Goal: Task Accomplishment & Management: Manage account settings

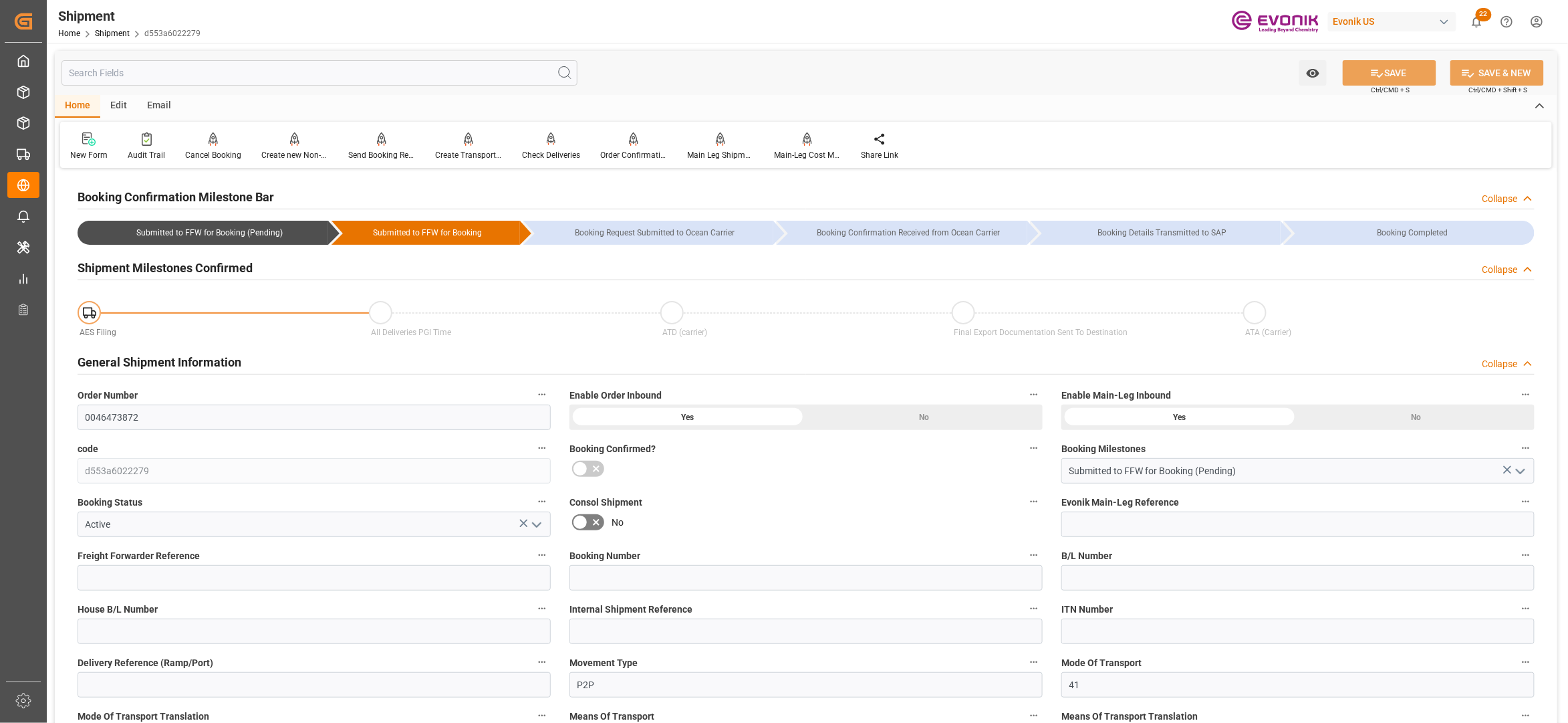
scroll to position [594, 0]
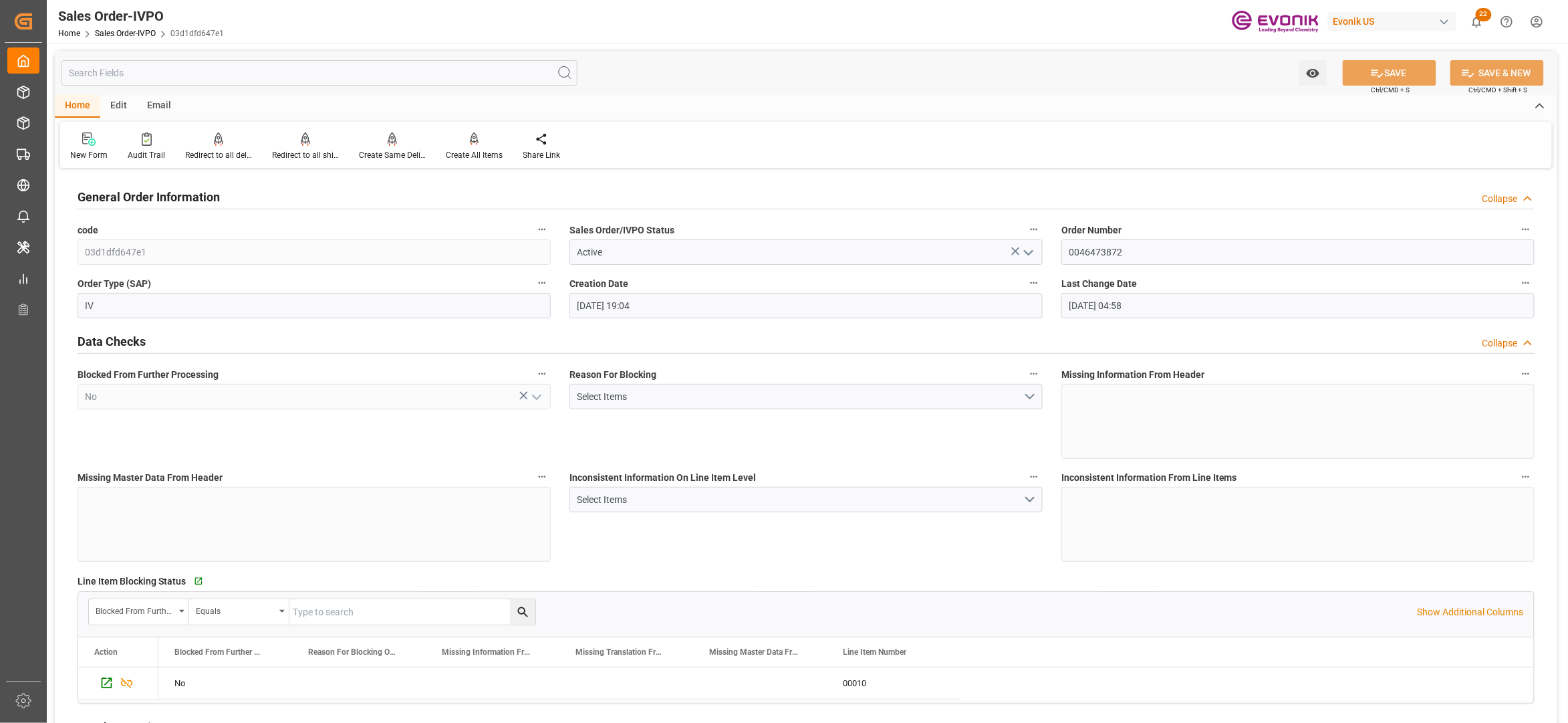
scroll to position [2669, 0]
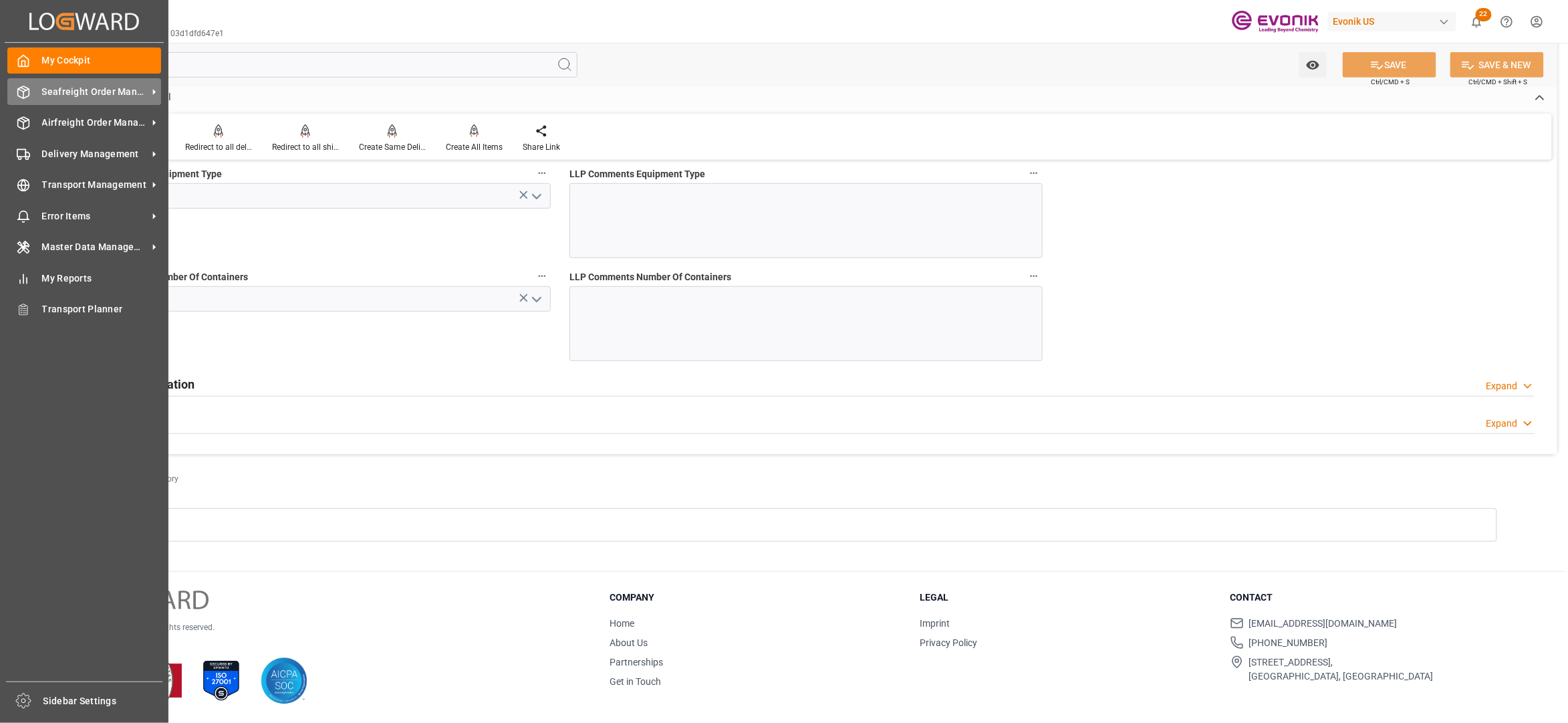
click at [61, 94] on span "Seafreight Order Management" at bounding box center [95, 91] width 105 height 14
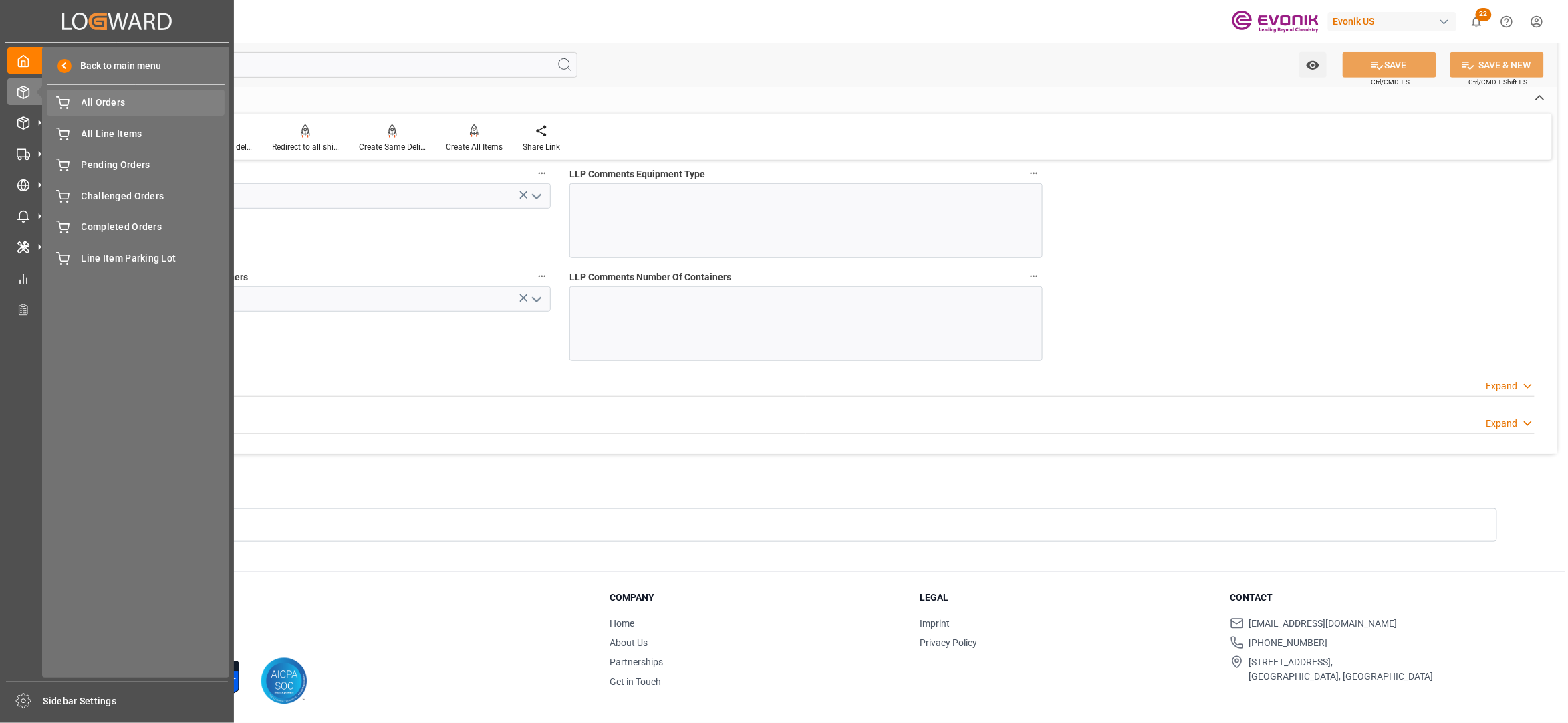
click at [89, 102] on span "All Orders" at bounding box center [153, 102] width 144 height 14
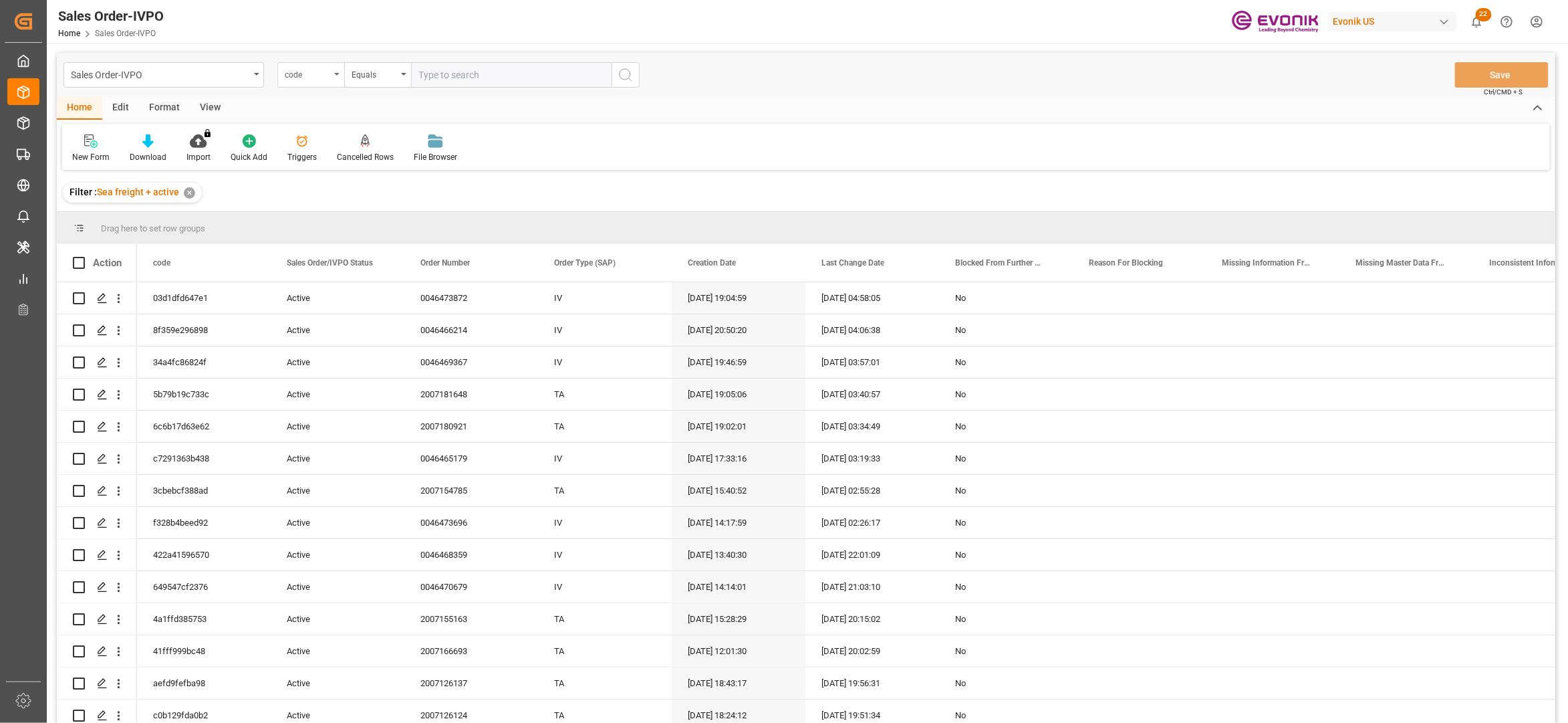
click at [302, 78] on div "code" at bounding box center [307, 73] width 46 height 15
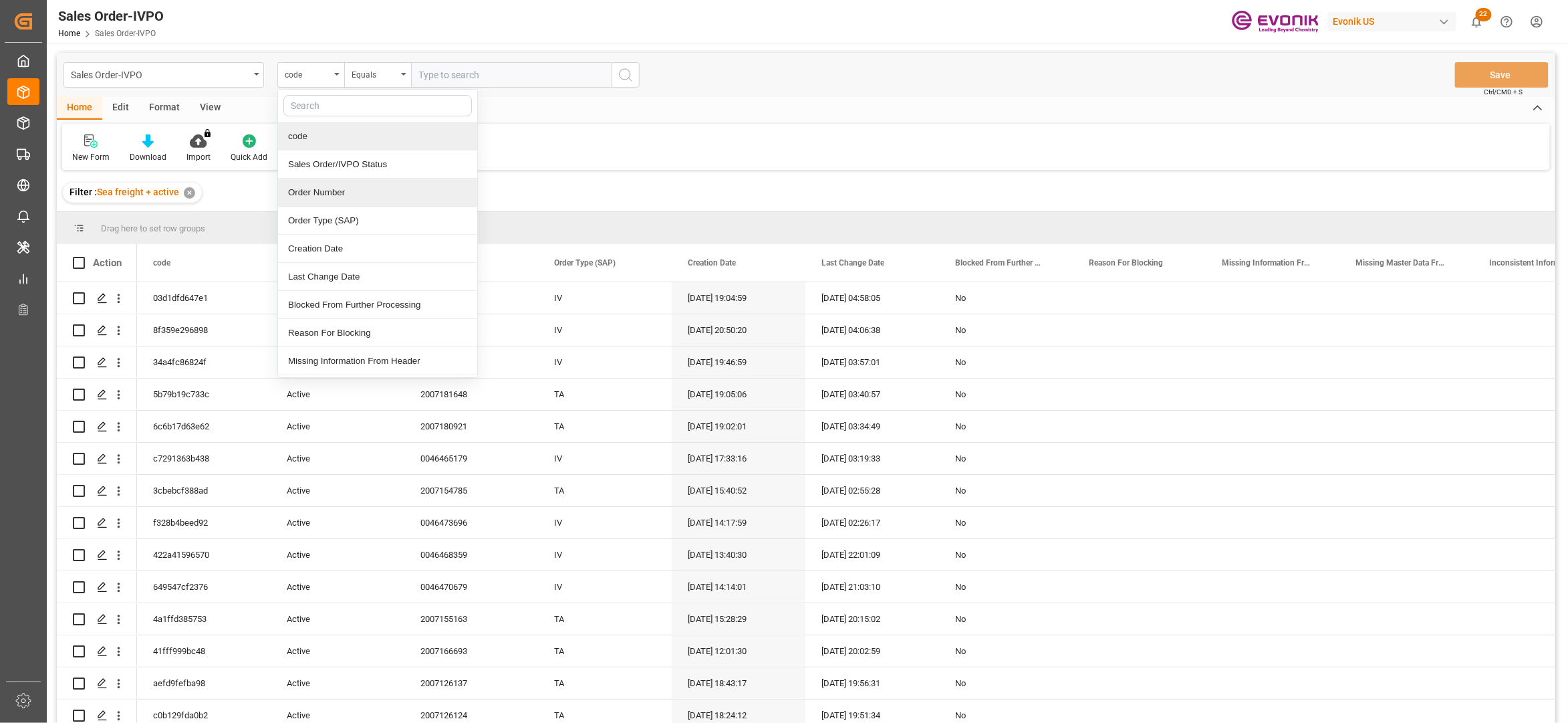
click at [327, 190] on div "Order Number" at bounding box center [378, 192] width 199 height 28
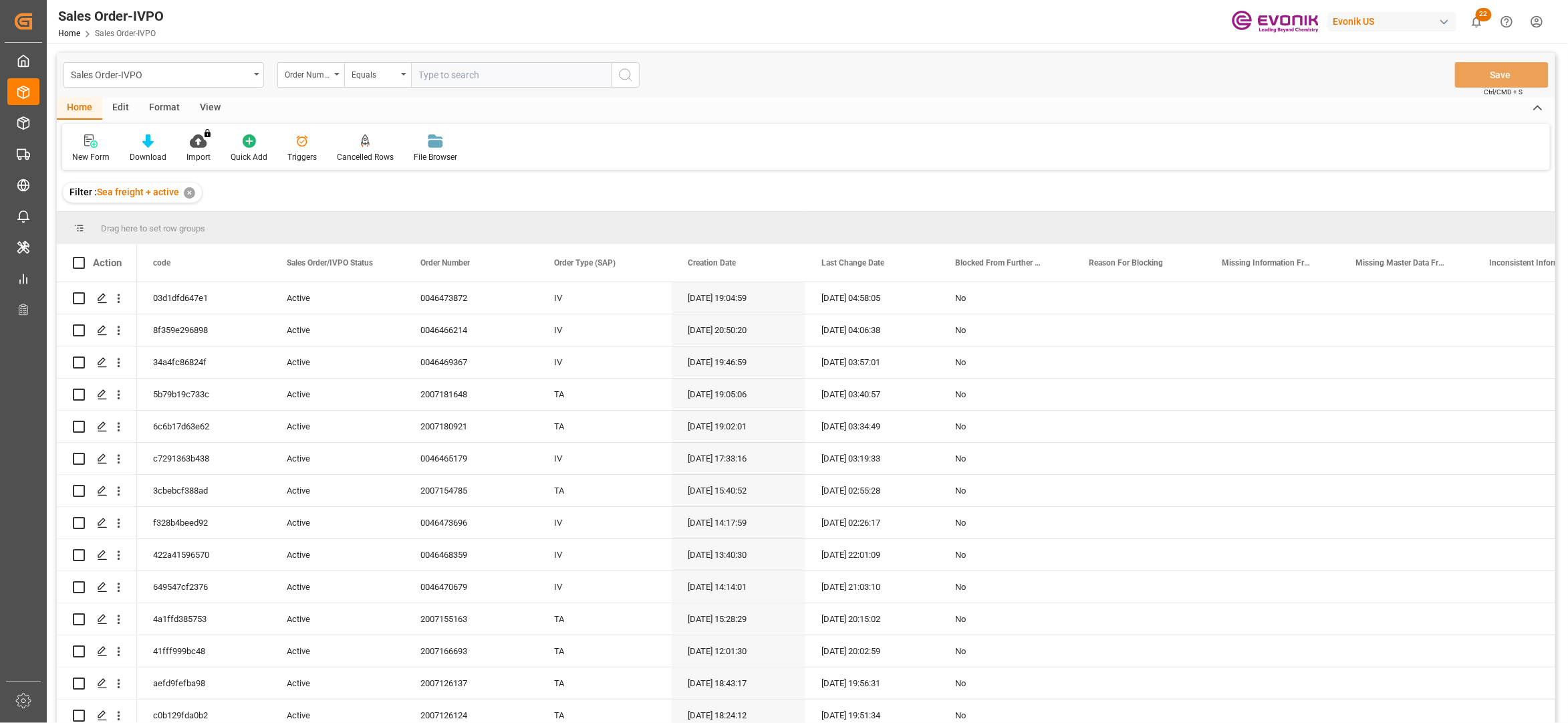
click at [470, 73] on input "text" at bounding box center [511, 74] width 200 height 25
type input "อ"
paste input "2007109677"
type input "2007109677"
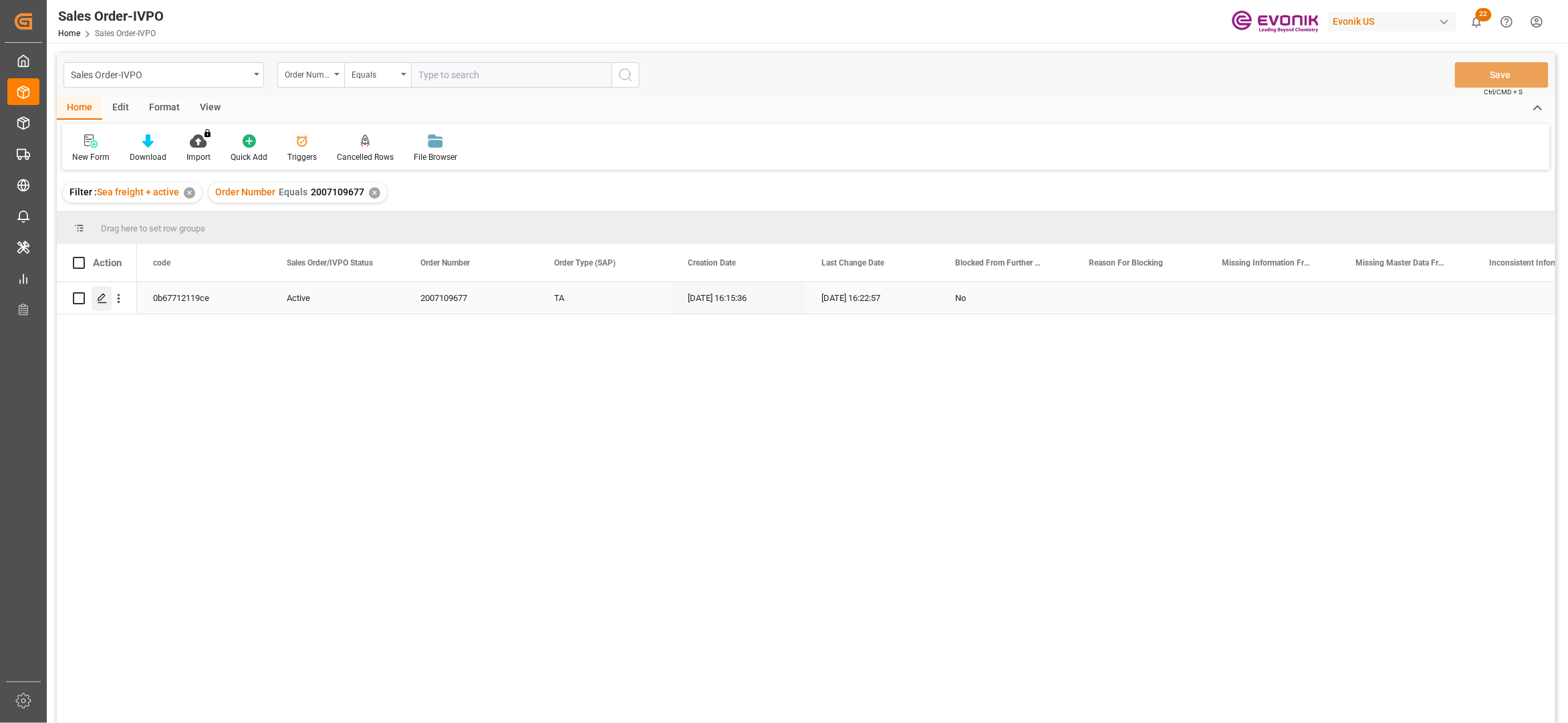
click at [108, 300] on div "Press SPACE to select this row." at bounding box center [102, 299] width 20 height 25
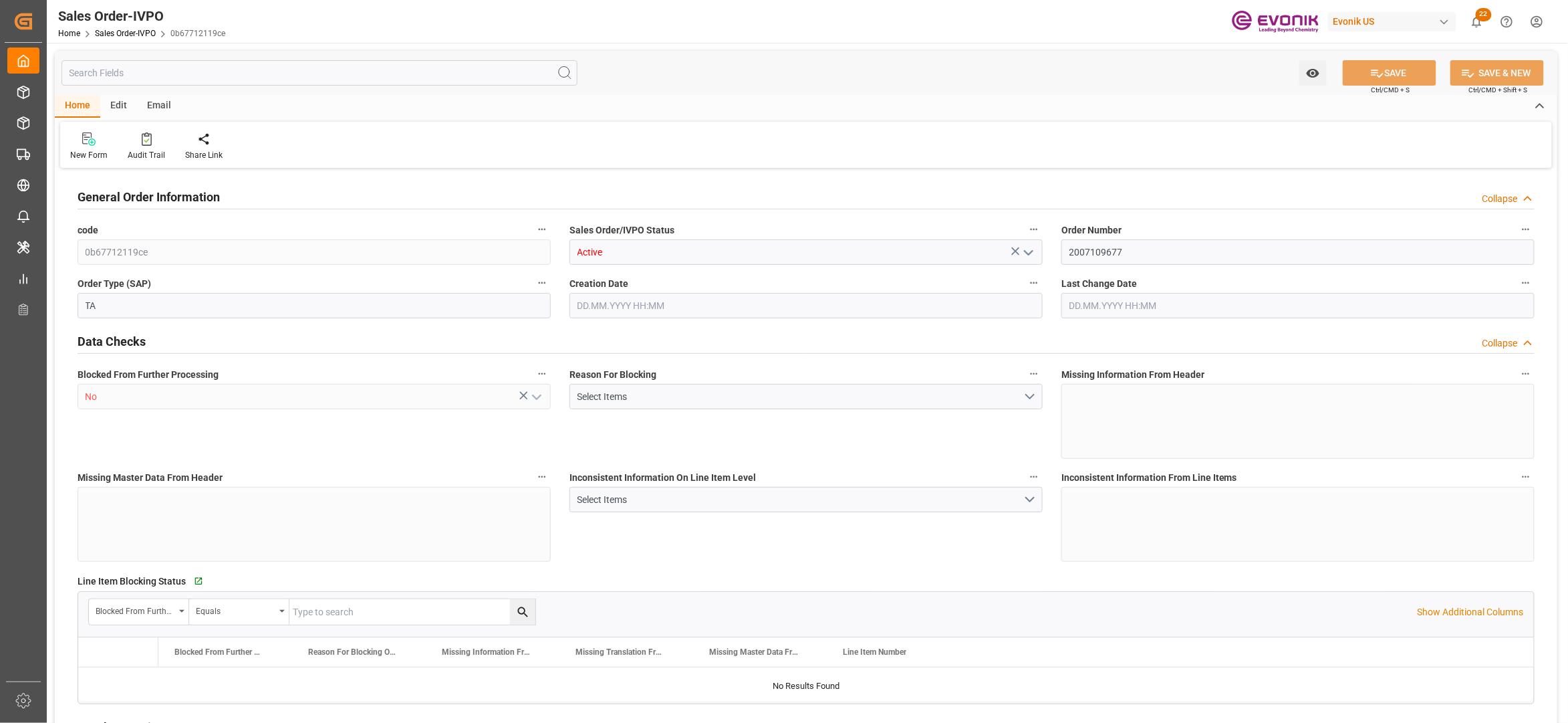
type input "AUFRE"
type input "0"
type input "1"
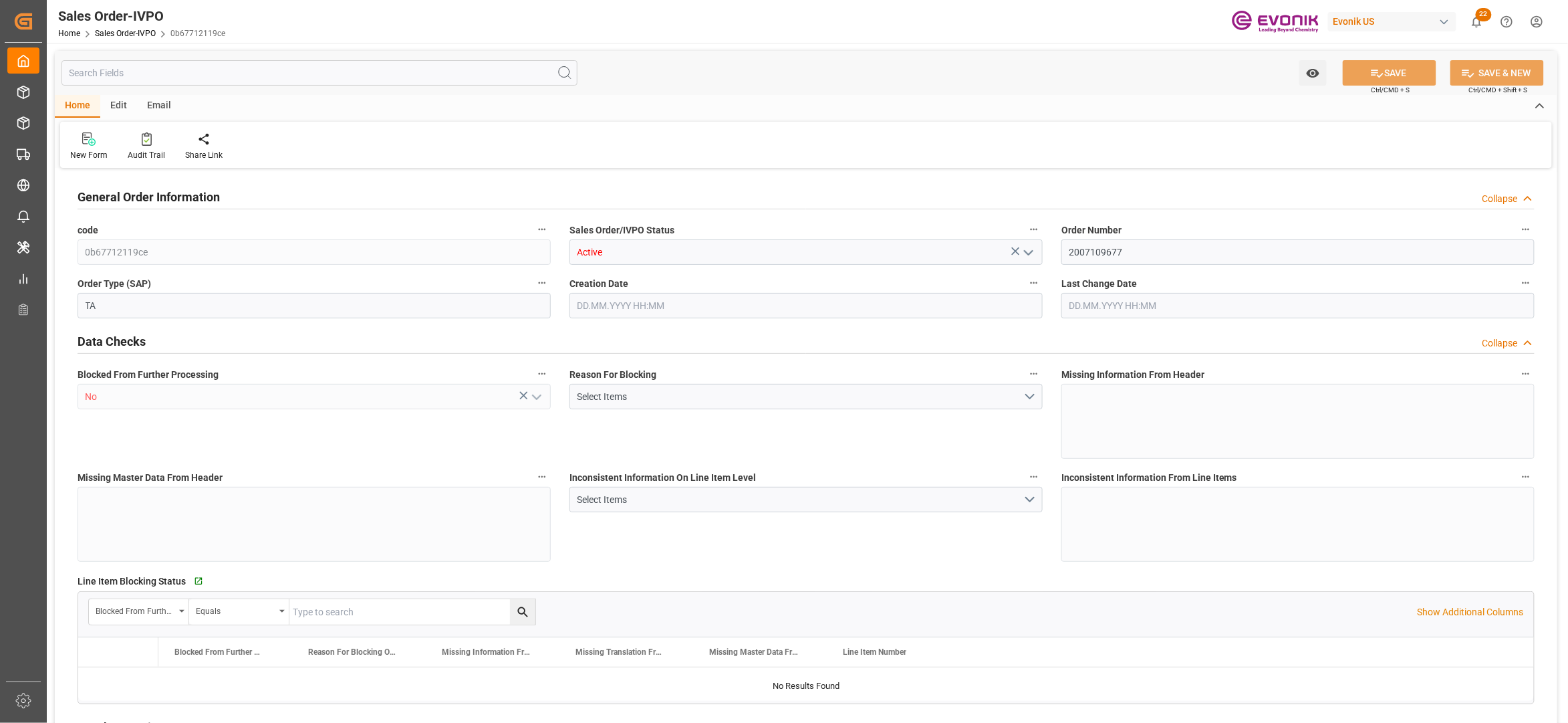
type input "15504"
type input "24.1474"
type input "17000"
type input "30"
type input "12.08.2025 16:15"
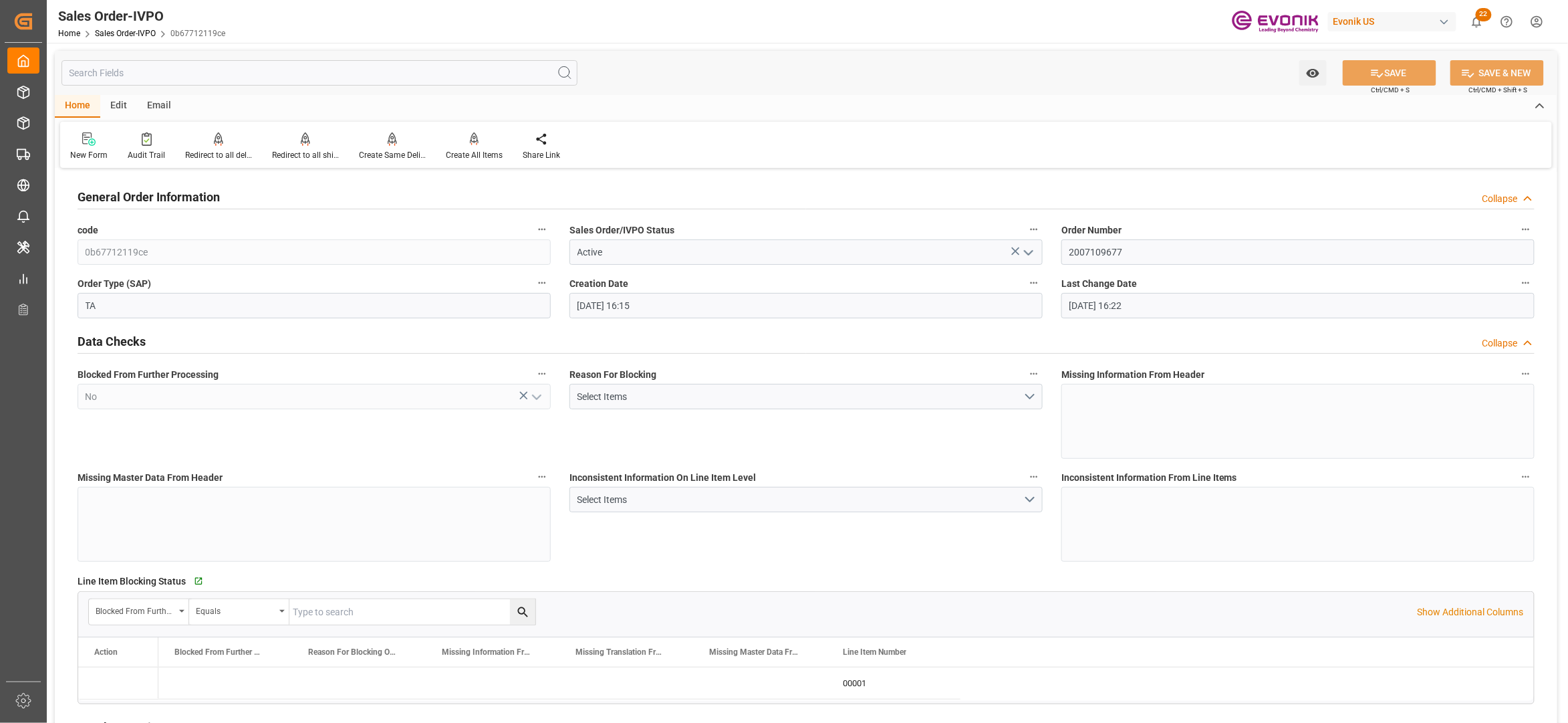
type input "17.09.2025 16:22"
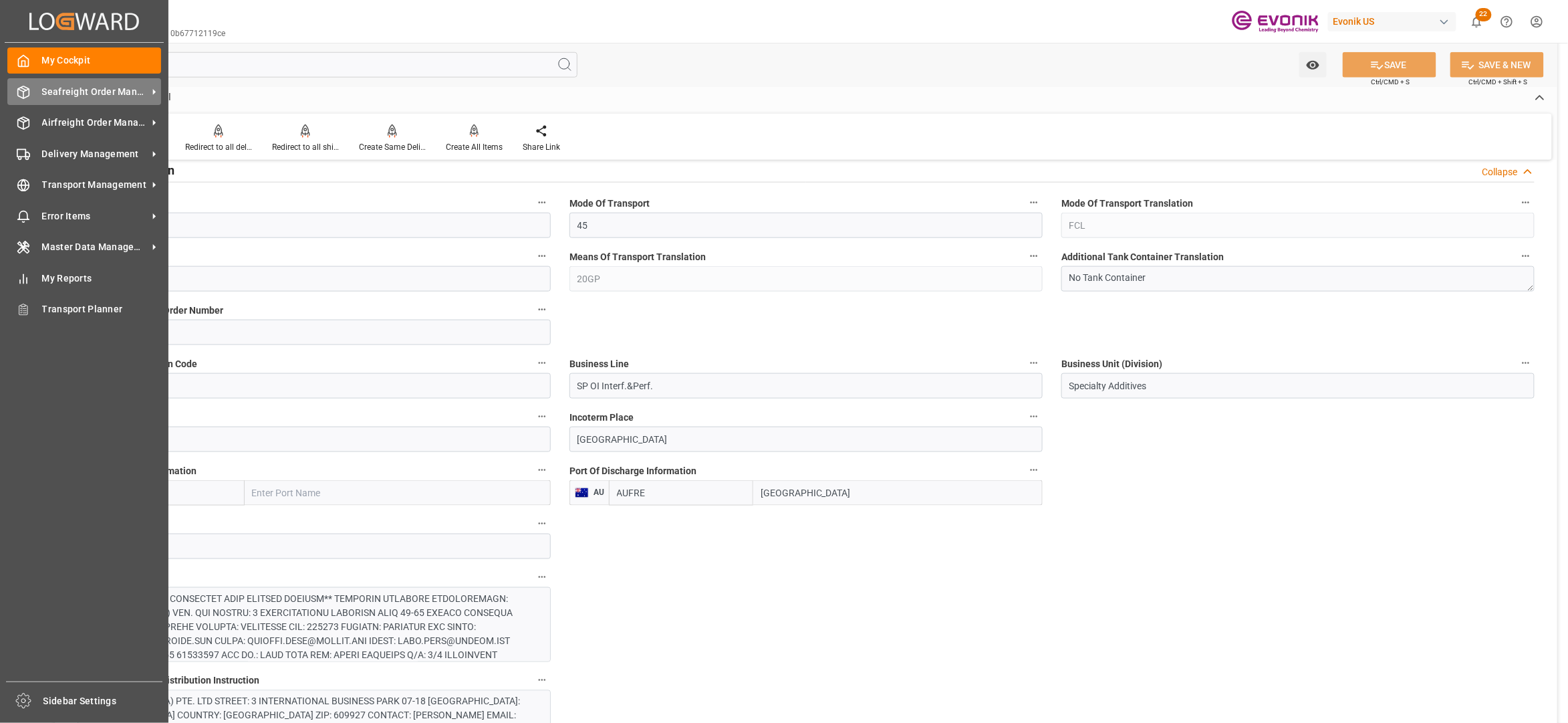
click at [73, 93] on span "Seafreight Order Management" at bounding box center [95, 91] width 105 height 14
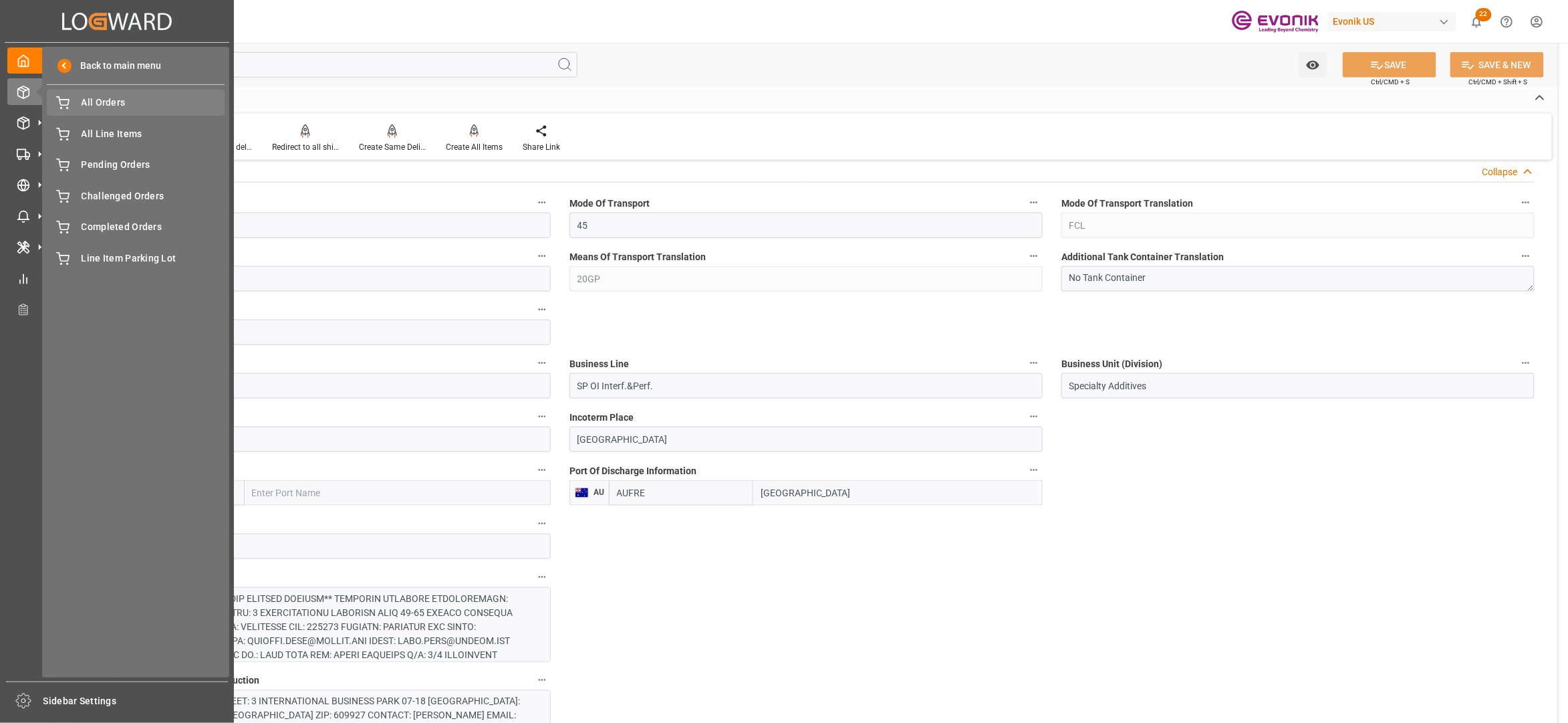
click at [105, 111] on div "All Orders All Orders" at bounding box center [136, 103] width 178 height 26
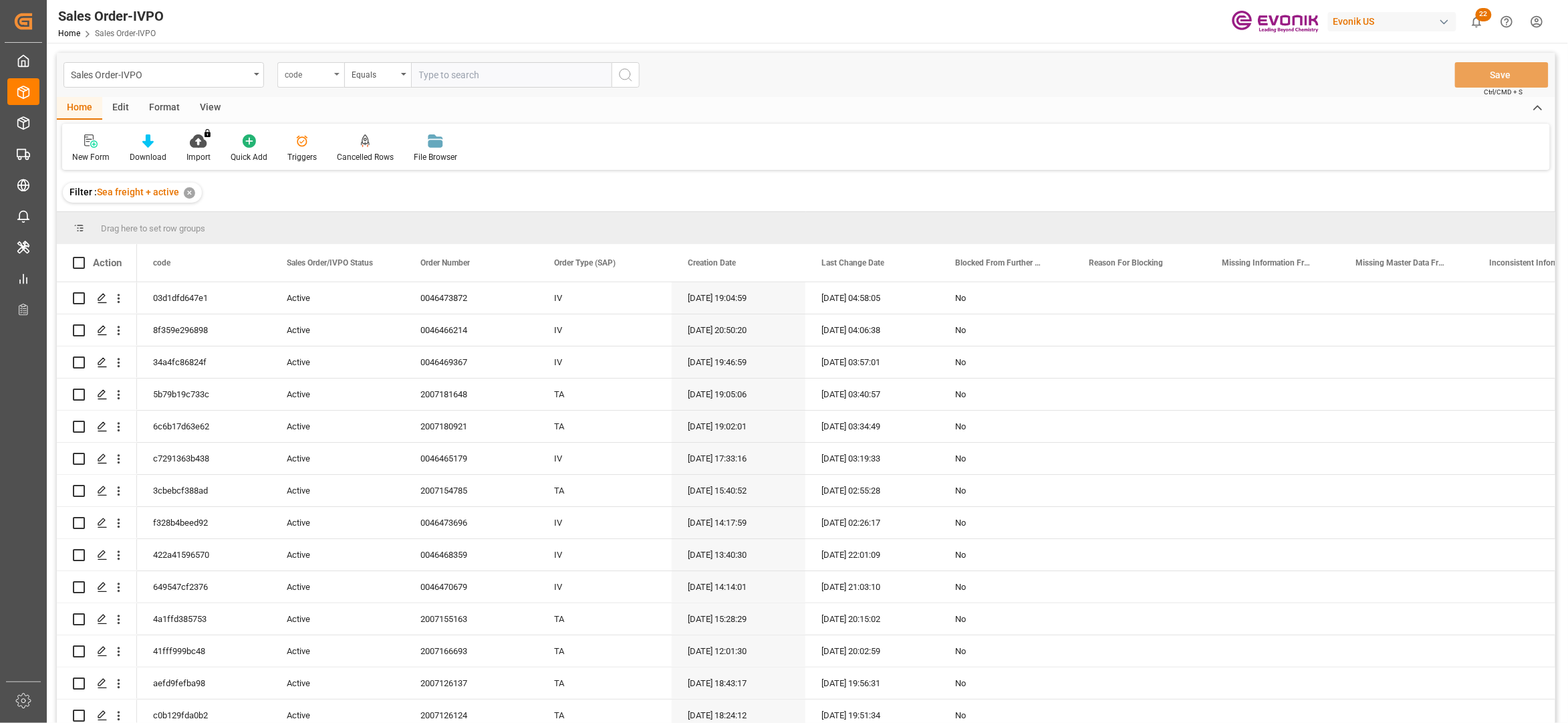
click at [333, 76] on div "code" at bounding box center [311, 74] width 66 height 25
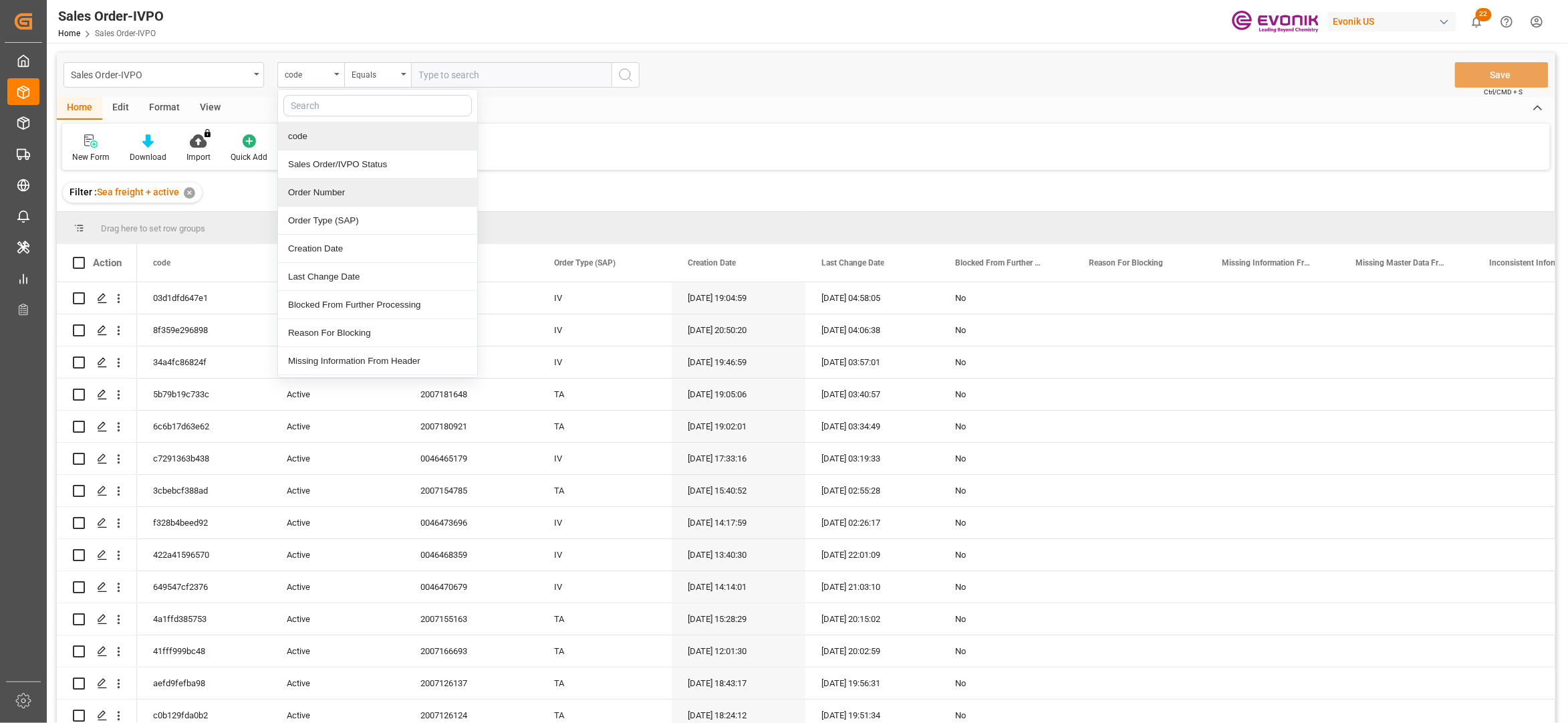
click at [332, 196] on div "Order Number" at bounding box center [378, 192] width 199 height 28
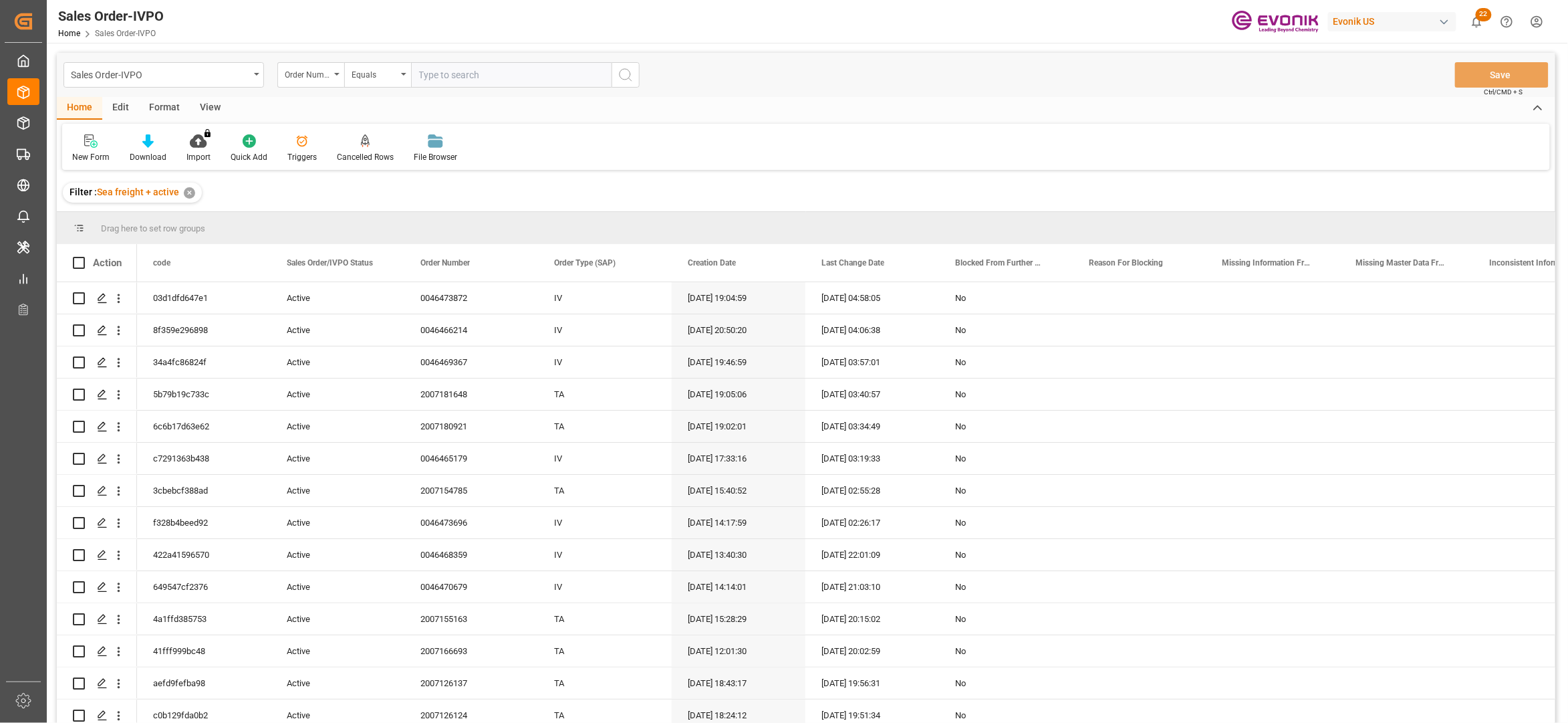
click at [434, 83] on input "text" at bounding box center [511, 74] width 200 height 25
paste input "0046473872"
type input "0046473872"
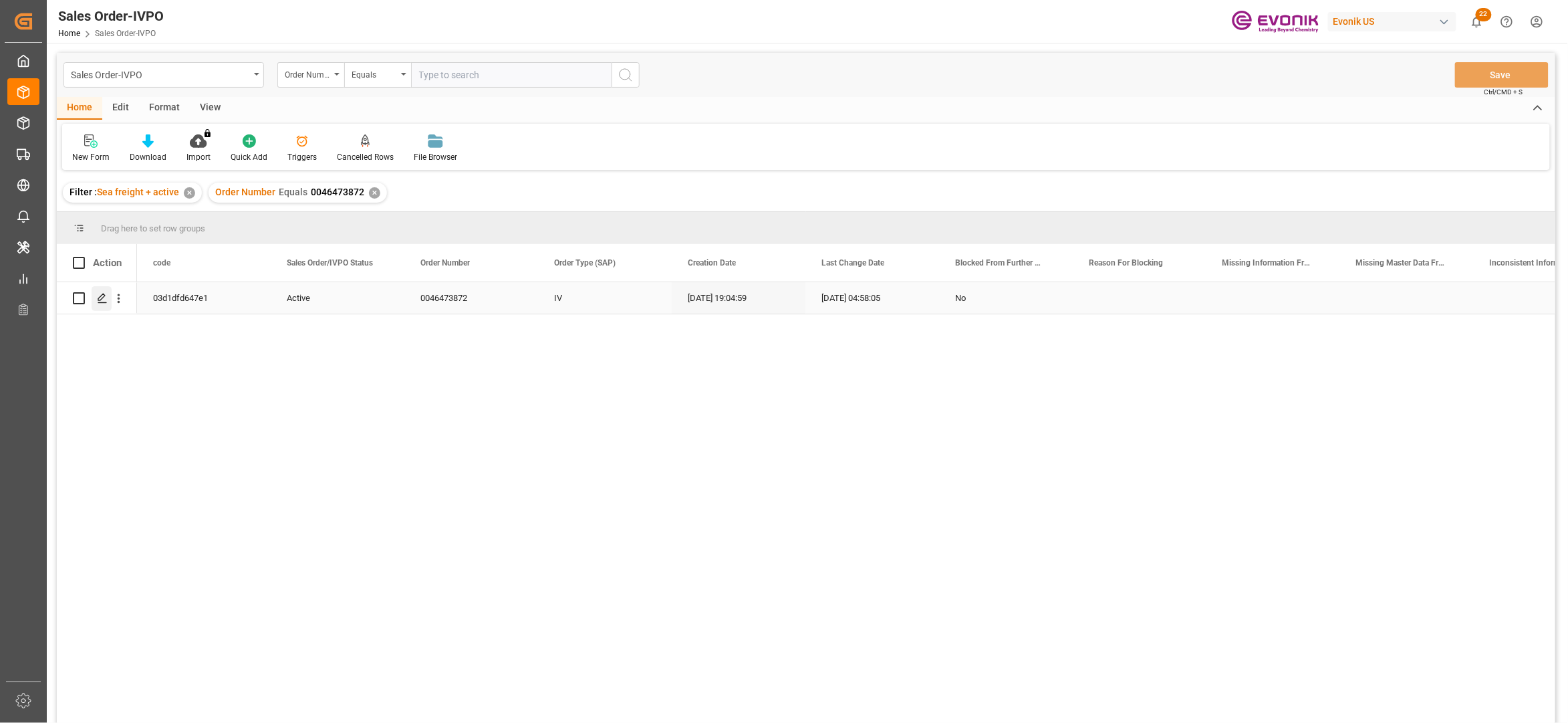
click at [104, 297] on polygon "Press SPACE to select this row." at bounding box center [101, 297] width 7 height 7
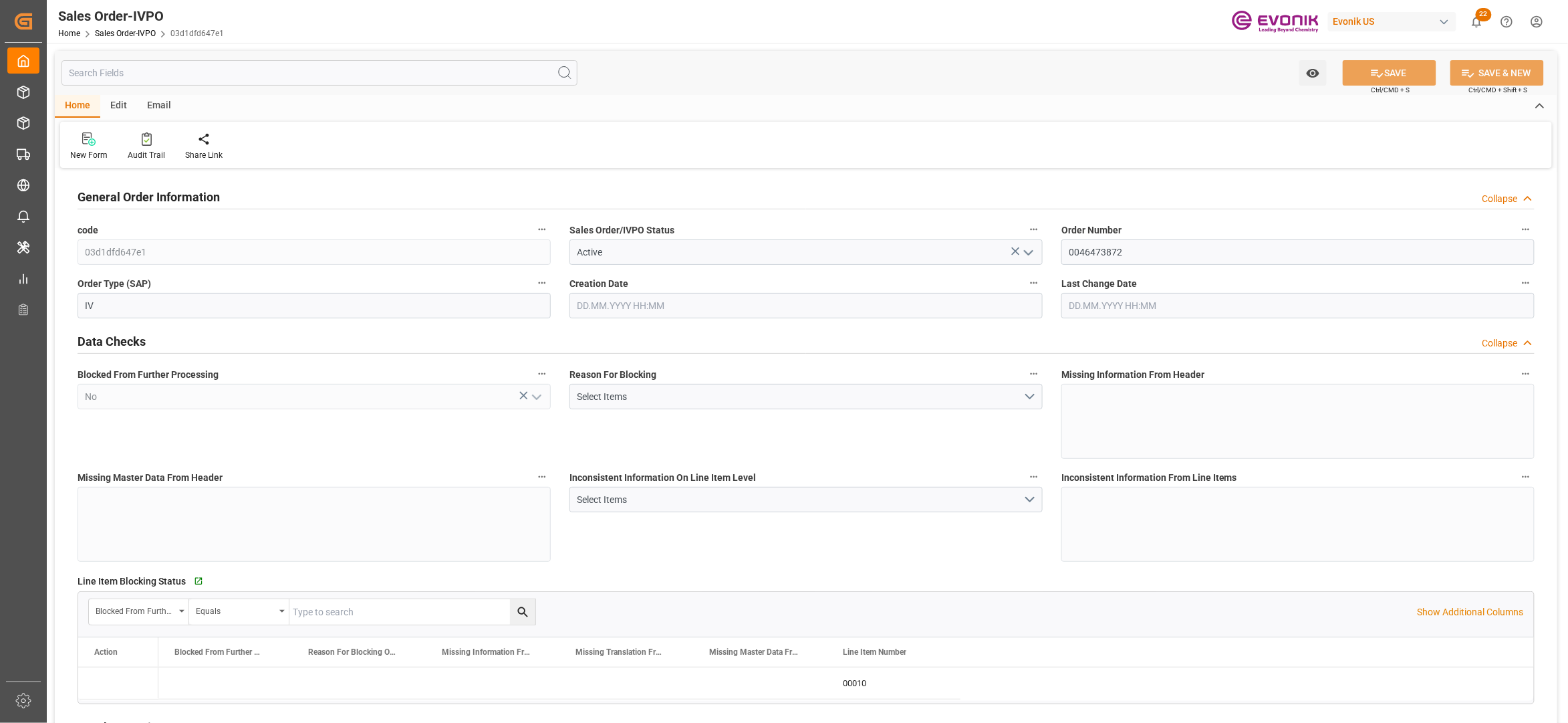
type input "BRSSZ"
type input "0"
type input "1"
type input "423"
type input "17.09.2025 19:04"
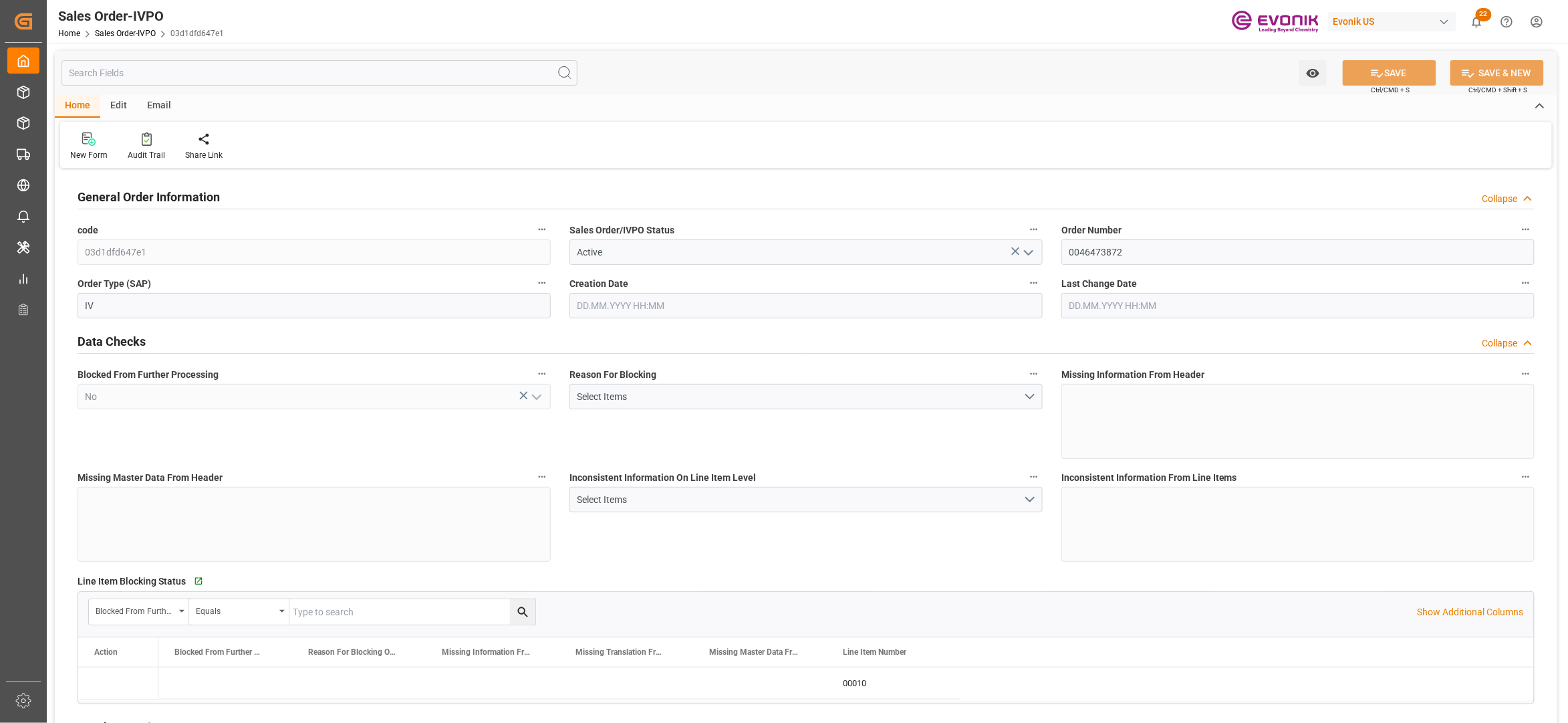
type input "[DATE] 04:58"
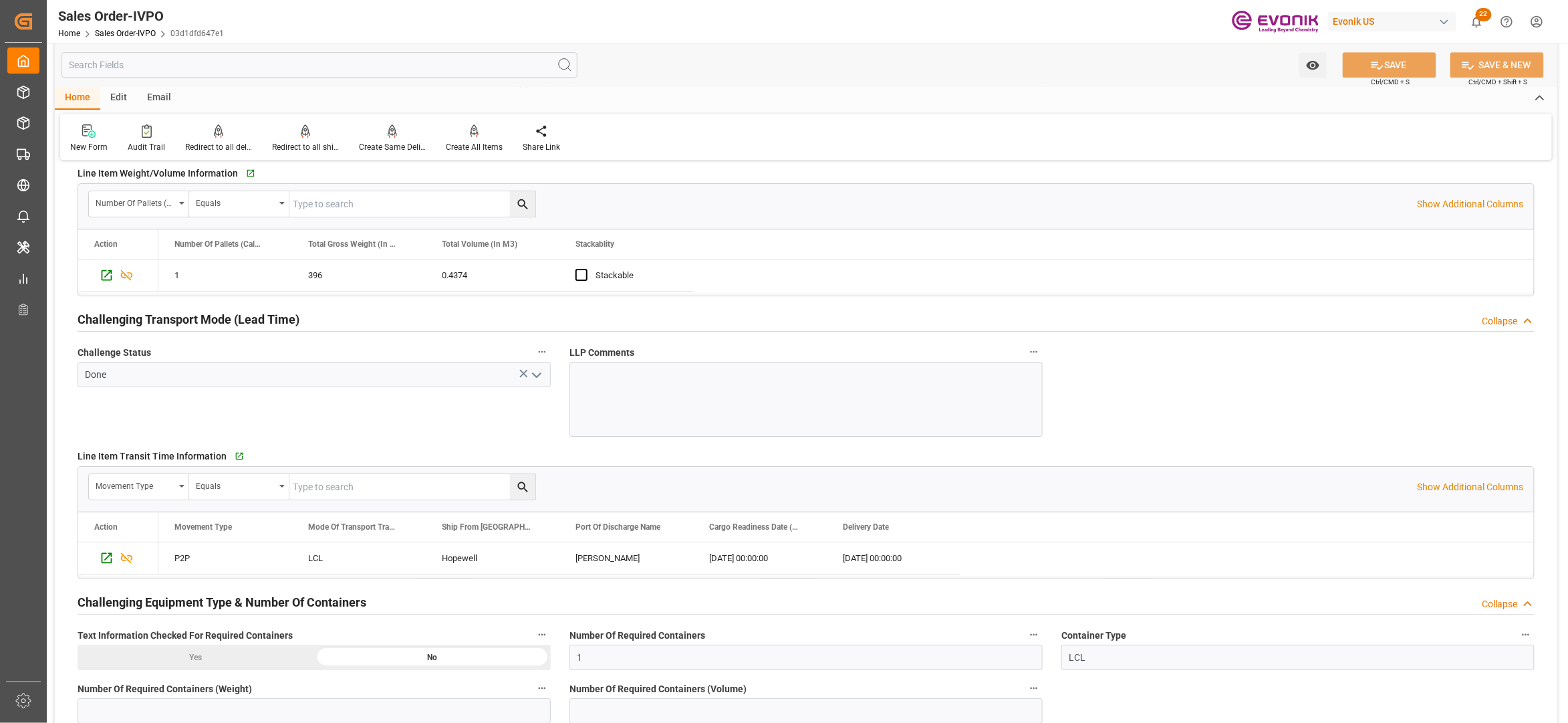
scroll to position [2285, 0]
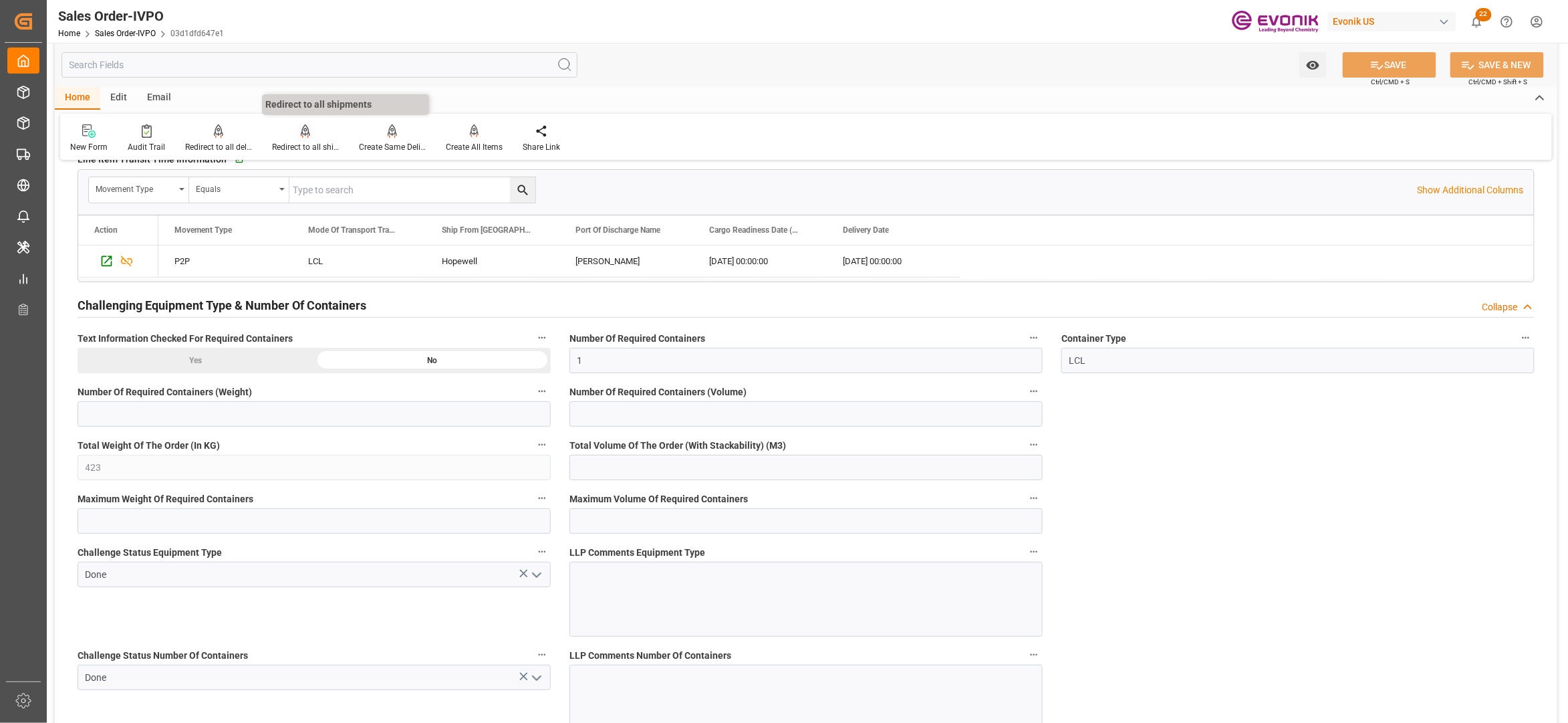
click at [300, 141] on div "Redirect to all shipments" at bounding box center [305, 147] width 66 height 12
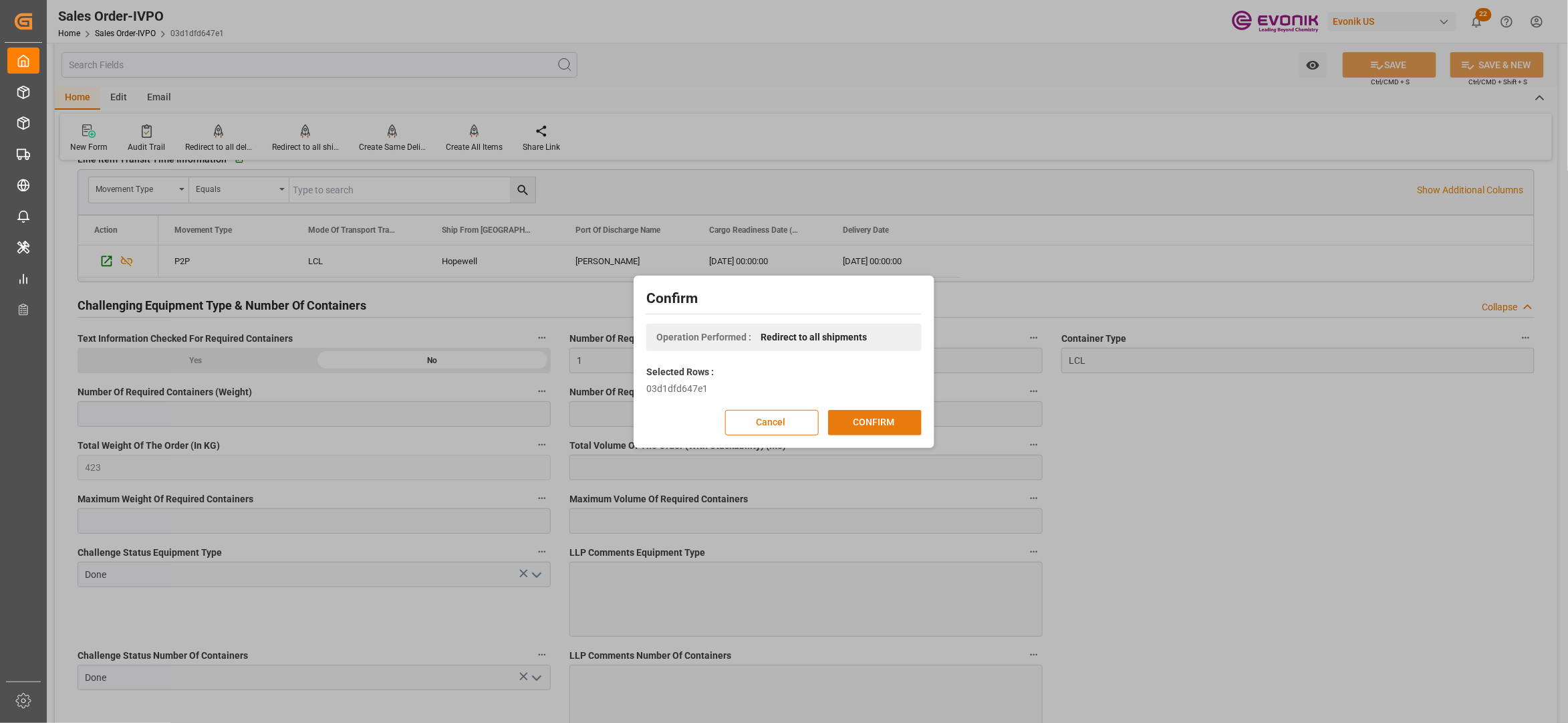
click at [890, 419] on button "CONFIRM" at bounding box center [874, 422] width 93 height 25
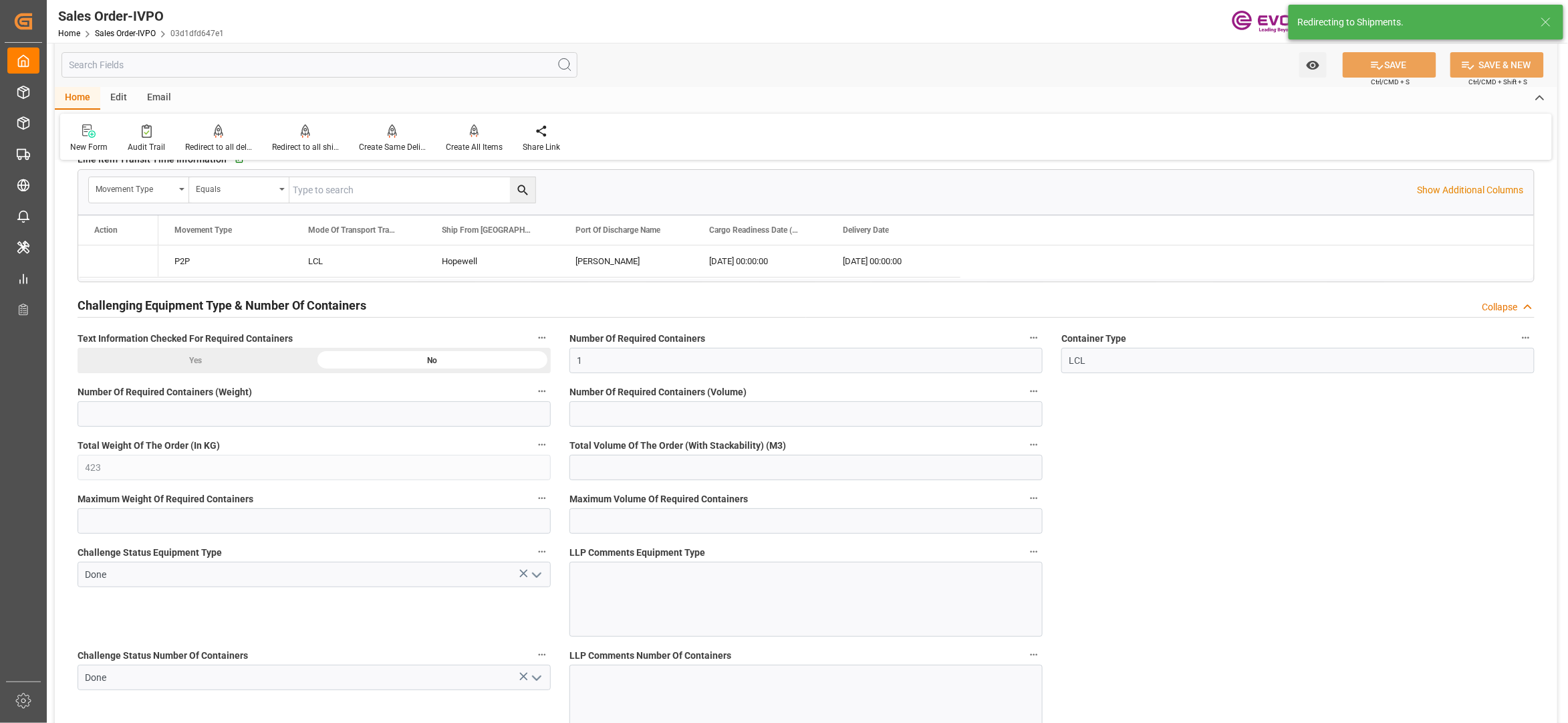
type input "17.09.2025 19:04"
type input "[DATE] 04:58"
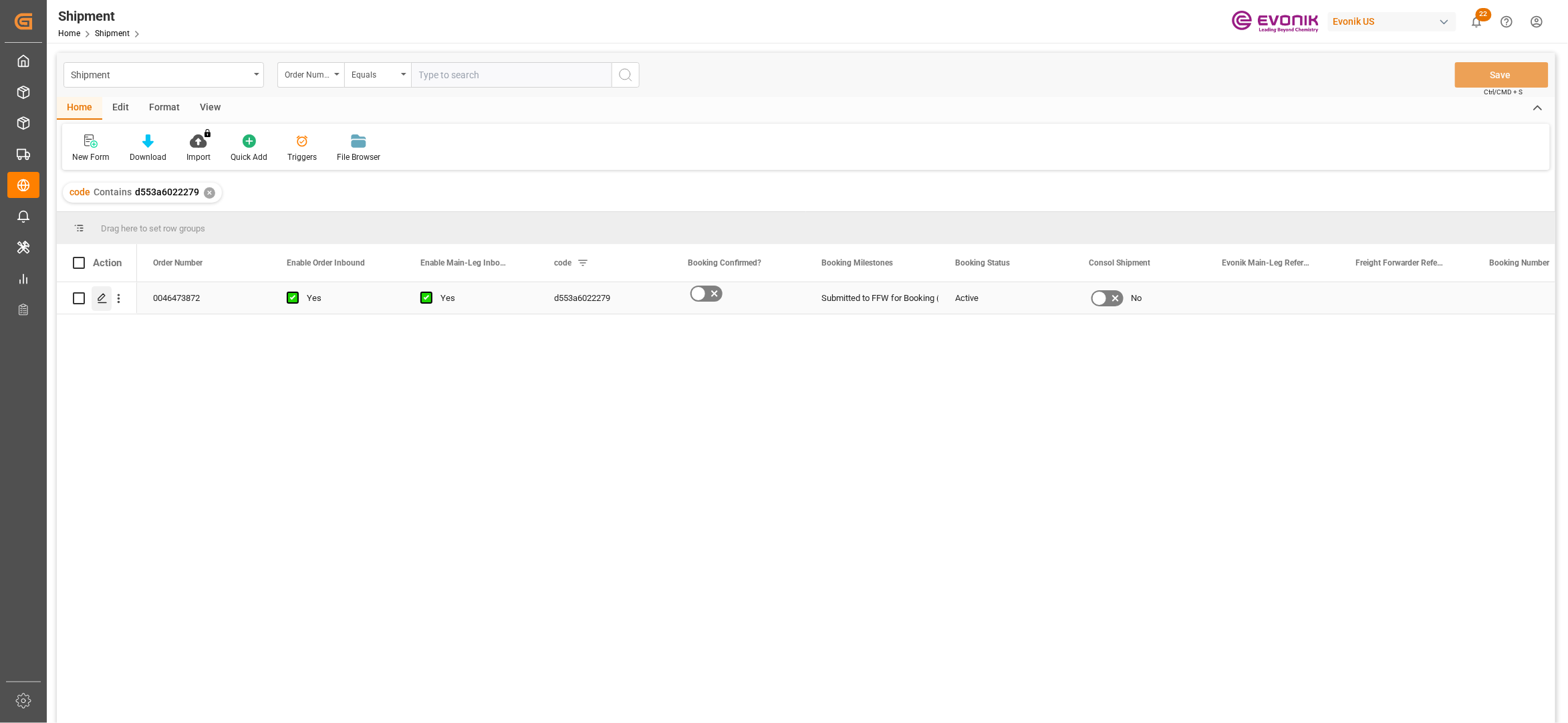
click at [102, 299] on polygon "Press SPACE to select this row." at bounding box center [101, 297] width 7 height 7
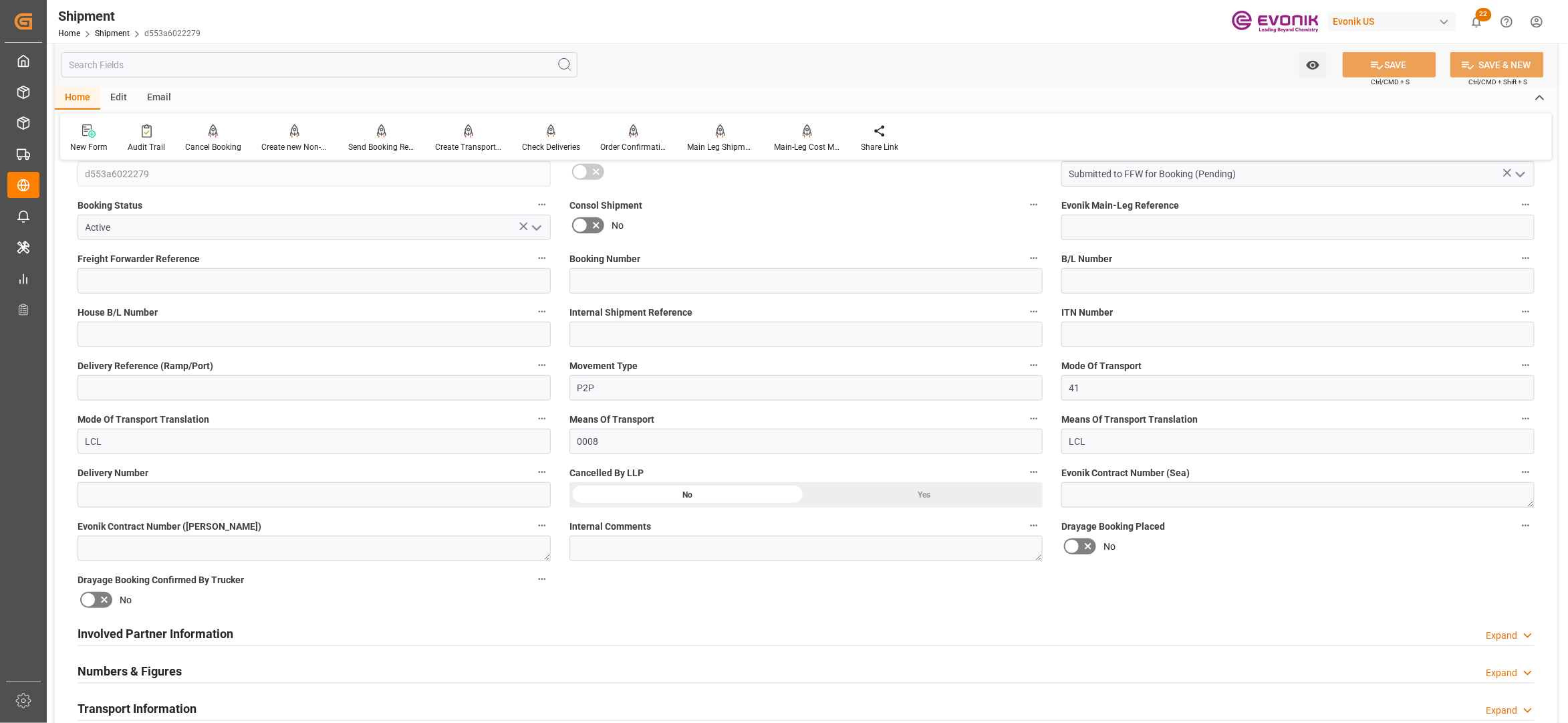
scroll to position [594, 0]
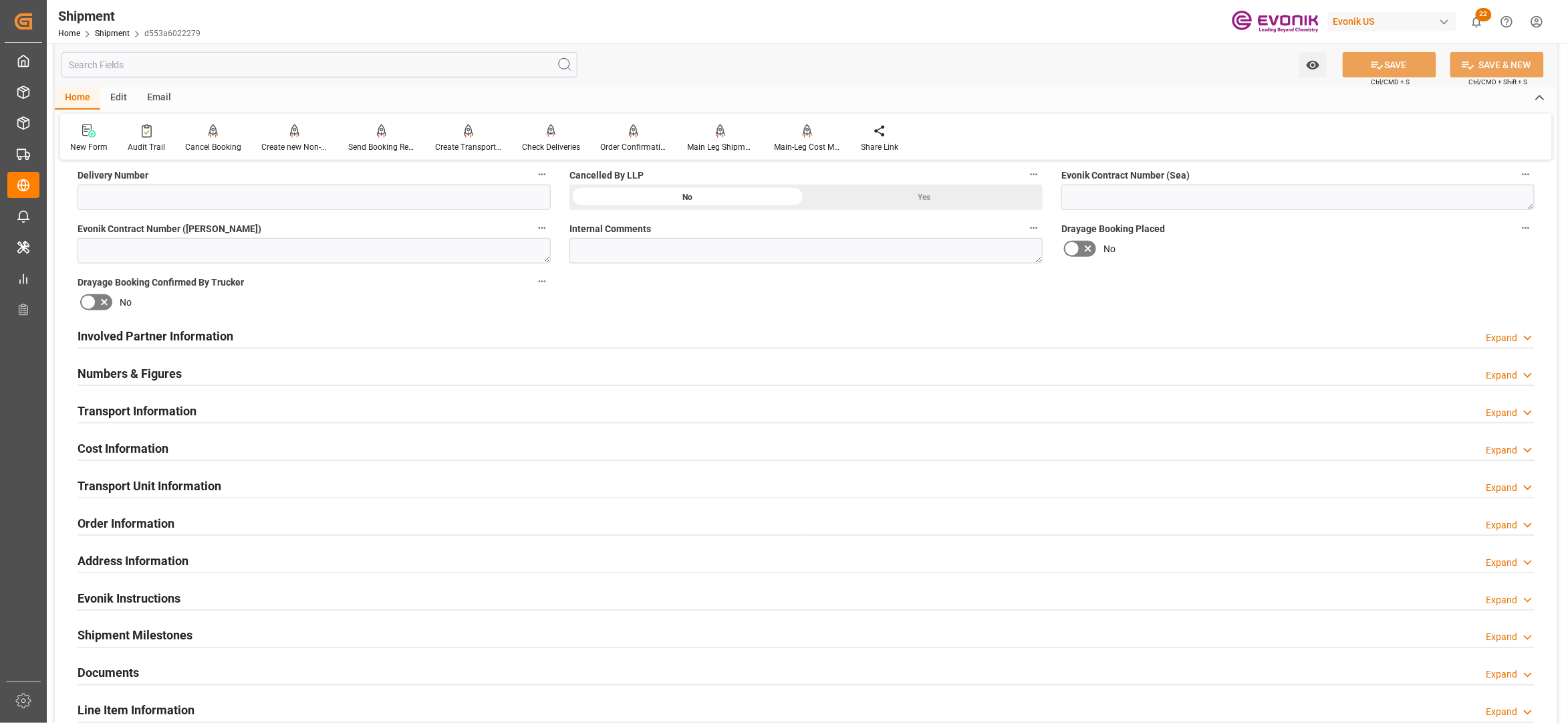
click at [701, 335] on div "Involved Partner Information Expand" at bounding box center [806, 335] width 1457 height 25
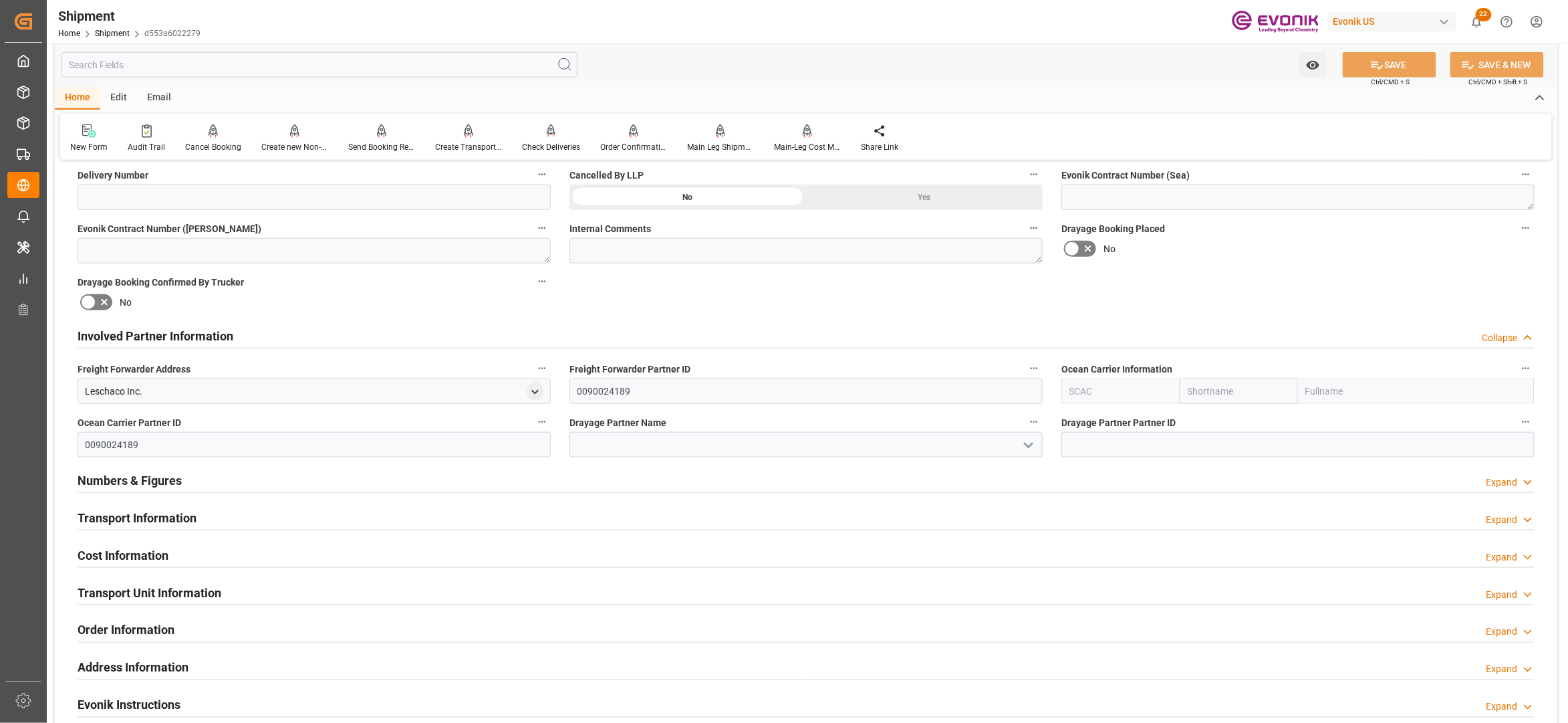
click at [1228, 388] on input "text" at bounding box center [1239, 391] width 119 height 25
click at [1096, 397] on input "text" at bounding box center [1121, 391] width 119 height 25
type input "ฟ"
click at [1080, 420] on b "ALRB" at bounding box center [1082, 420] width 23 height 11
type input "ALRB"
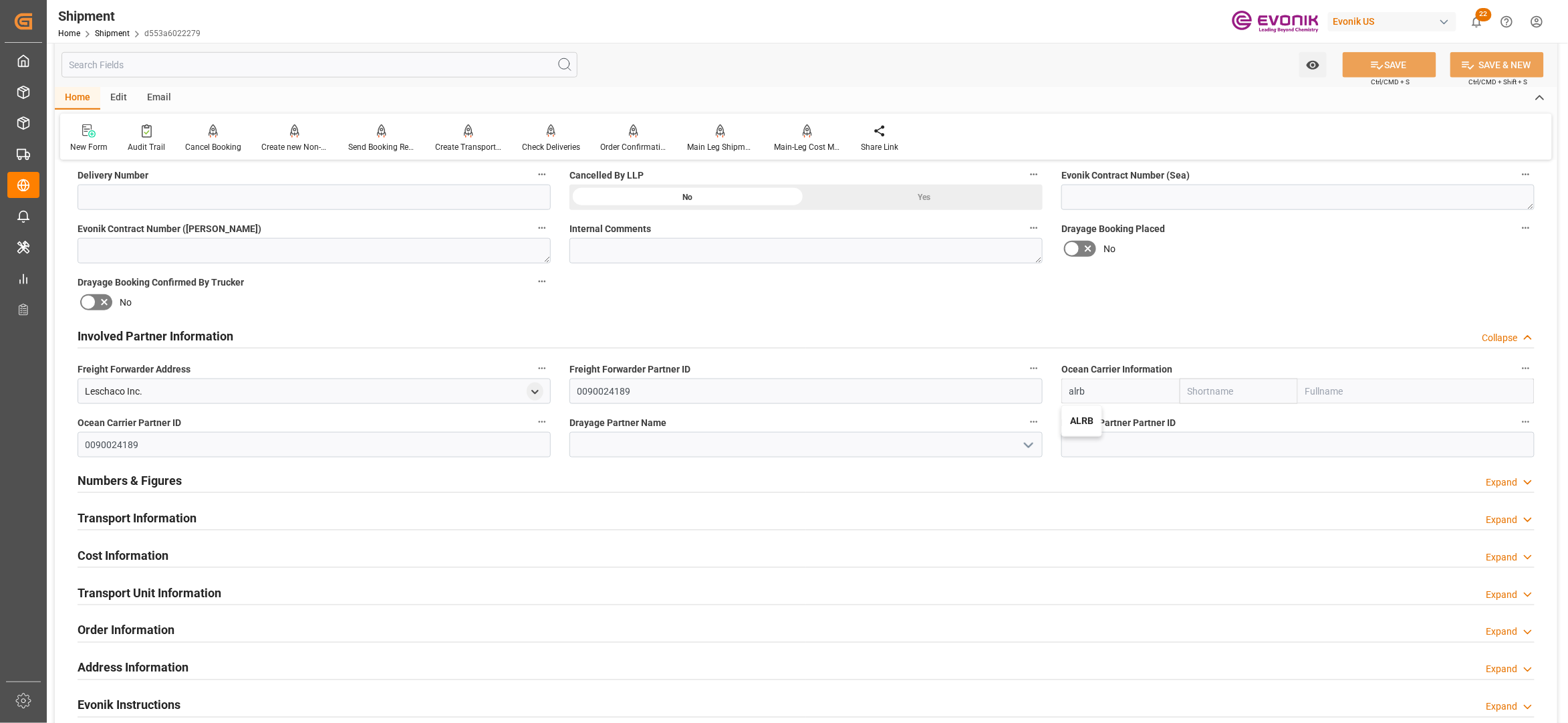
type input "AC Containerline"
type input "AC Containerline GmbH"
type input "ALRB"
click at [1194, 280] on div "Booking Confirmation Milestone Bar Collapse Submitted to FFW for Booking (Pendi…" at bounding box center [806, 322] width 1502 height 1490
click at [1389, 62] on button "SAVE" at bounding box center [1389, 64] width 93 height 25
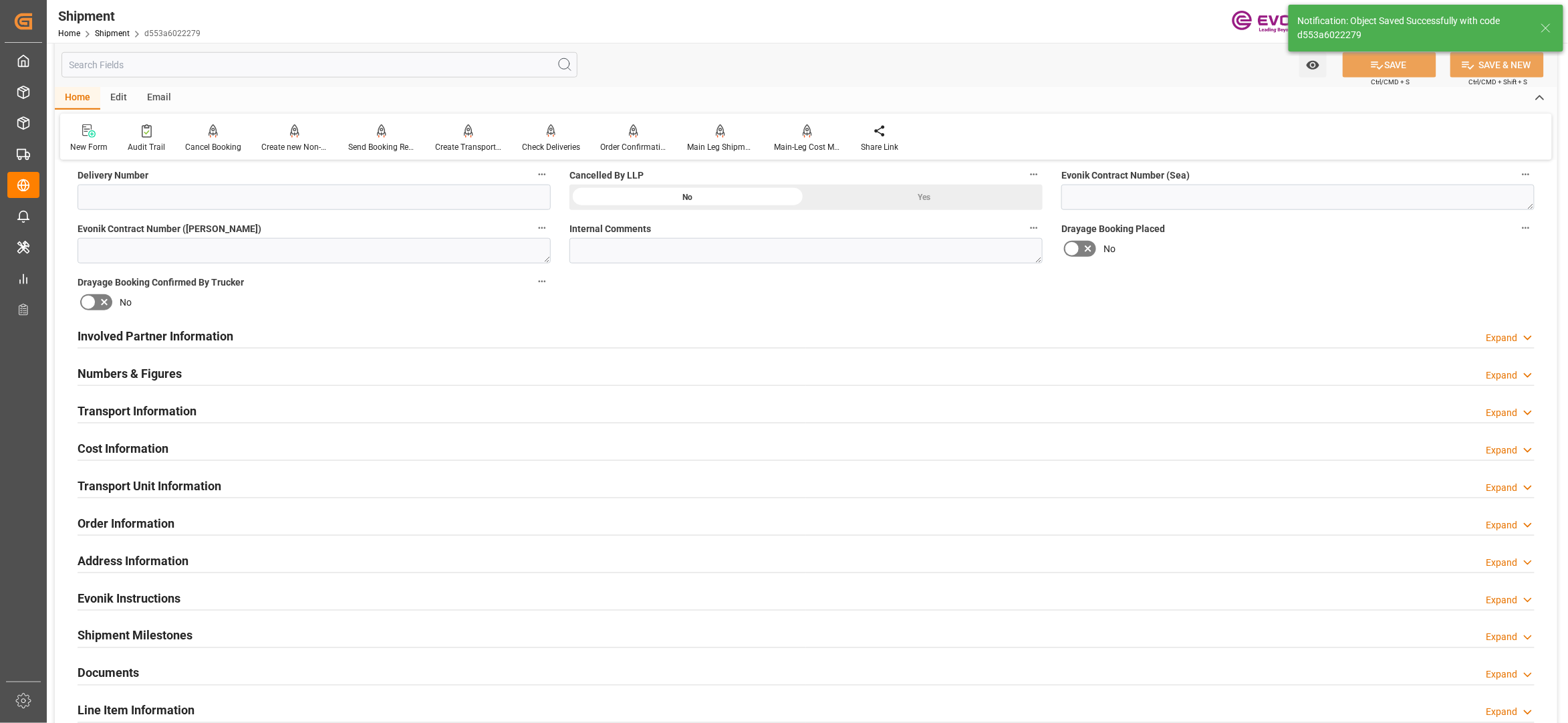
click at [594, 334] on div "Involved Partner Information Expand" at bounding box center [806, 335] width 1457 height 25
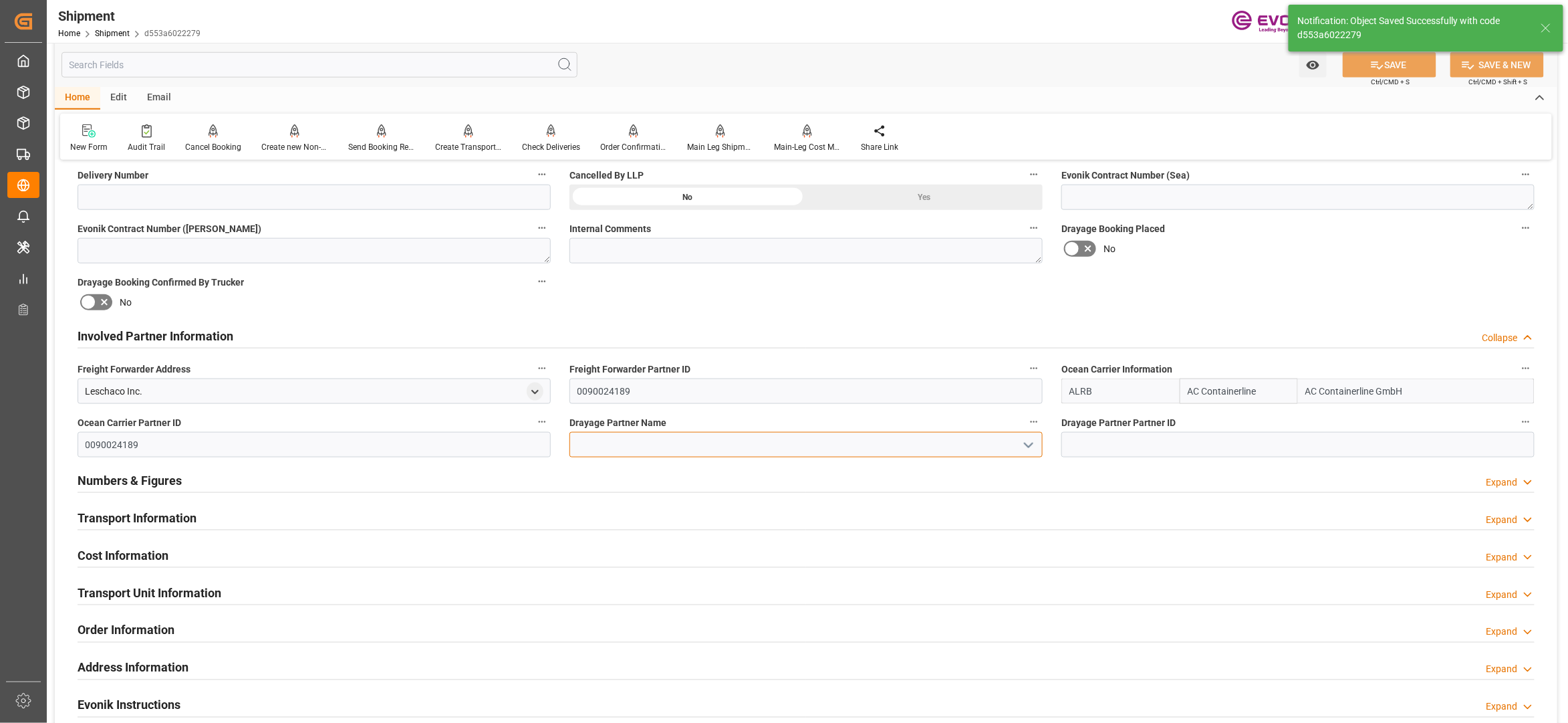
click at [634, 450] on input at bounding box center [806, 445] width 473 height 25
paste input "Pitt Ohio"
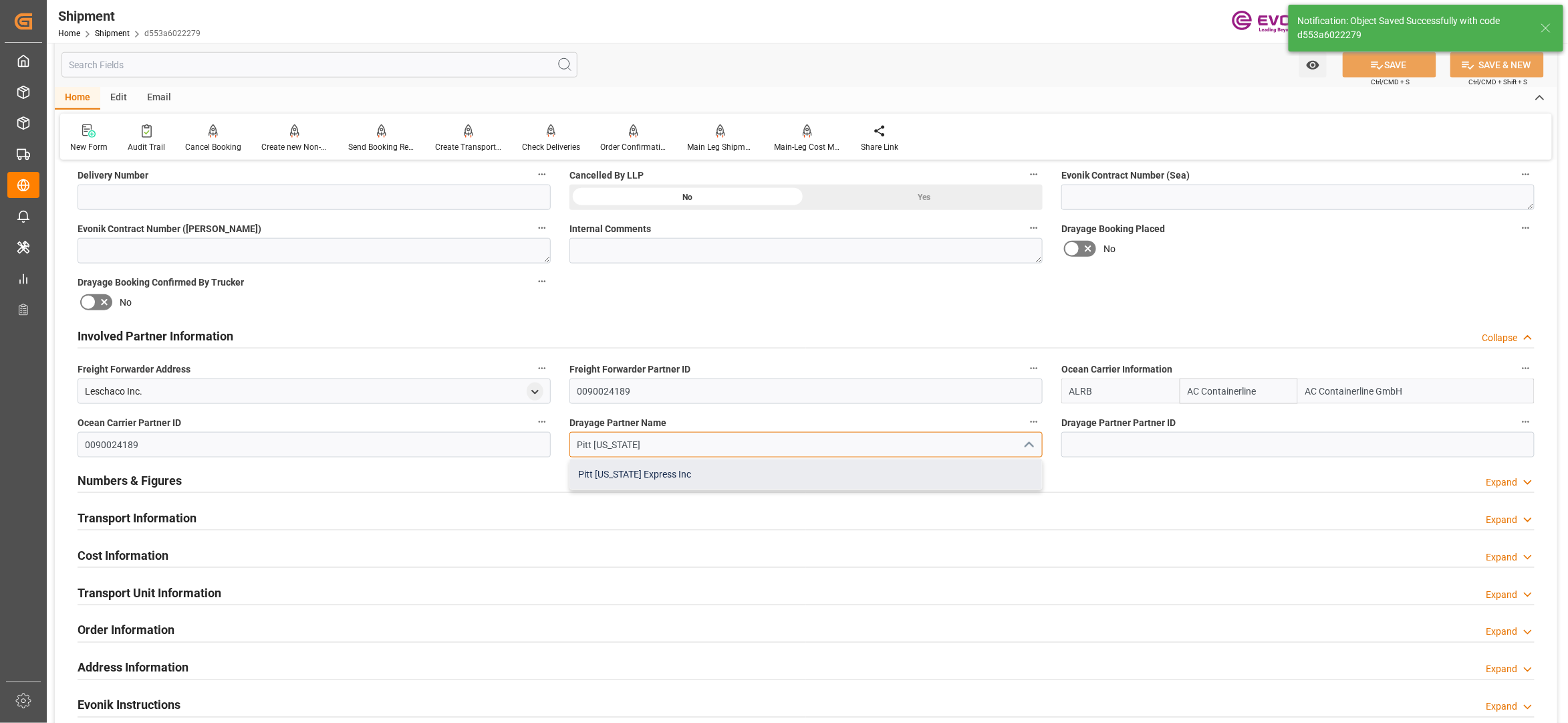
click at [639, 463] on div "Pitt Ohio Express Inc" at bounding box center [806, 474] width 472 height 30
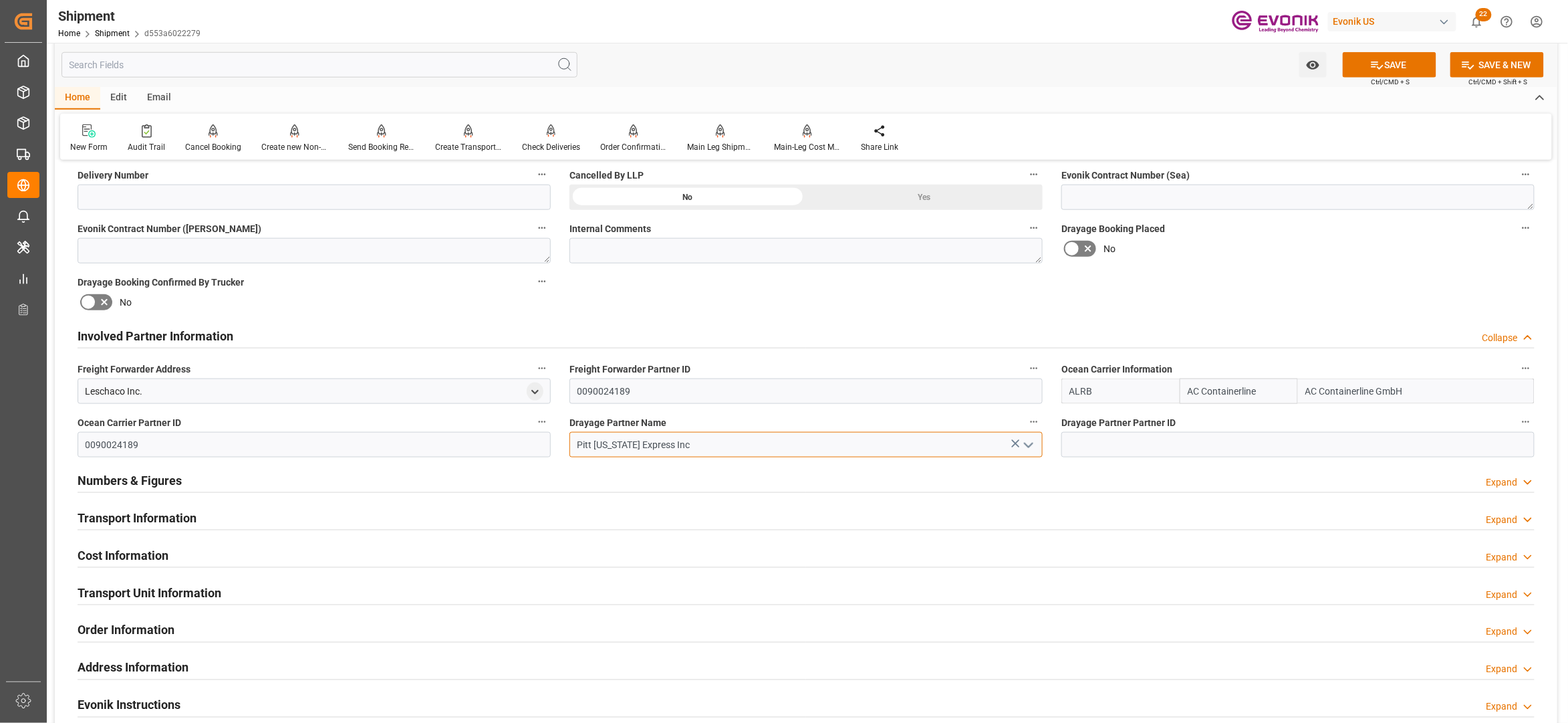
type input "Pitt Ohio Express Inc"
click at [1377, 62] on icon at bounding box center [1377, 64] width 14 height 14
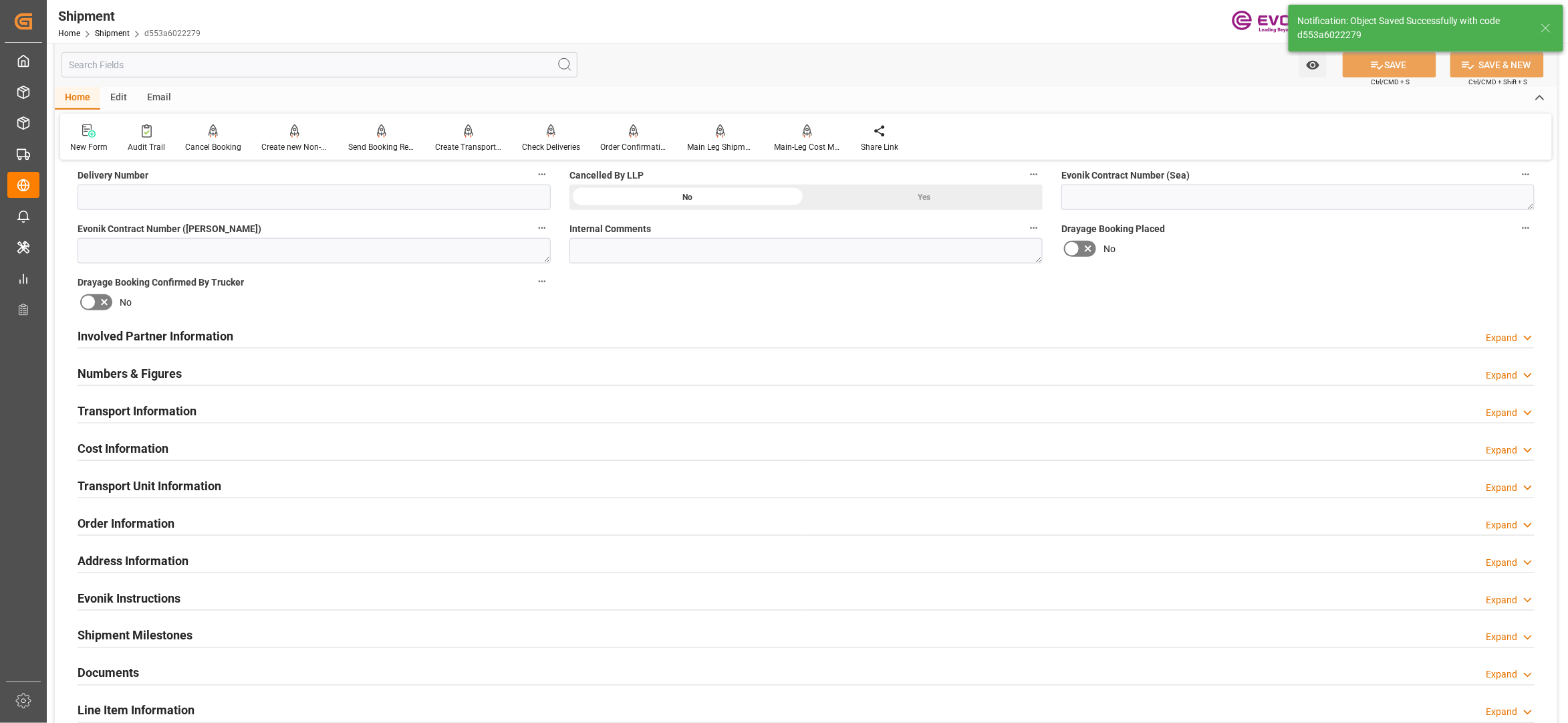
click at [296, 408] on div "Transport Information Expand" at bounding box center [806, 409] width 1457 height 25
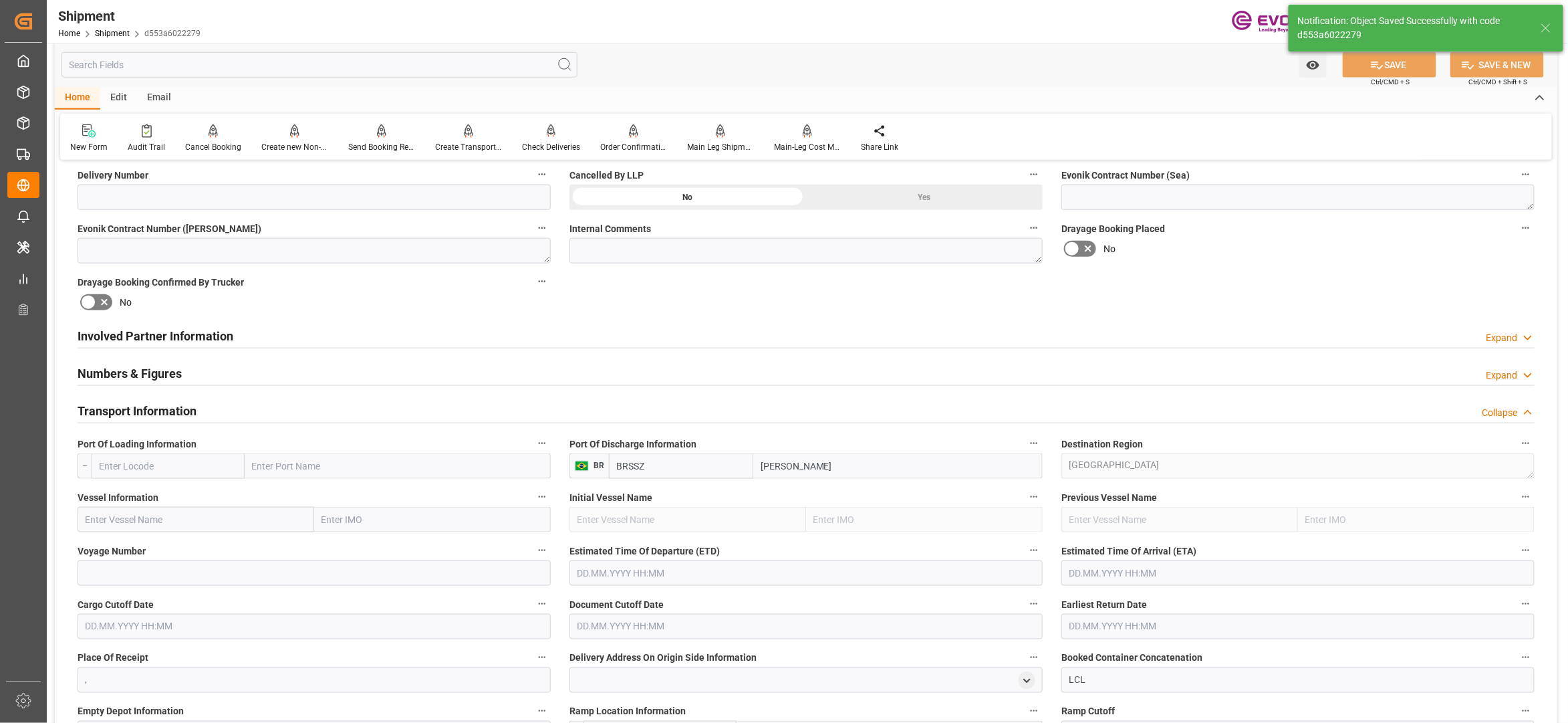
click at [180, 471] on input "text" at bounding box center [168, 466] width 153 height 25
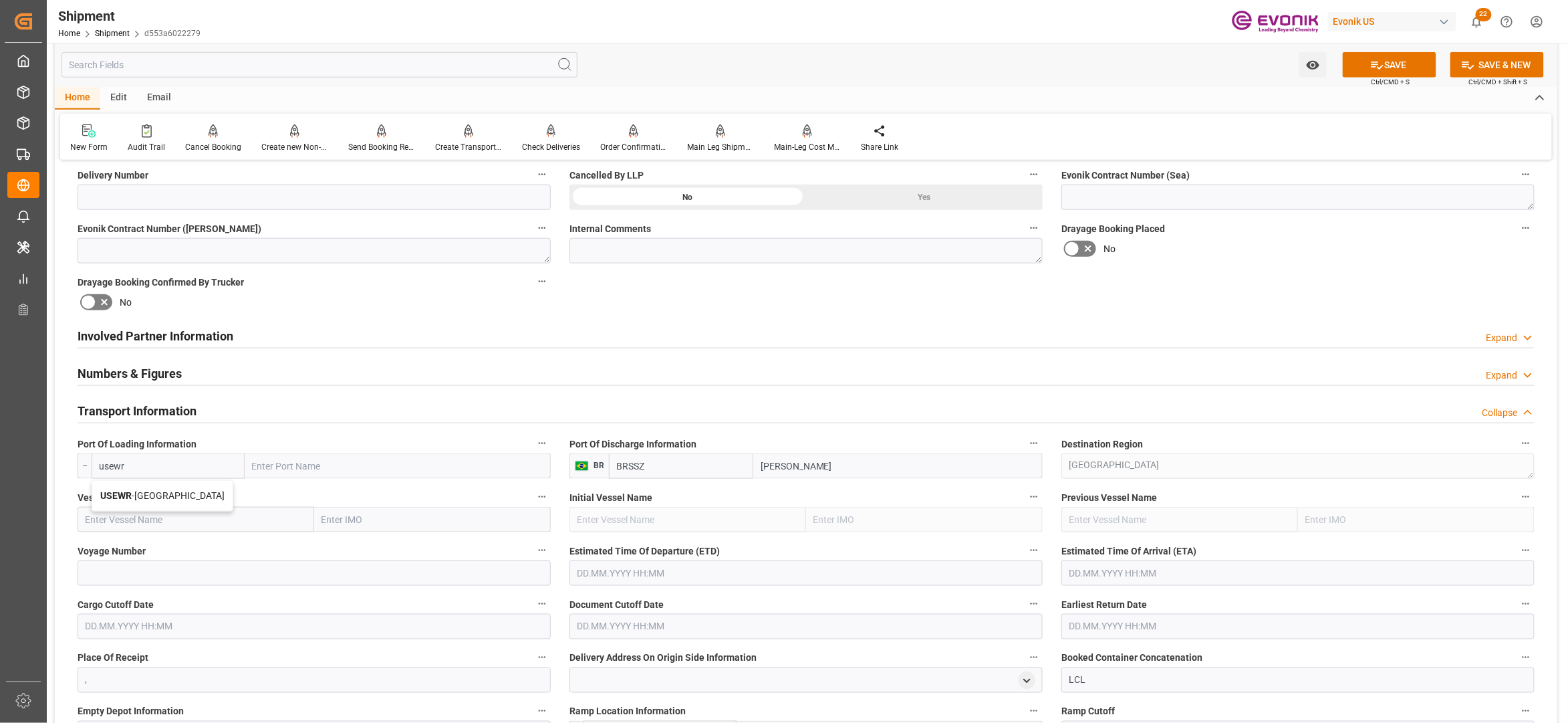
click at [162, 495] on span "USEWR - Newark" at bounding box center [163, 495] width 124 height 11
type input "USEWR"
type input "Newark"
type input "USEWR"
click at [198, 527] on input "text" at bounding box center [195, 519] width 236 height 25
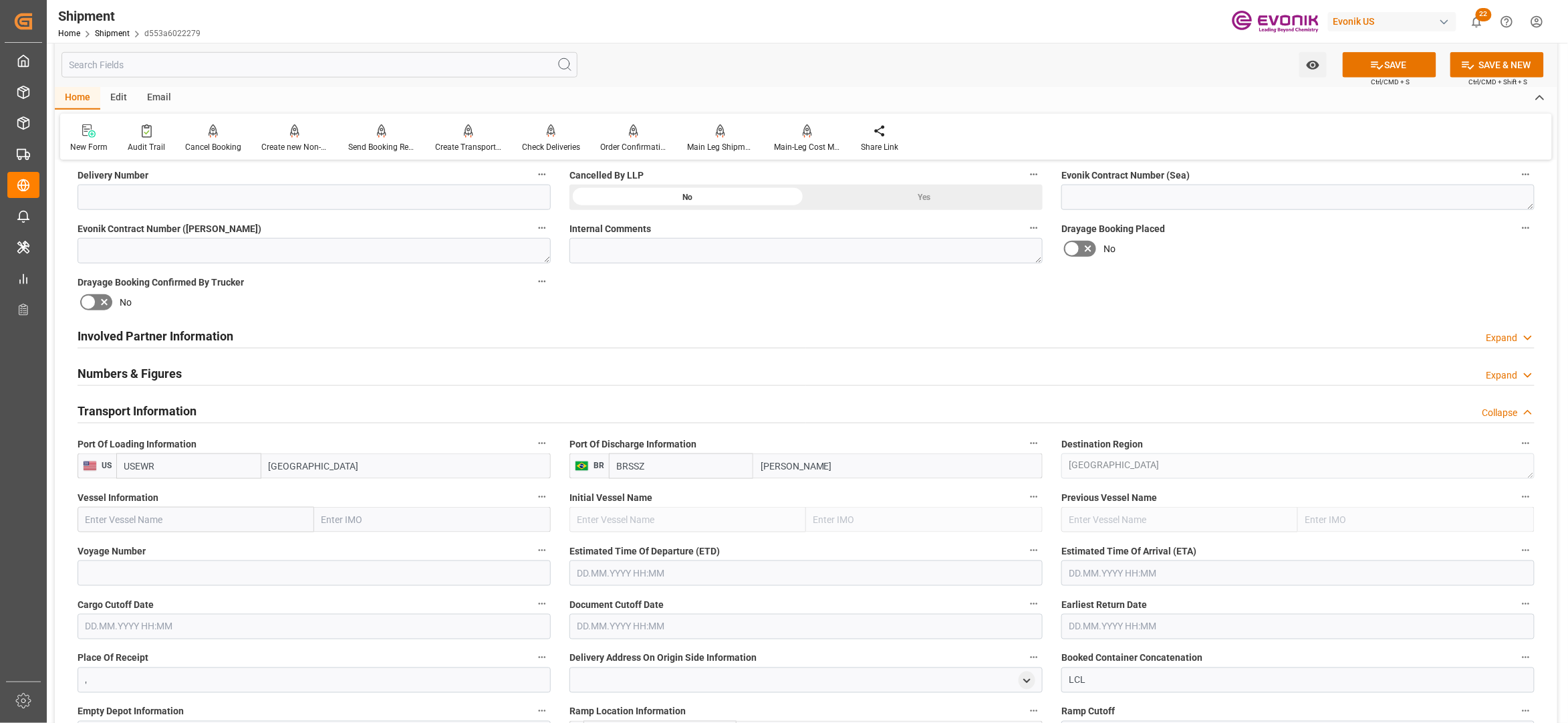
paste input "MAERSK FRANKFURT / 545S"
click at [191, 518] on input "MAERSK FRANKFURT / 545S" at bounding box center [195, 519] width 236 height 25
drag, startPoint x: 191, startPoint y: 518, endPoint x: 236, endPoint y: 516, distance: 45.0
click at [192, 518] on input "MAERSK FRANKFURT / 545S" at bounding box center [195, 519] width 236 height 25
type input "MAERSK FRANKFURT"
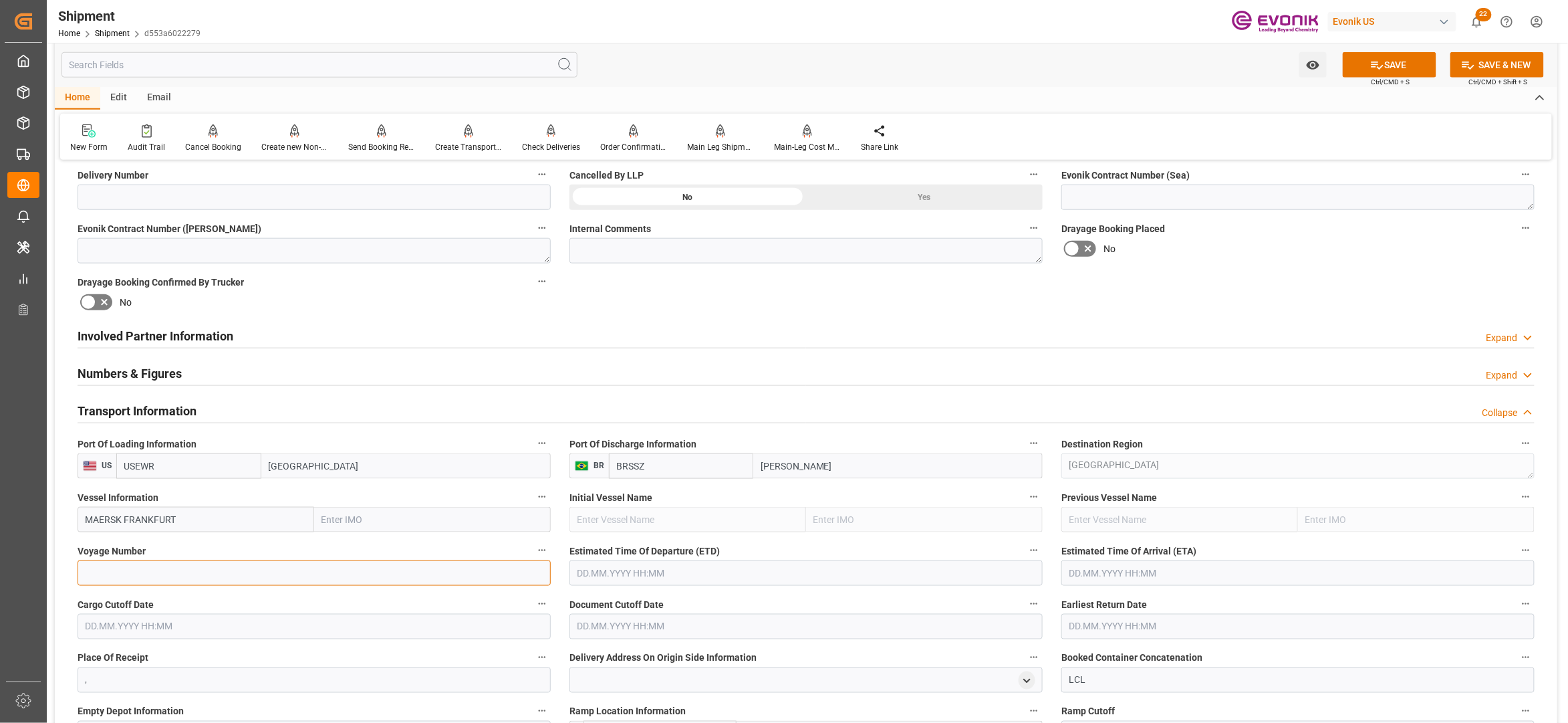
click at [175, 576] on input at bounding box center [314, 573] width 473 height 25
paste input "545S"
type input "545S"
click at [671, 562] on input "text" at bounding box center [806, 573] width 473 height 25
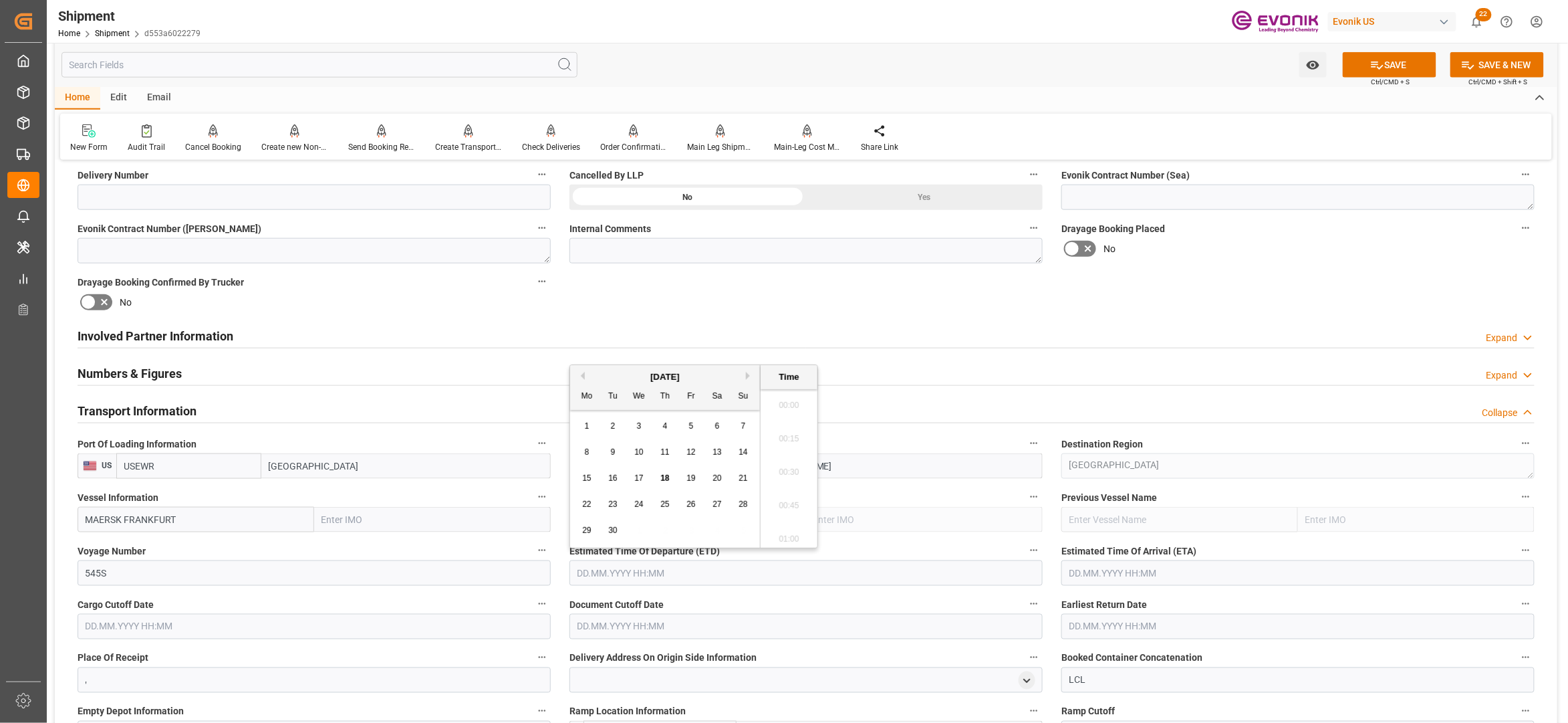
scroll to position [205, 0]
click at [749, 375] on button "Next Month" at bounding box center [749, 375] width 8 height 8
click at [642, 450] on div "5" at bounding box center [639, 453] width 17 height 16
type input "05.11.2025 00:00"
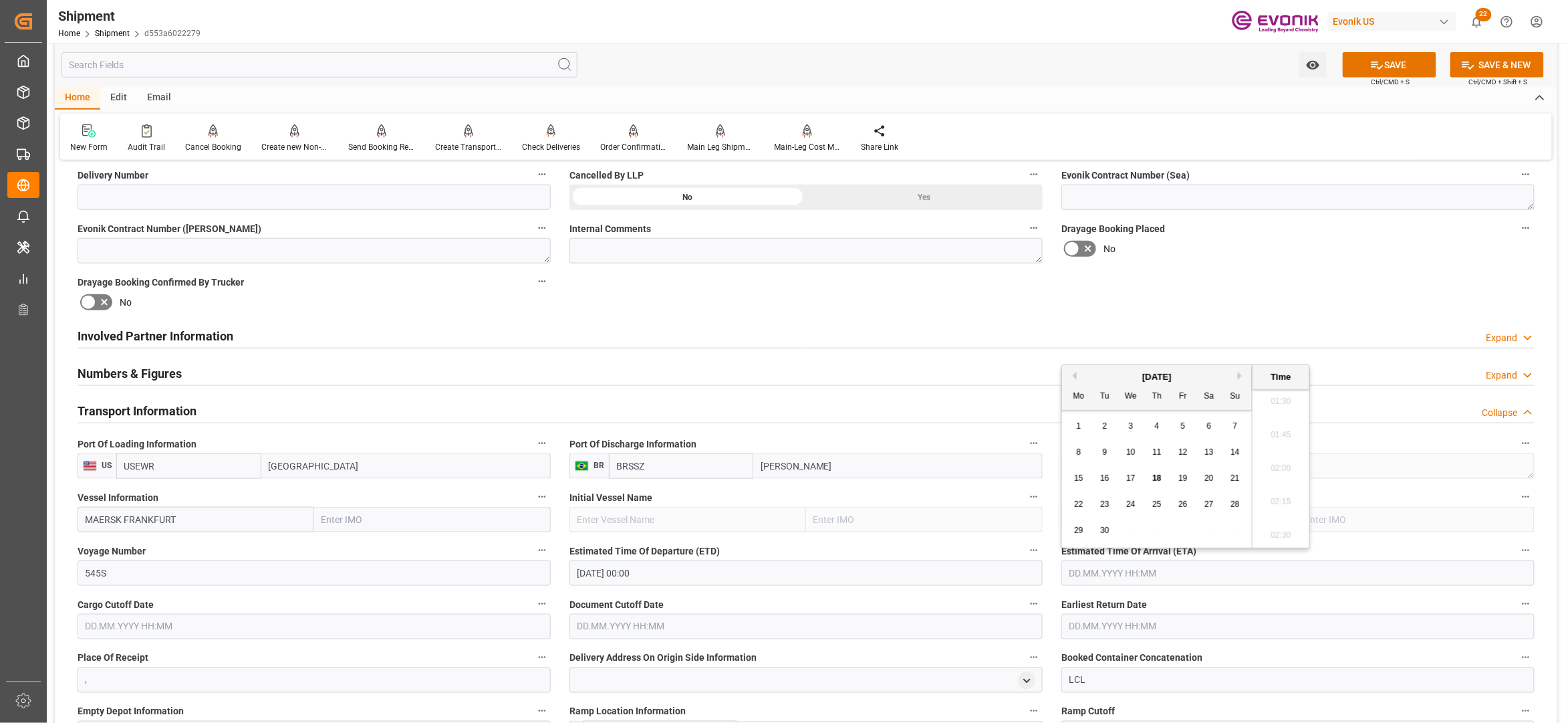
click at [1137, 578] on input "text" at bounding box center [1298, 573] width 473 height 25
click at [1242, 375] on button "Next Month" at bounding box center [1241, 375] width 8 height 8
click at [1124, 531] on div "26" at bounding box center [1131, 531] width 17 height 16
type input "26.11.2025 00:00"
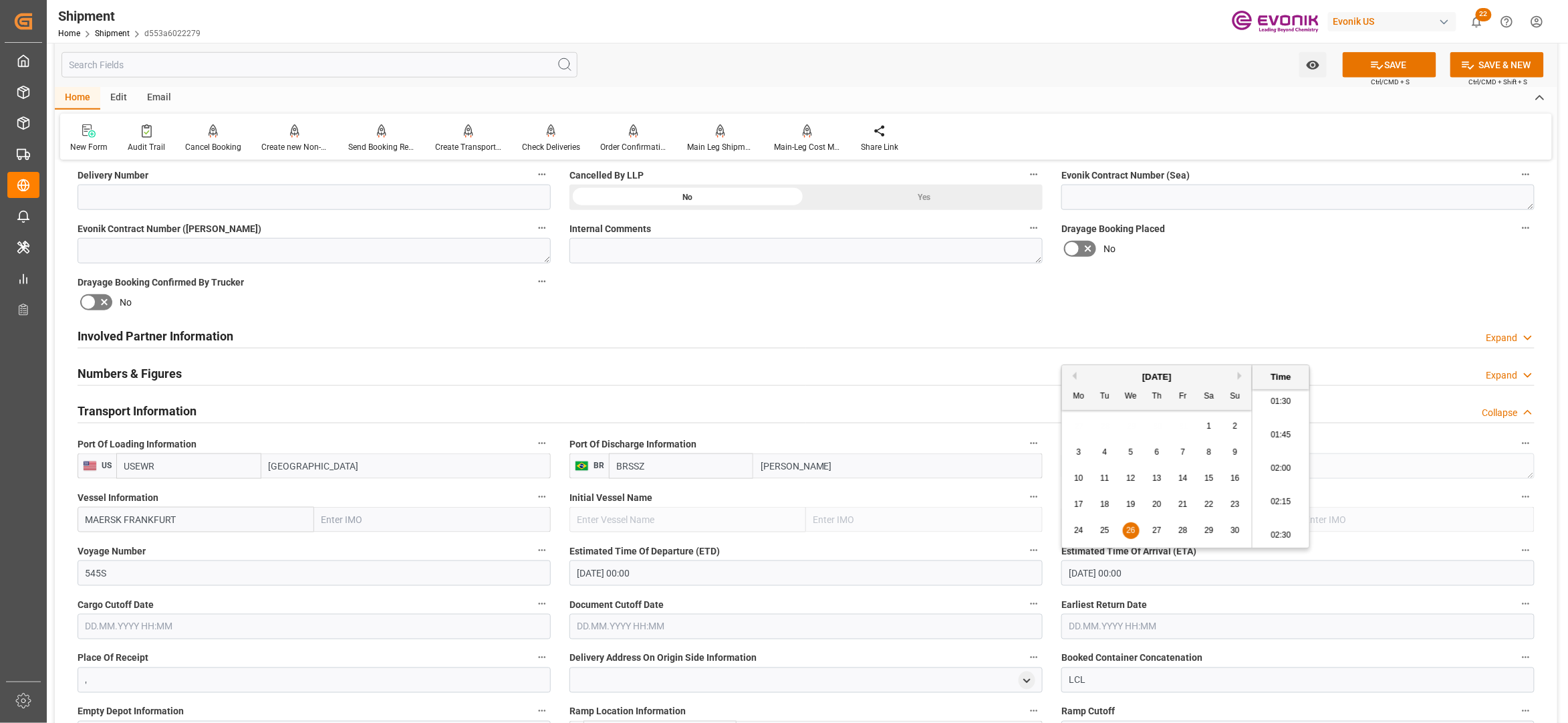
click at [400, 622] on input "text" at bounding box center [314, 626] width 473 height 25
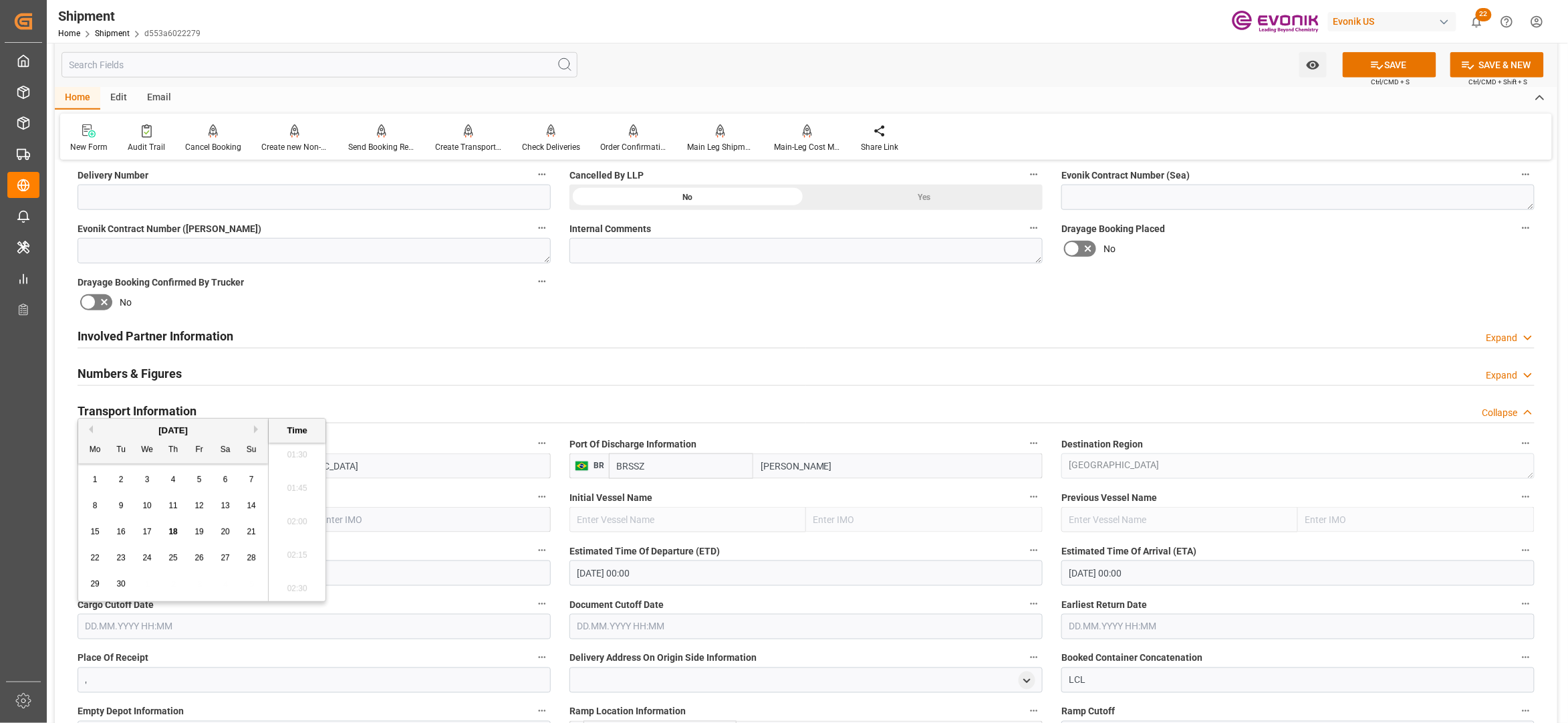
click at [257, 428] on button "Next Month" at bounding box center [257, 429] width 8 height 8
click at [108, 555] on div "20 21 22 23 24 25 26" at bounding box center [173, 558] width 183 height 26
click at [116, 557] on div "21" at bounding box center [121, 558] width 17 height 16
type input "21.10.2025 00:00"
click at [653, 631] on input "text" at bounding box center [806, 626] width 473 height 25
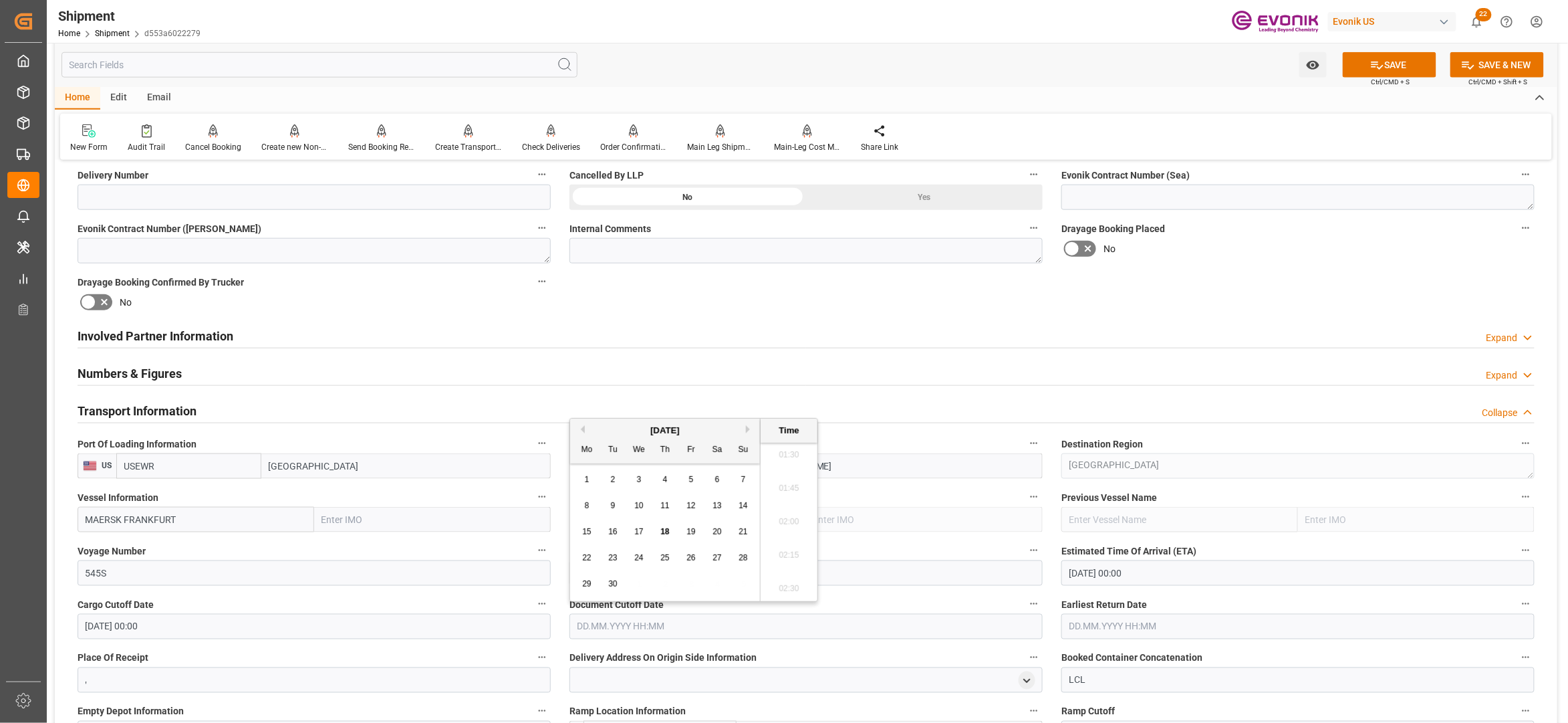
click at [751, 429] on button "Next Month" at bounding box center [749, 429] width 8 height 8
click at [749, 429] on button "Next Month" at bounding box center [749, 429] width 8 height 8
click at [692, 557] on span "21" at bounding box center [691, 557] width 9 height 9
click at [685, 586] on div "28" at bounding box center [691, 584] width 17 height 16
click at [582, 427] on button "Previous Month" at bounding box center [580, 429] width 8 height 8
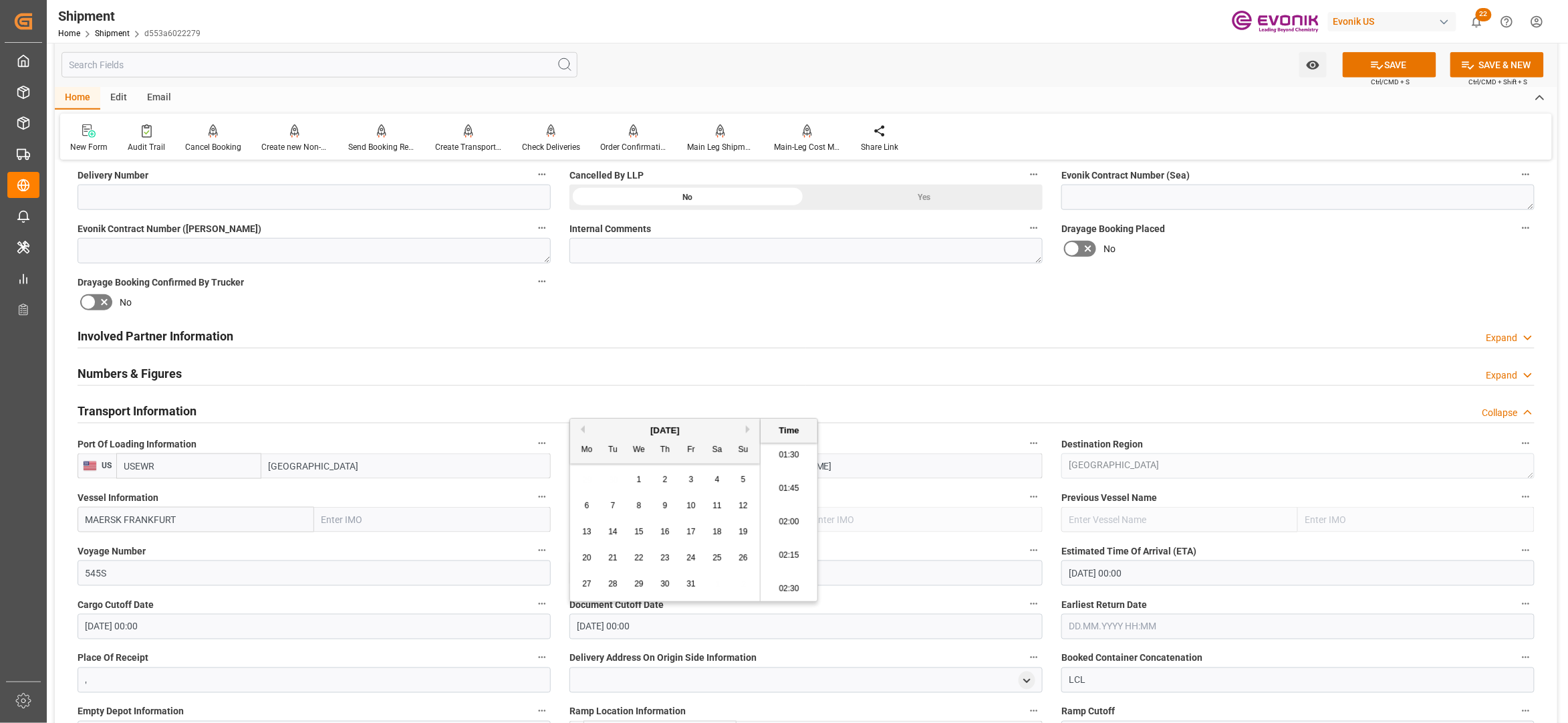
click at [606, 575] on div "27 28 29 30 31 1 2" at bounding box center [665, 584] width 183 height 26
click at [613, 584] on span "28" at bounding box center [613, 583] width 9 height 9
type input "28.10.2025 00:00"
click at [434, 633] on input "21.10.2025 00:00" at bounding box center [314, 626] width 473 height 25
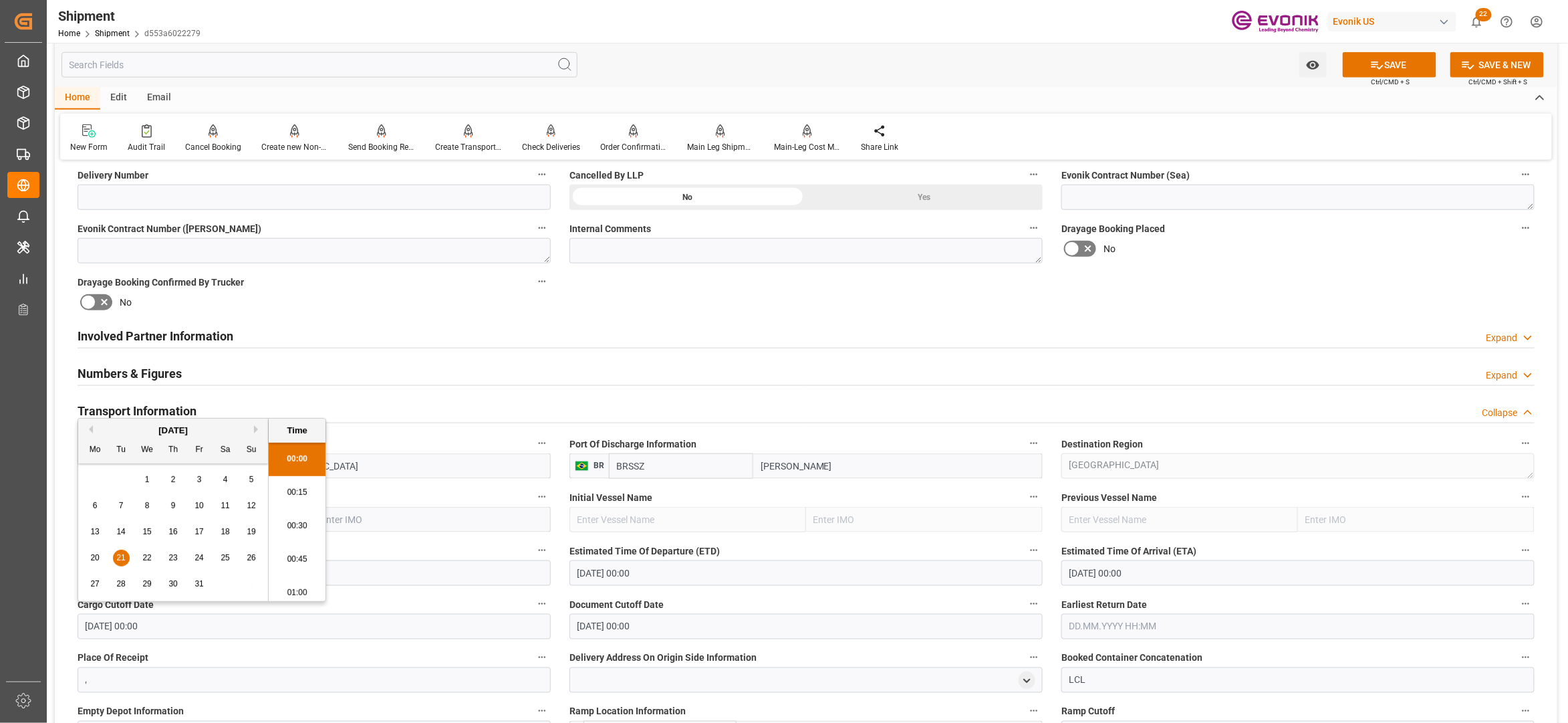
click at [147, 582] on span "29" at bounding box center [147, 583] width 9 height 9
click at [119, 586] on span "28" at bounding box center [121, 583] width 9 height 9
type input "28.10.2025 00:00"
click at [1112, 621] on input "text" at bounding box center [1298, 626] width 473 height 25
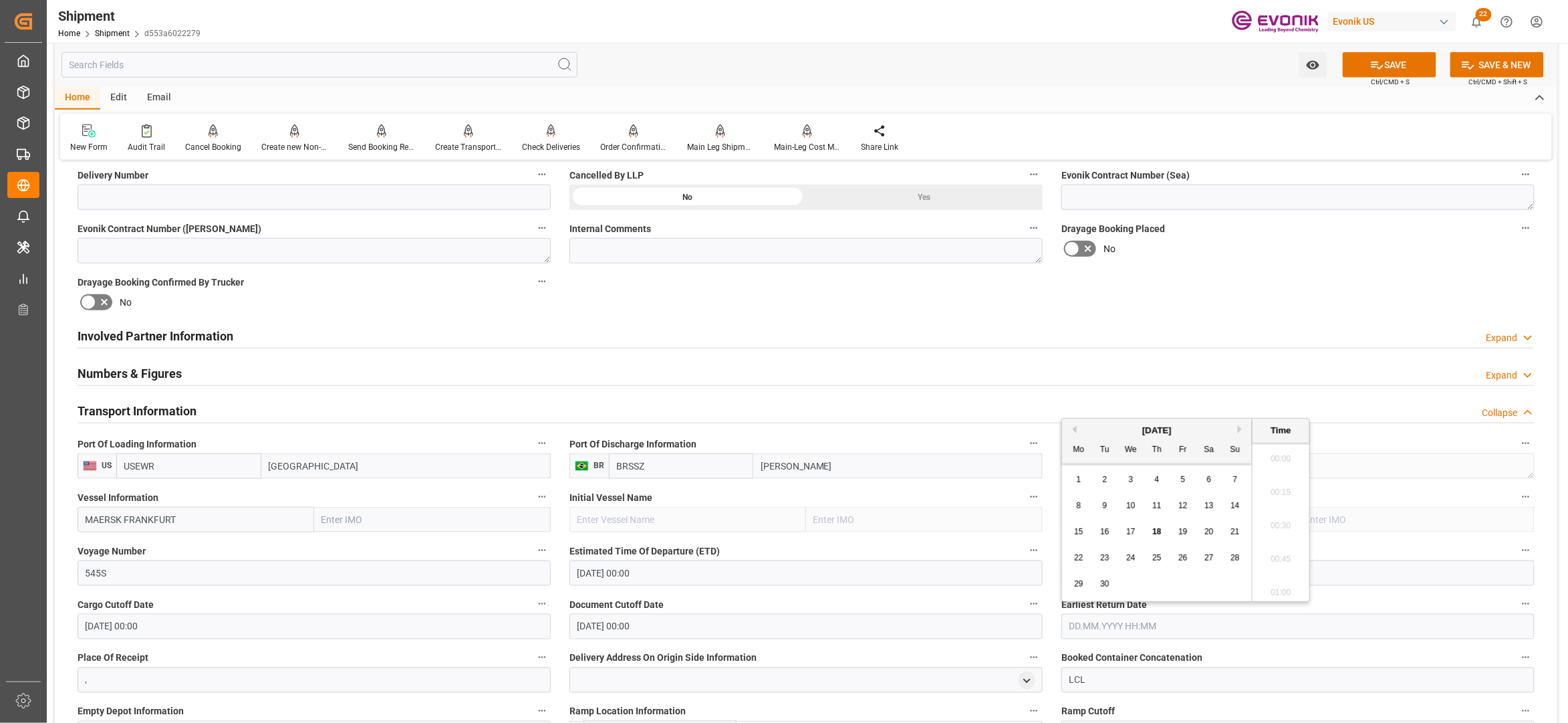
scroll to position [238, 0]
click at [1243, 429] on button "Next Month" at bounding box center [1241, 429] width 8 height 8
click at [1104, 579] on span "28" at bounding box center [1105, 583] width 9 height 9
type input "28.10.2025 00:00"
click at [1288, 313] on div "Booking Confirmation Milestone Bar Collapse Submitted to FFW for Booking (Pendi…" at bounding box center [806, 480] width 1502 height 1807
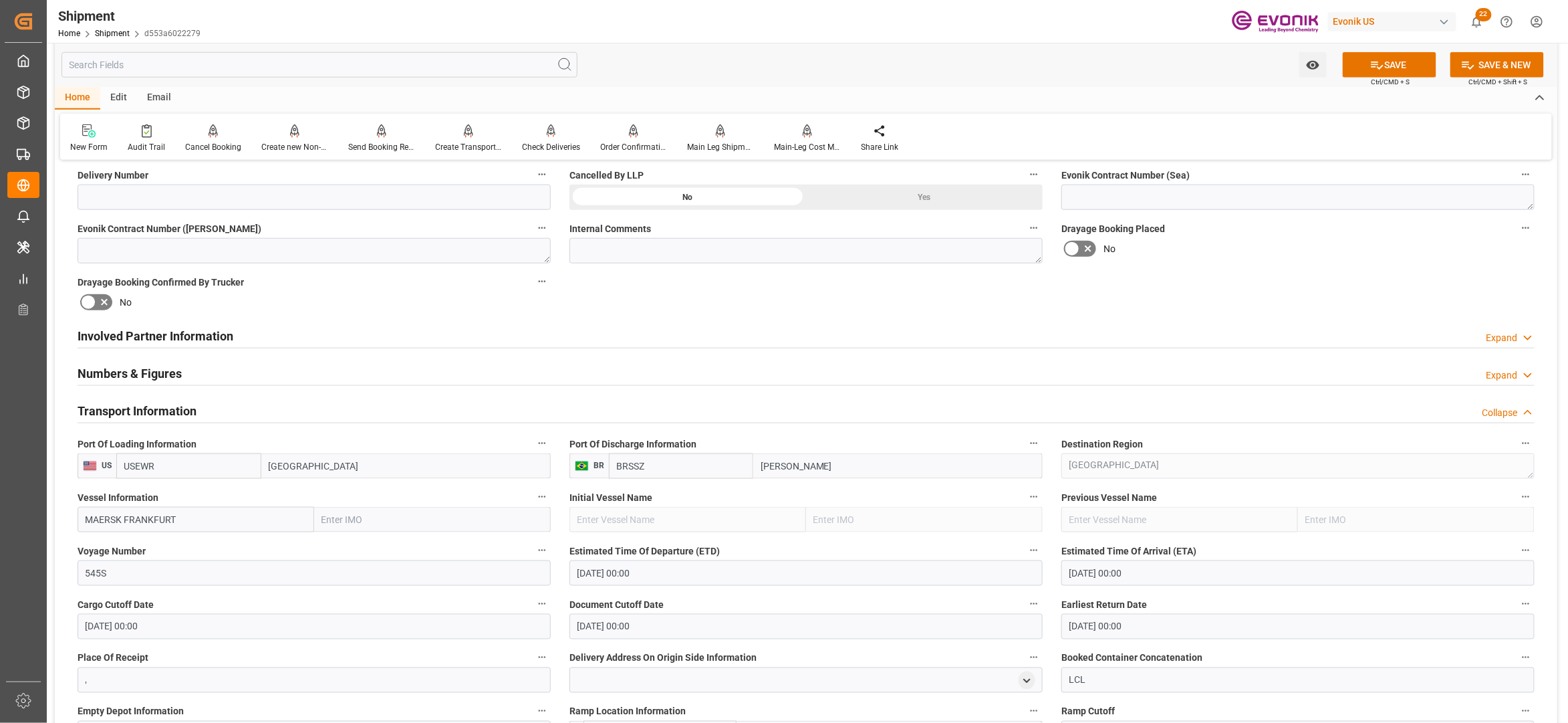
scroll to position [891, 0]
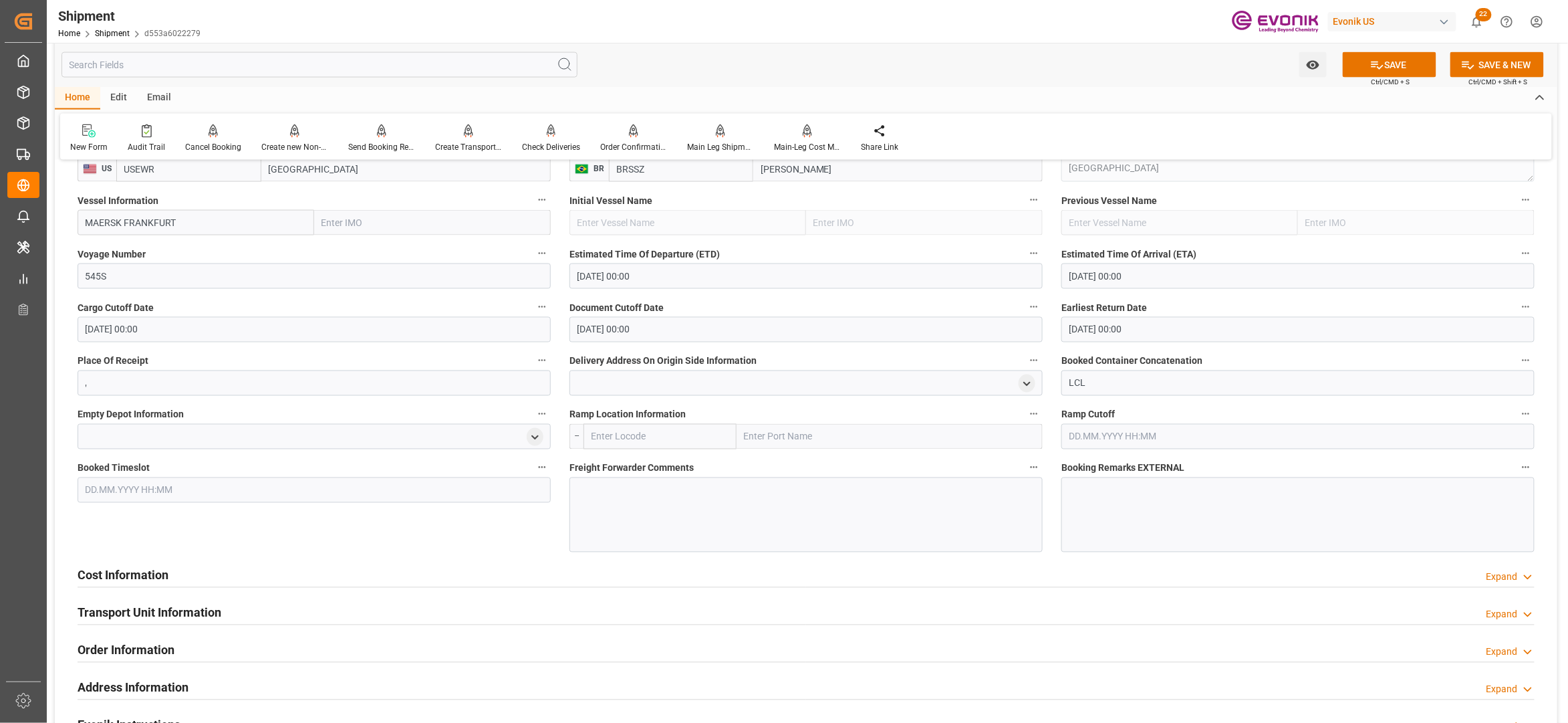
click at [642, 494] on div at bounding box center [806, 515] width 473 height 75
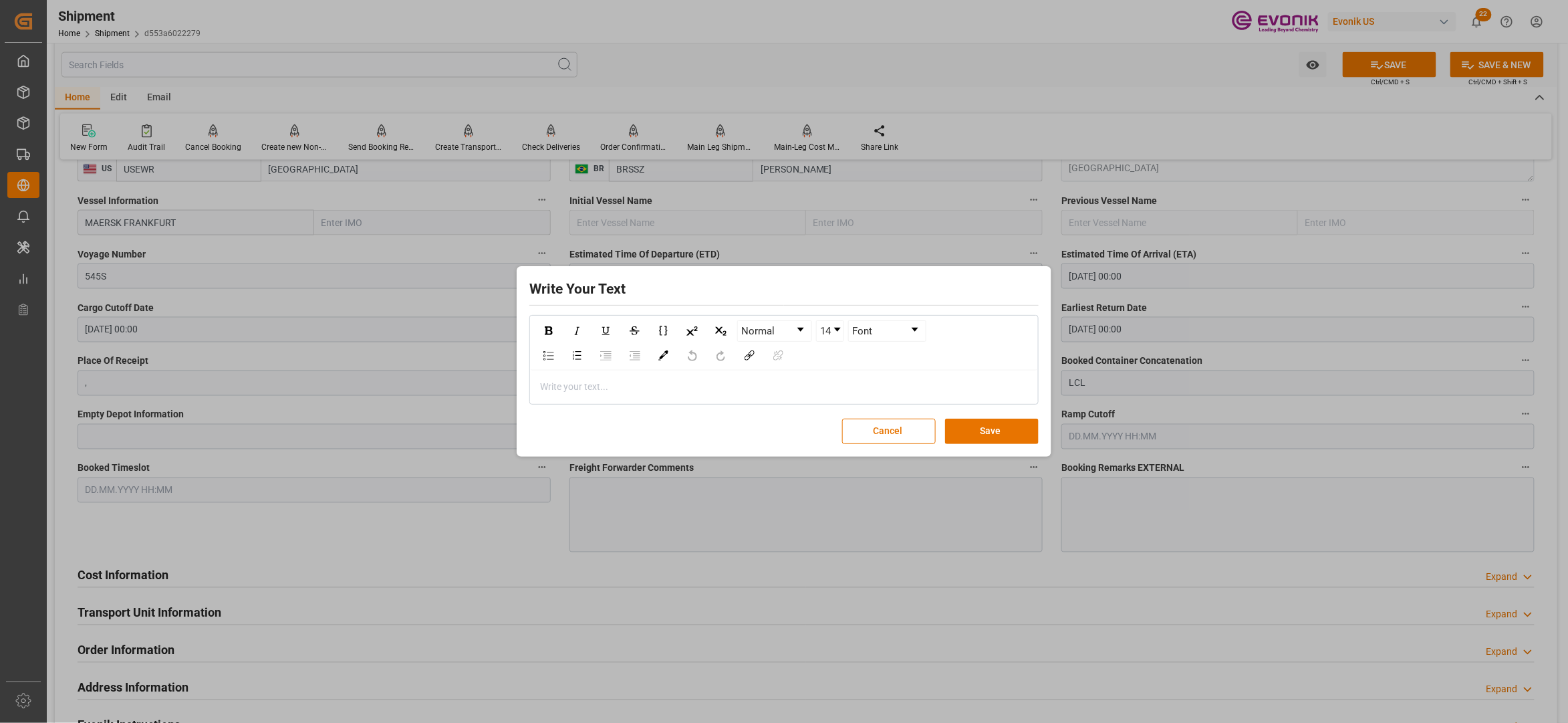
click at [583, 393] on div "rdw-editor" at bounding box center [784, 386] width 487 height 14
click at [994, 432] on button "Save" at bounding box center [991, 431] width 93 height 25
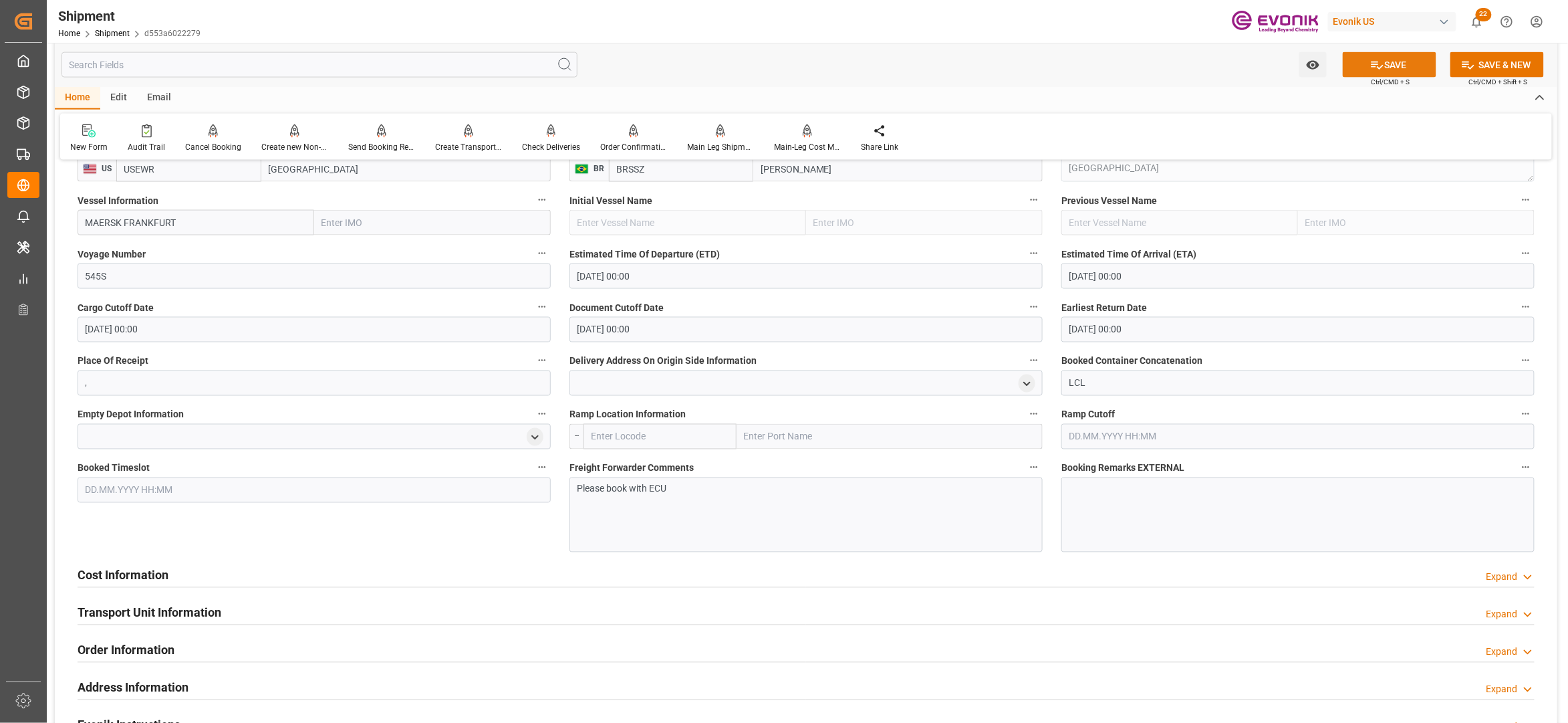
click at [1383, 64] on button "SAVE" at bounding box center [1389, 64] width 93 height 25
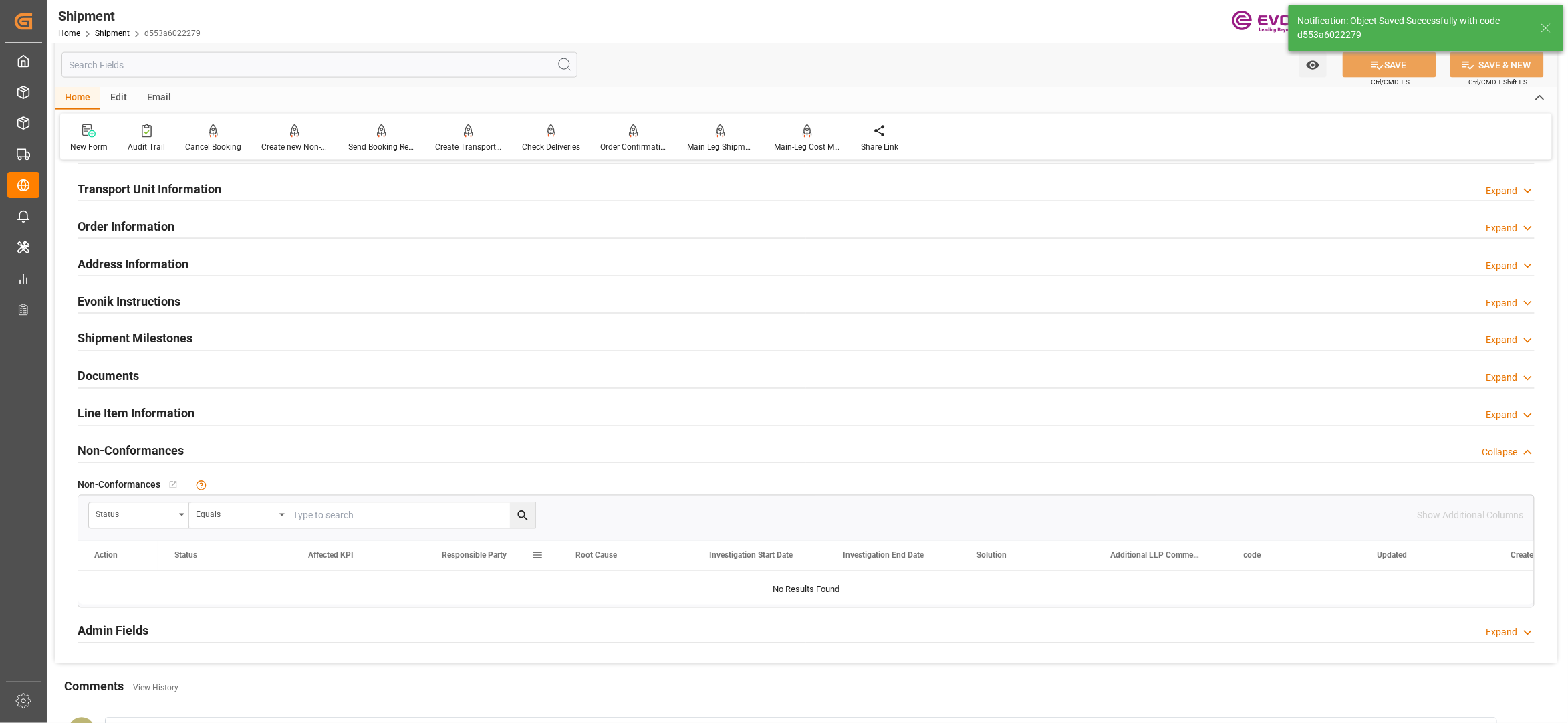
scroll to position [594, 0]
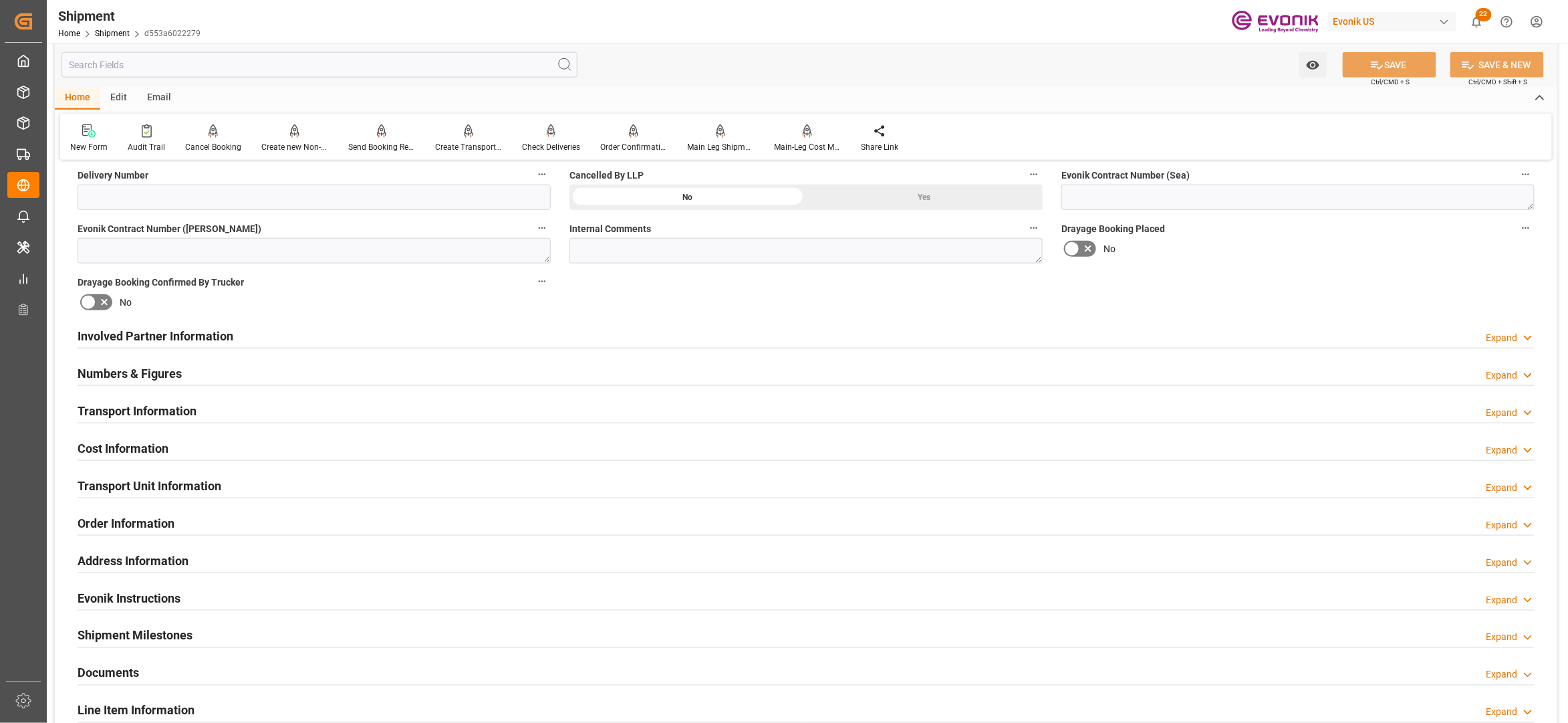
click at [367, 375] on div "Numbers & Figures Expand" at bounding box center [806, 372] width 1457 height 25
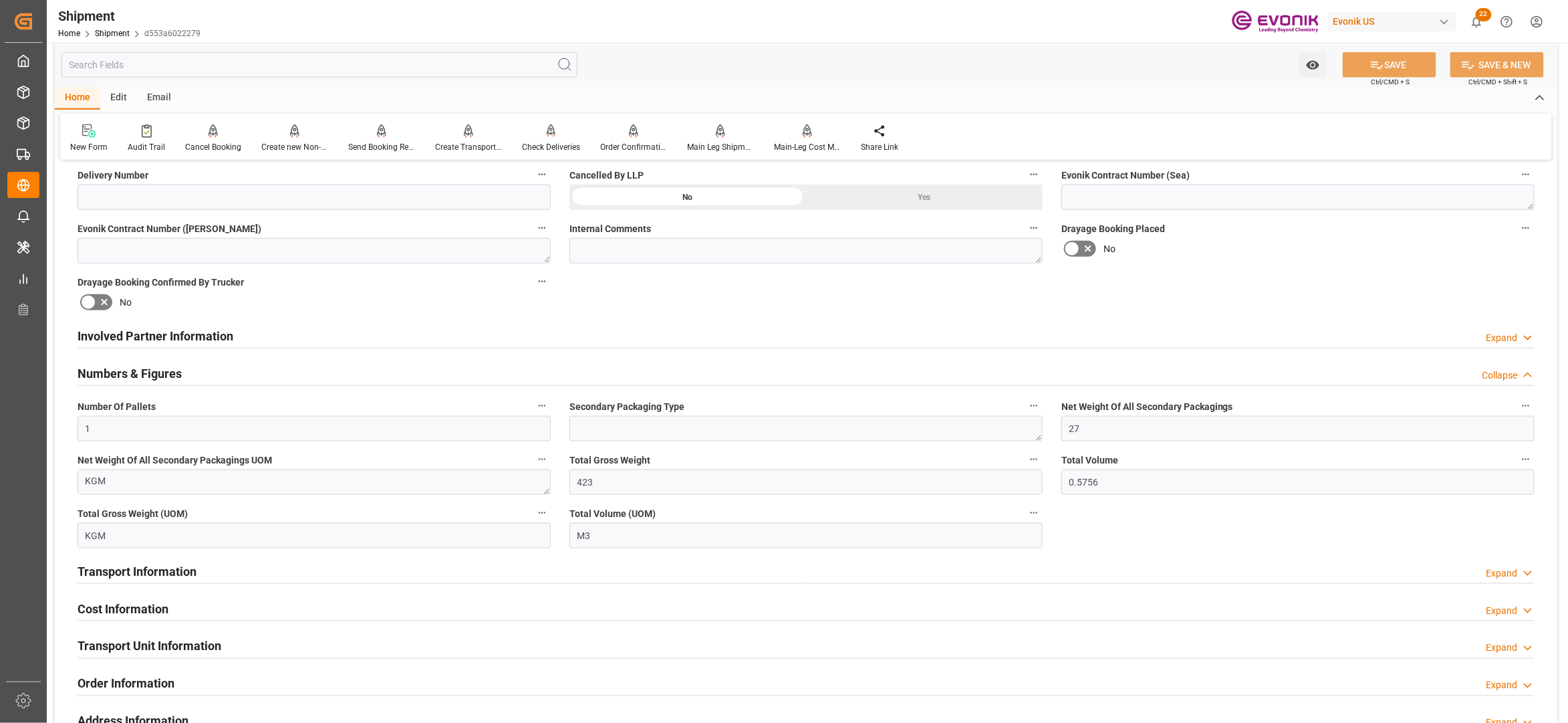
click at [448, 330] on div "Involved Partner Information Expand" at bounding box center [806, 335] width 1457 height 25
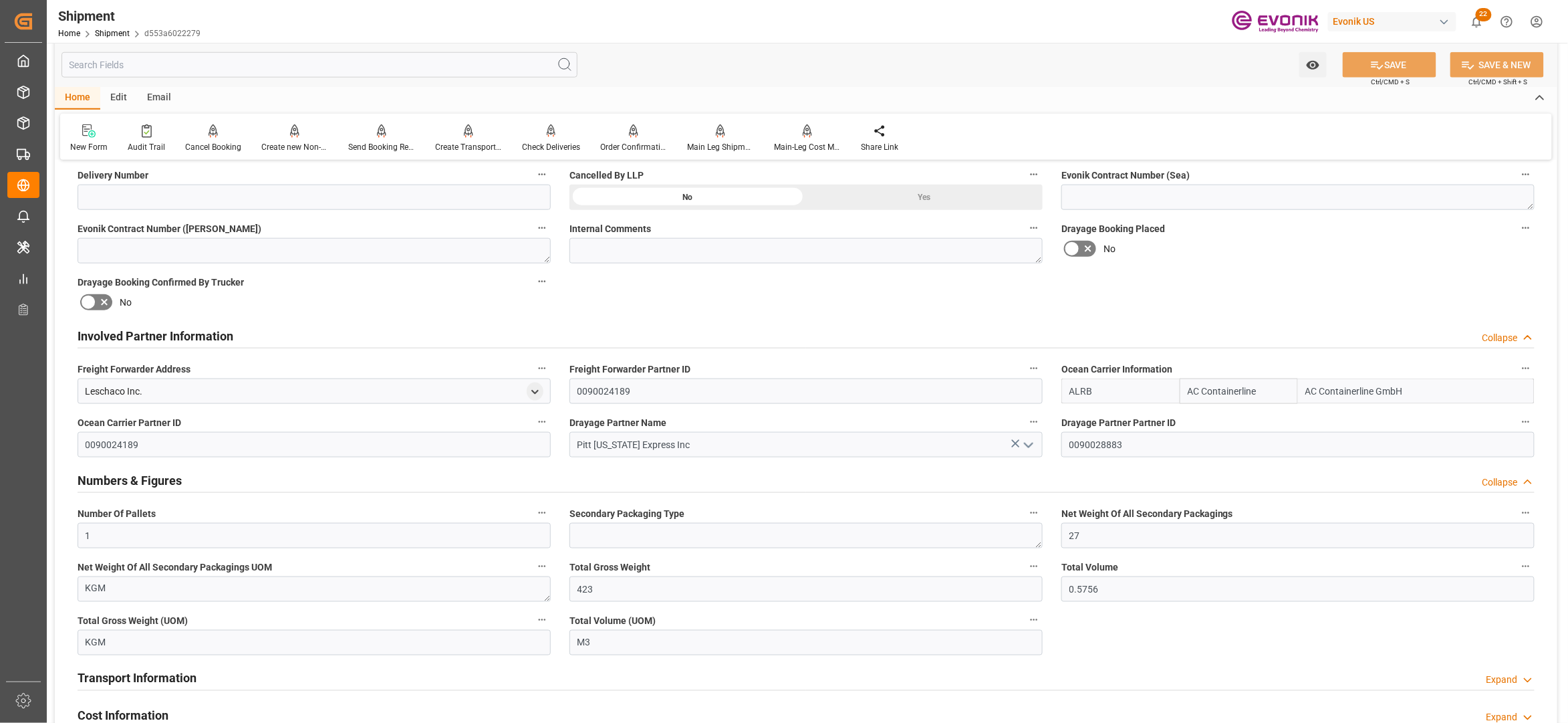
scroll to position [891, 0]
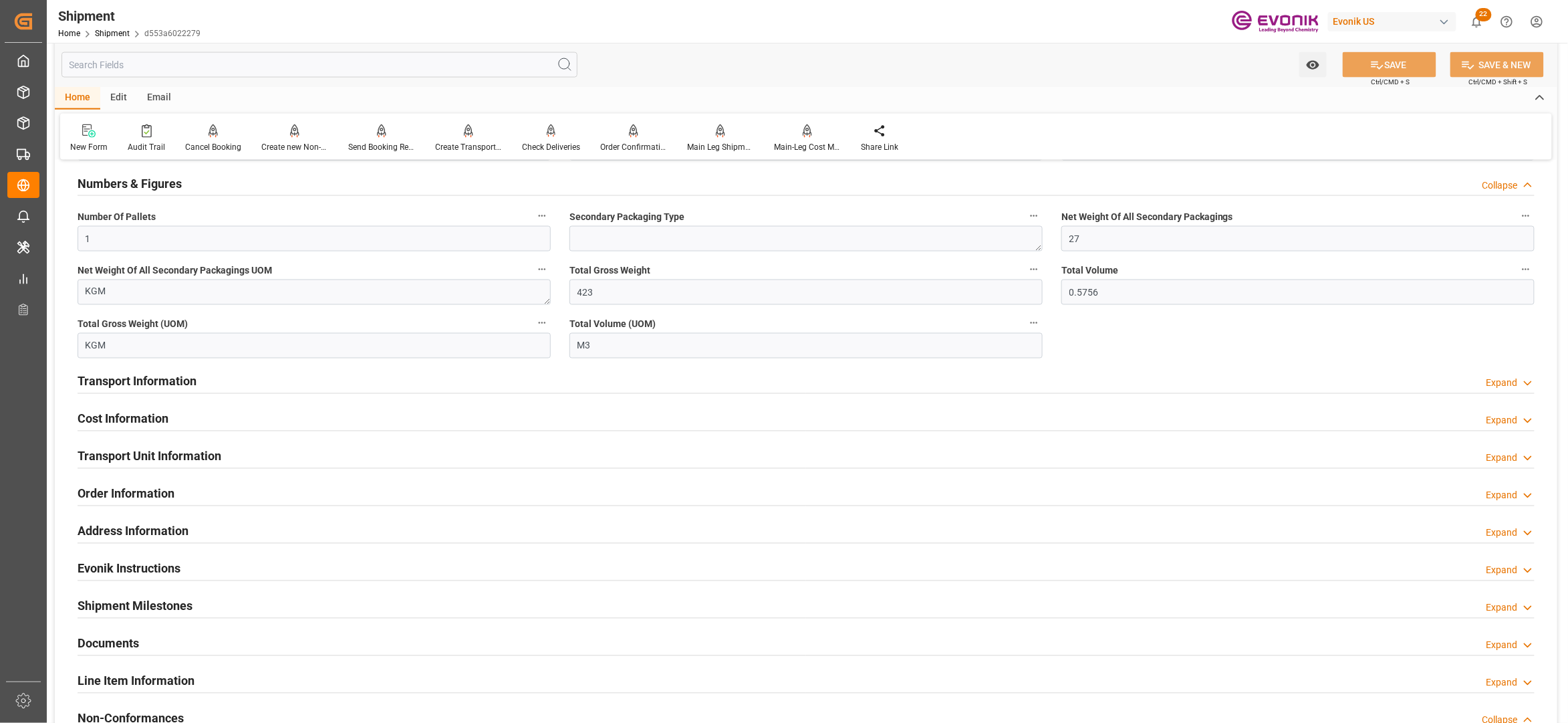
click at [306, 417] on div "Cost Information Expand" at bounding box center [806, 418] width 1457 height 25
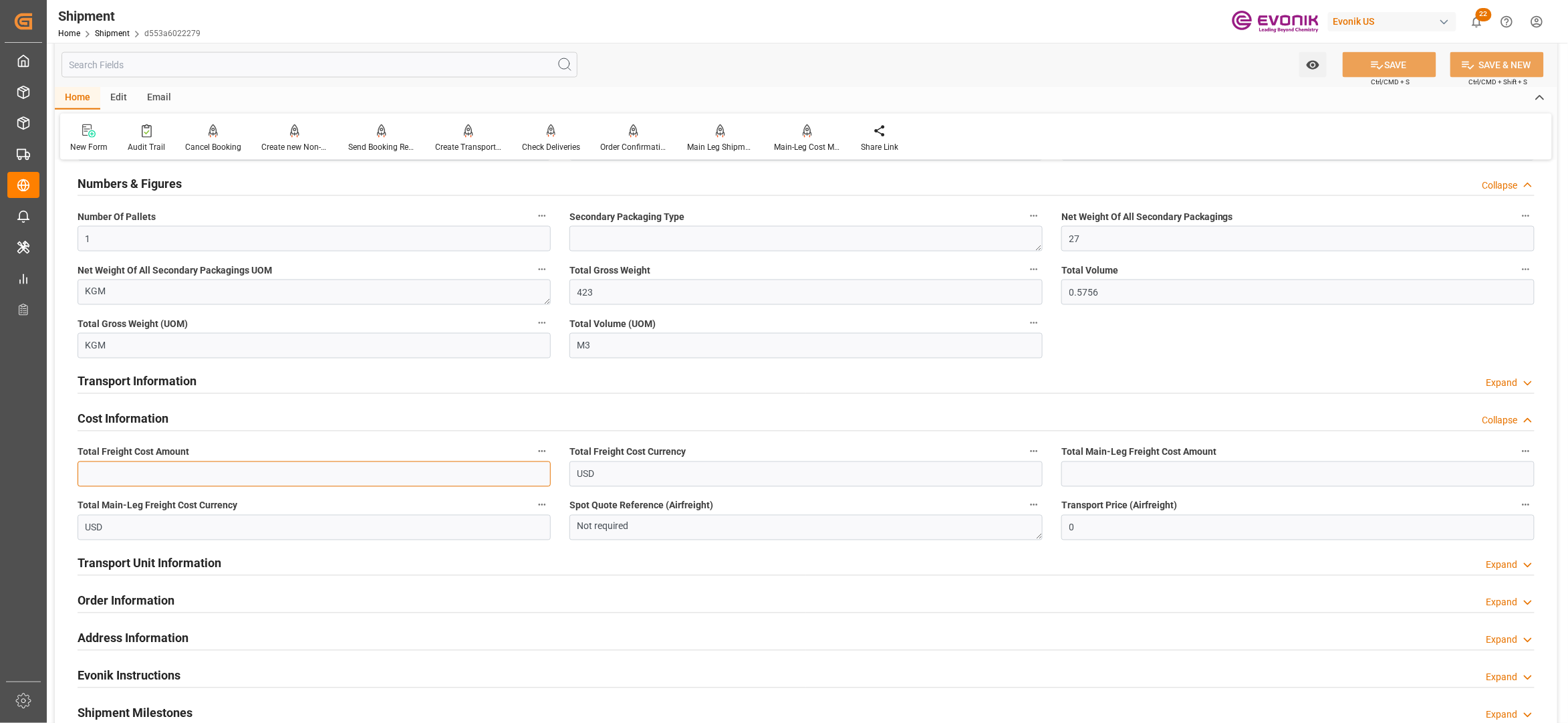
click at [151, 467] on input "text" at bounding box center [314, 474] width 473 height 25
type input "510"
click at [1098, 483] on input "text" at bounding box center [1298, 474] width 473 height 25
click at [1108, 471] on input "text" at bounding box center [1298, 474] width 473 height 25
type input "319"
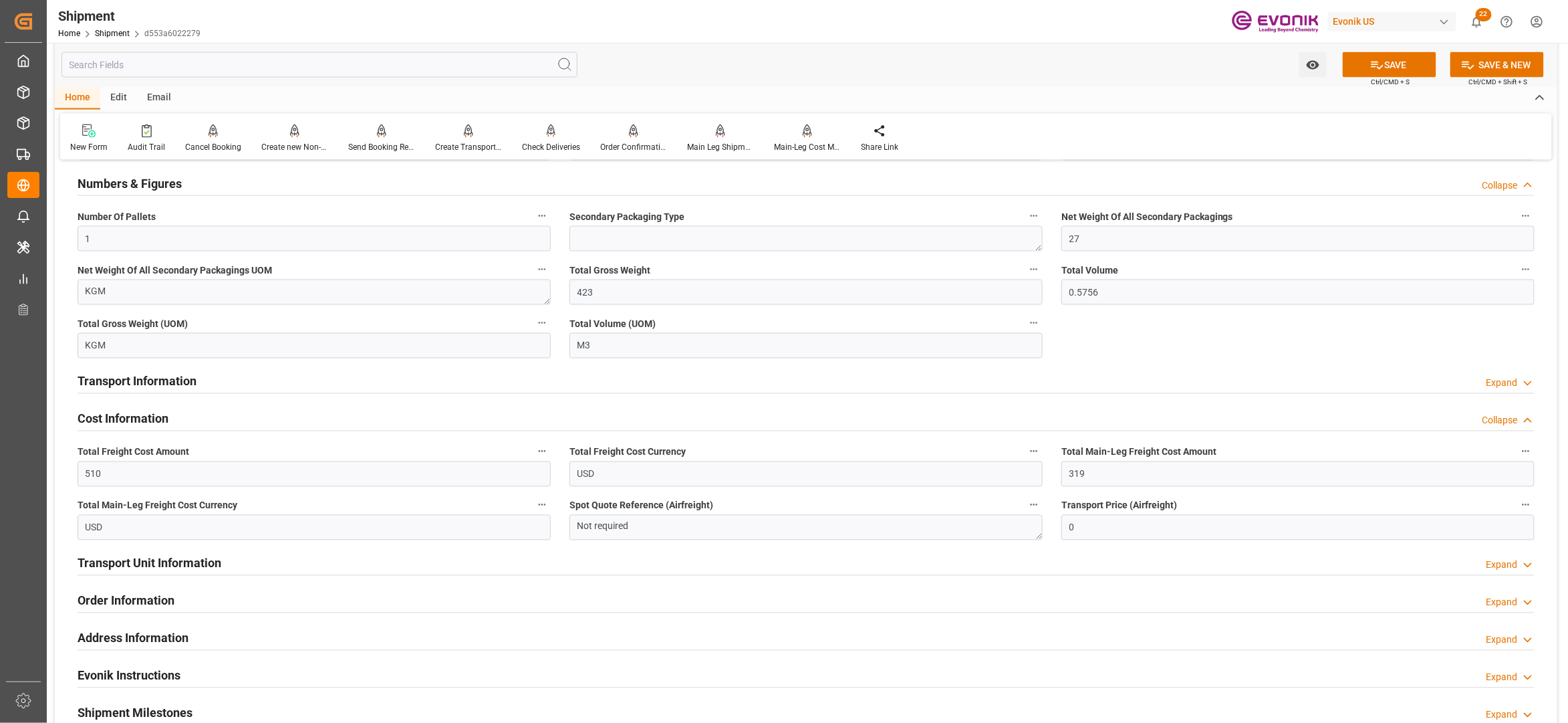
click at [1202, 356] on div "Booking Confirmation Milestone Bar Collapse Submitted to FFW for Booking (Pendi…" at bounding box center [806, 159] width 1502 height 1758
click at [1408, 68] on button "SAVE" at bounding box center [1389, 64] width 93 height 25
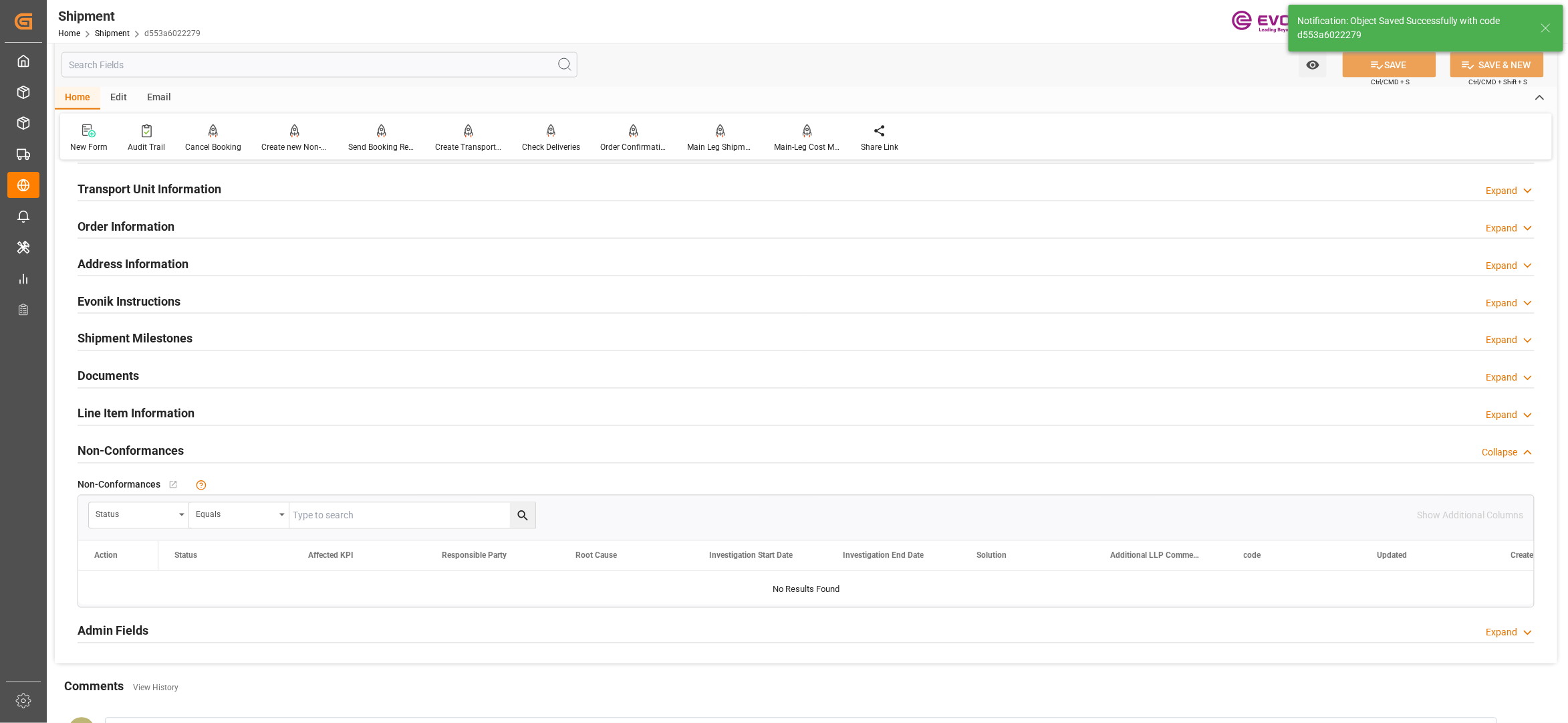
scroll to position [594, 0]
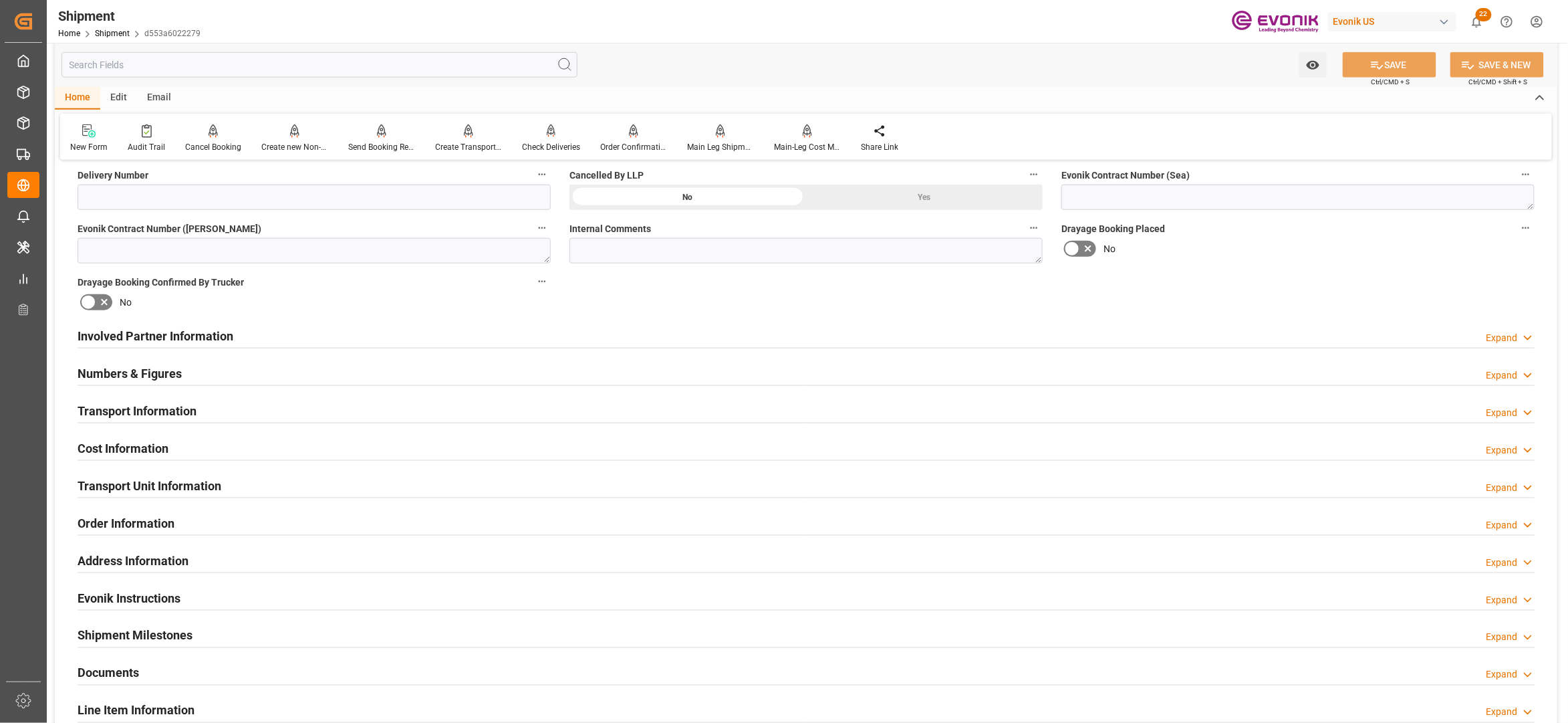
click at [272, 474] on div "Transport Unit Information Expand" at bounding box center [806, 484] width 1457 height 25
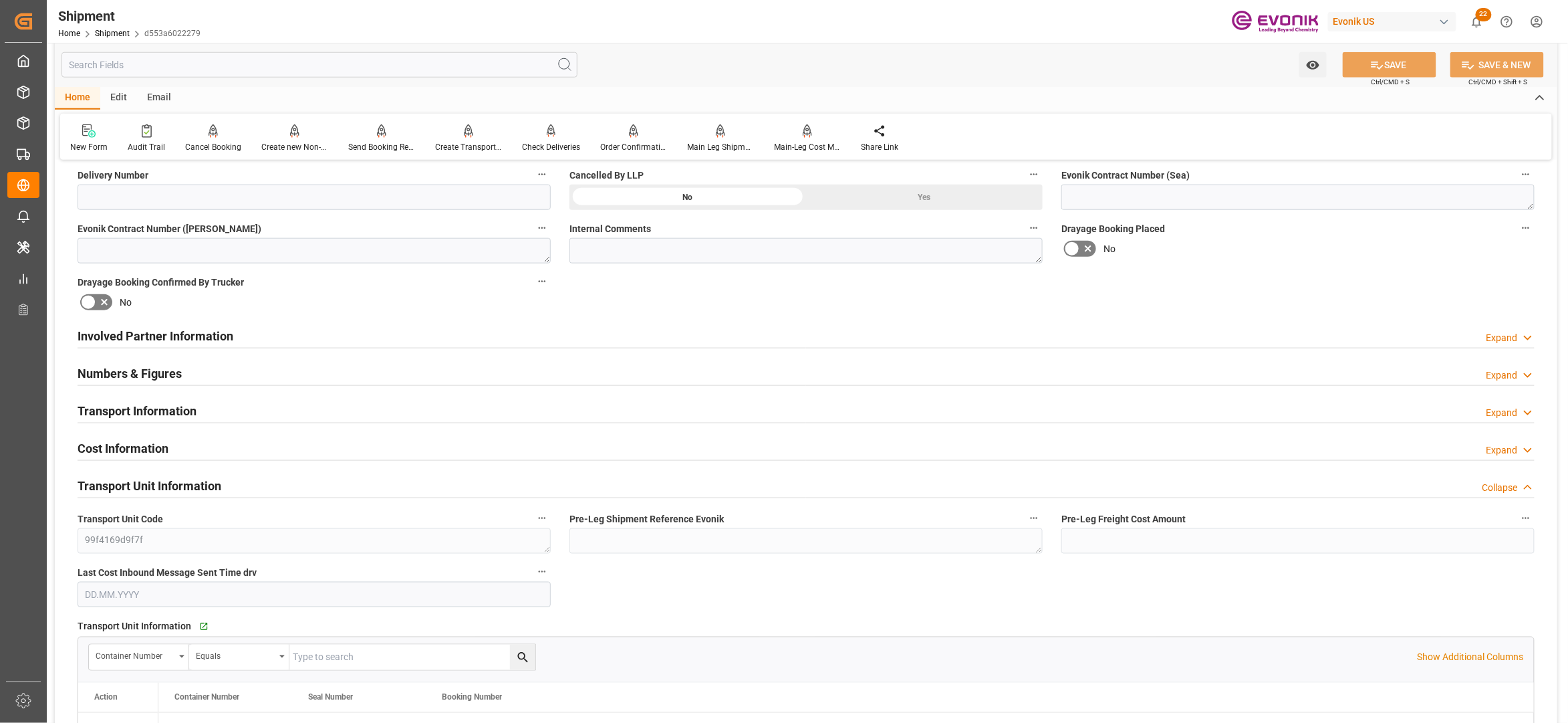
scroll to position [891, 0]
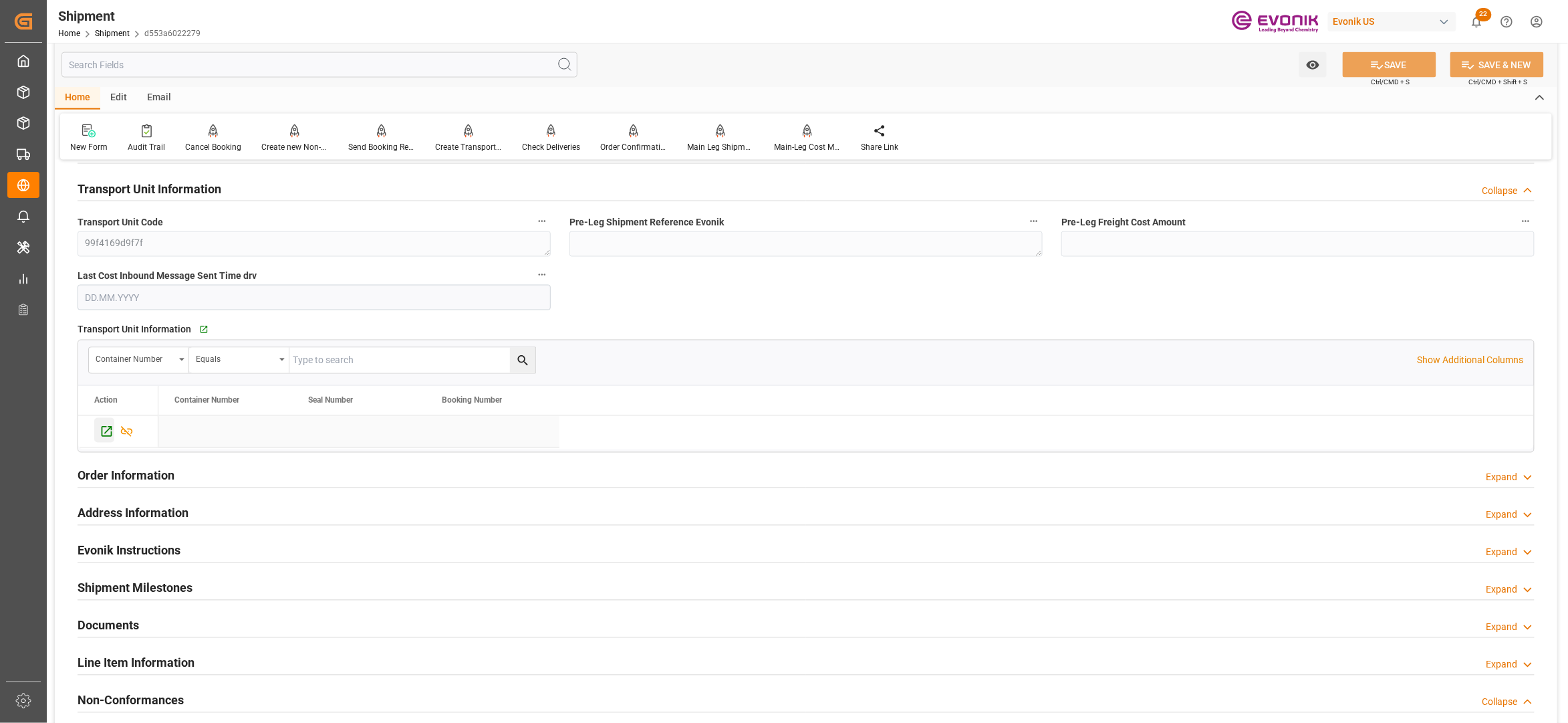
click at [110, 434] on icon "Press SPACE to select this row." at bounding box center [106, 431] width 14 height 14
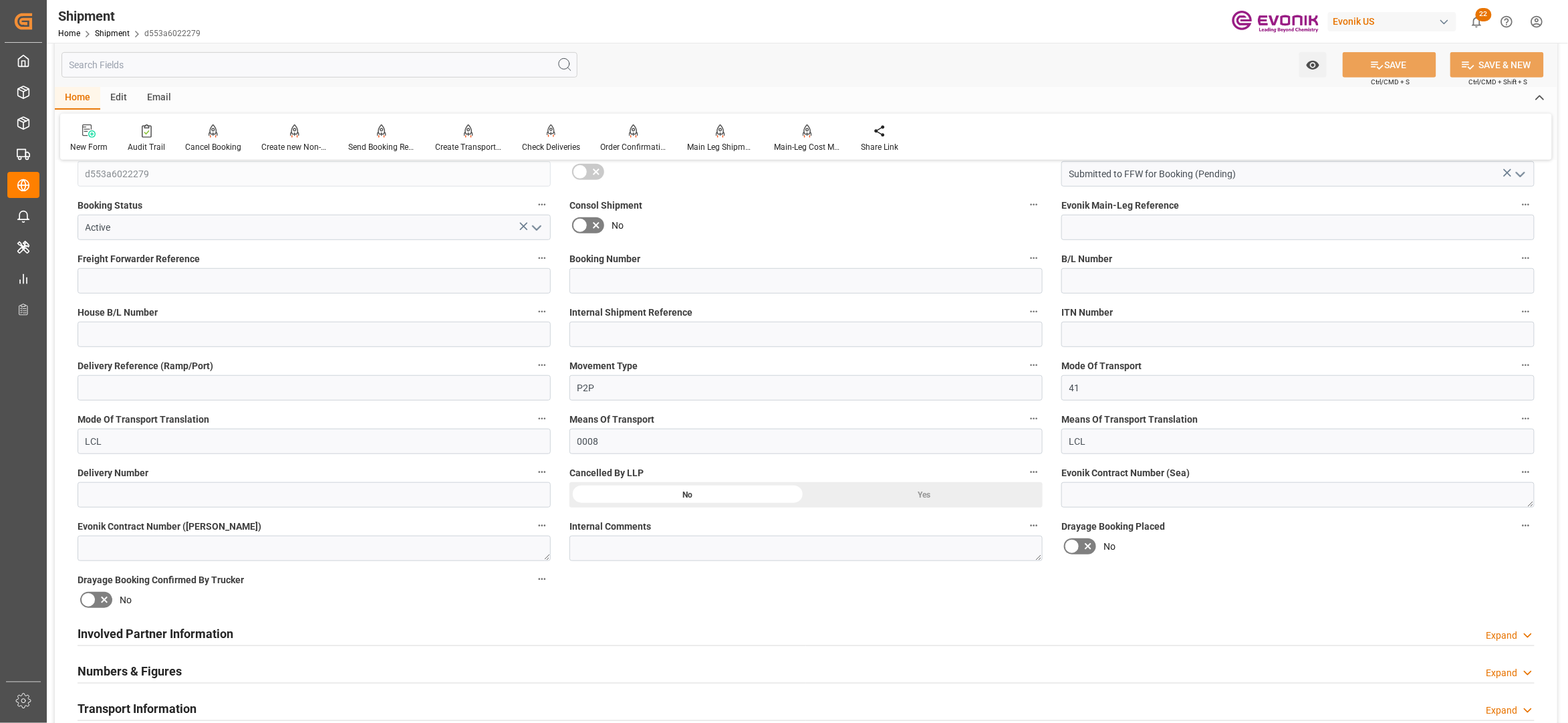
scroll to position [594, 0]
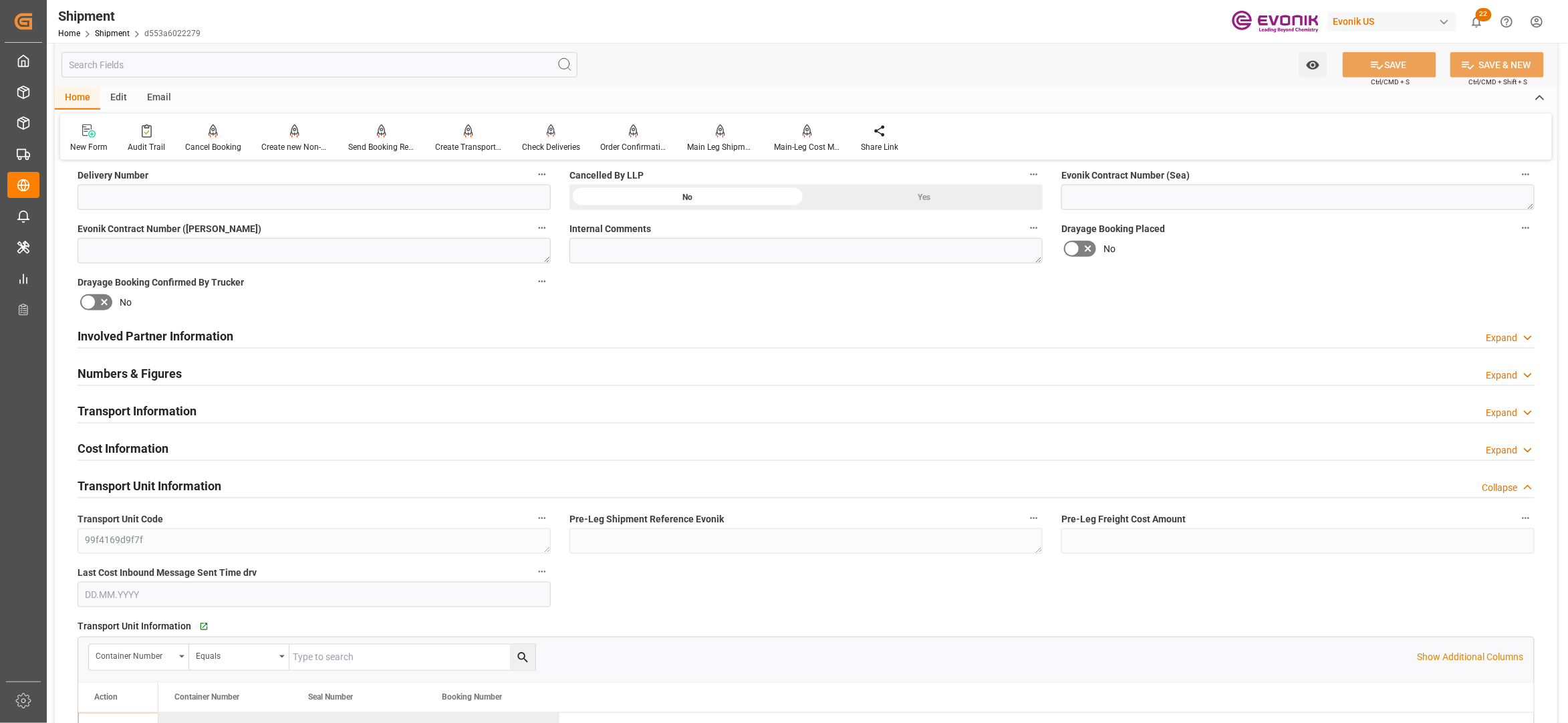
click at [442, 408] on div "Transport Information Expand" at bounding box center [806, 409] width 1457 height 25
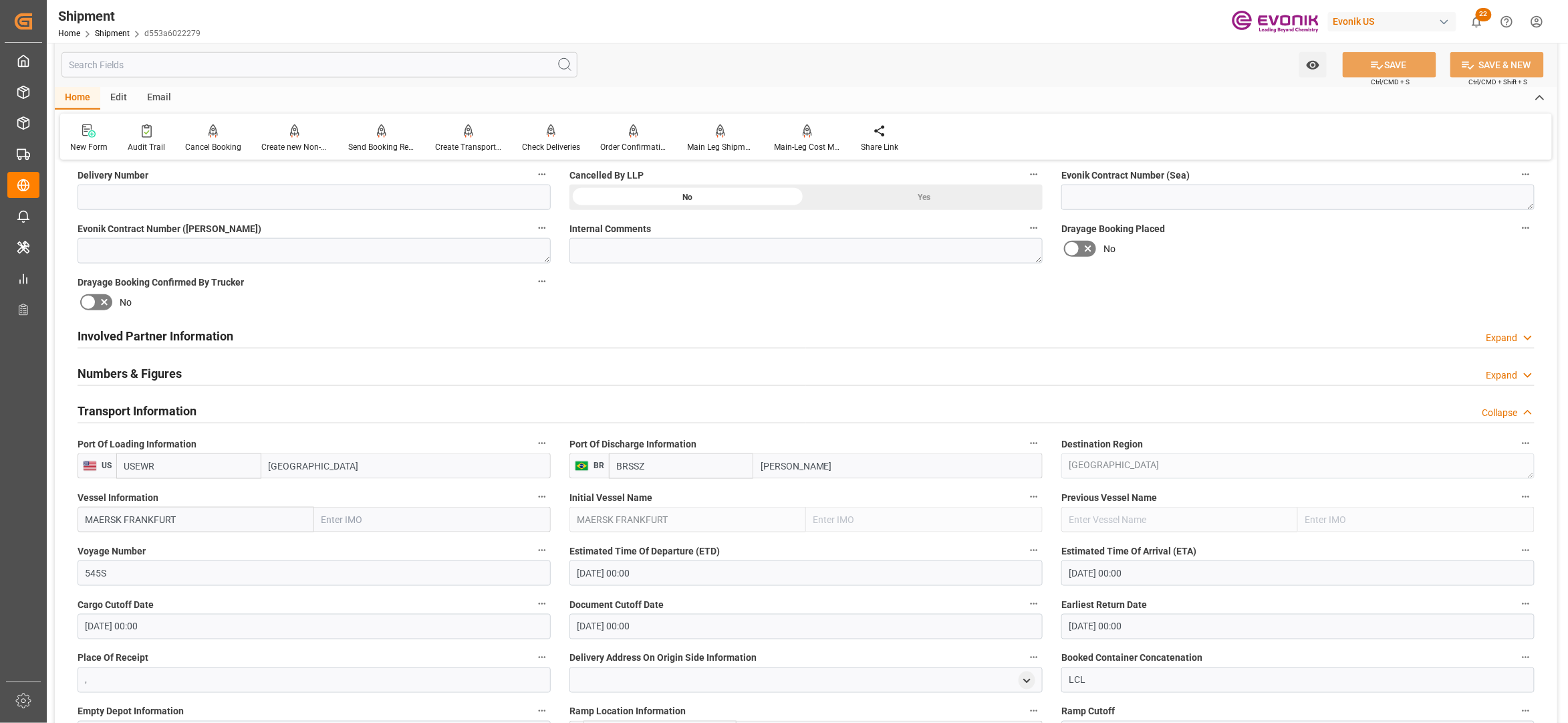
scroll to position [891, 0]
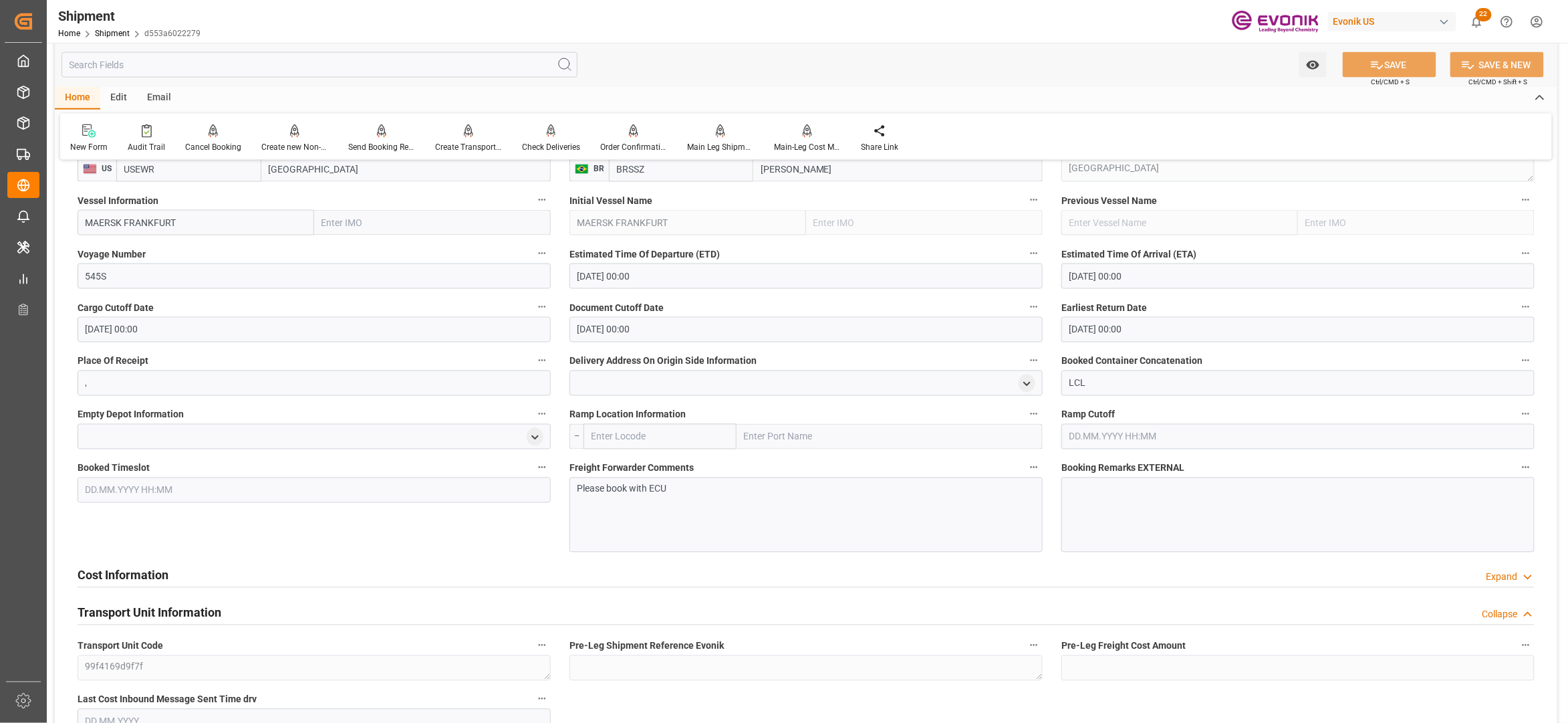
click at [613, 432] on input "text" at bounding box center [660, 436] width 153 height 25
click at [655, 475] on div "USNYC - New York" at bounding box center [632, 466] width 96 height 30
type input "USNYC"
type input "New York"
type input "USNYC"
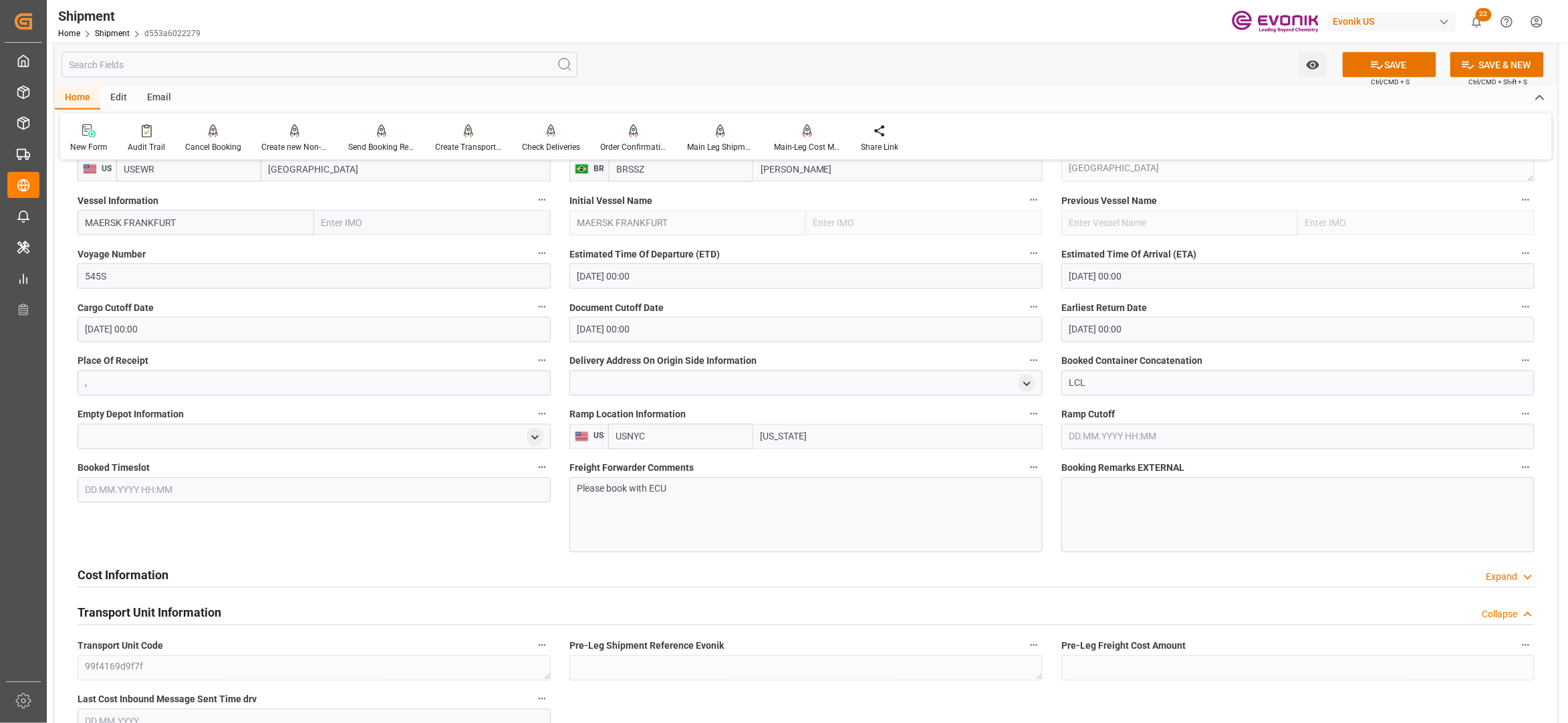
click at [487, 565] on div "Cost Information Expand" at bounding box center [806, 574] width 1457 height 25
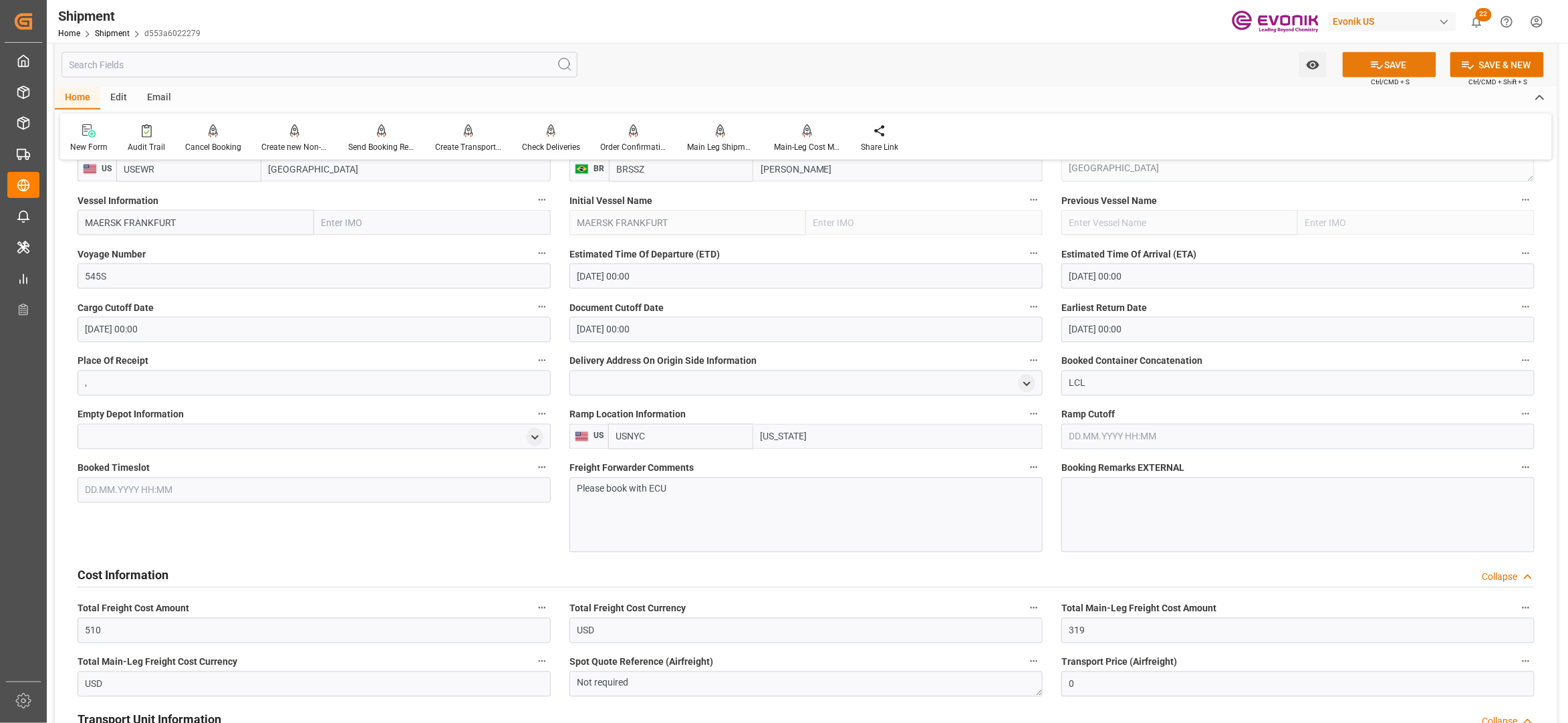
click at [1375, 72] on button "SAVE" at bounding box center [1389, 64] width 93 height 25
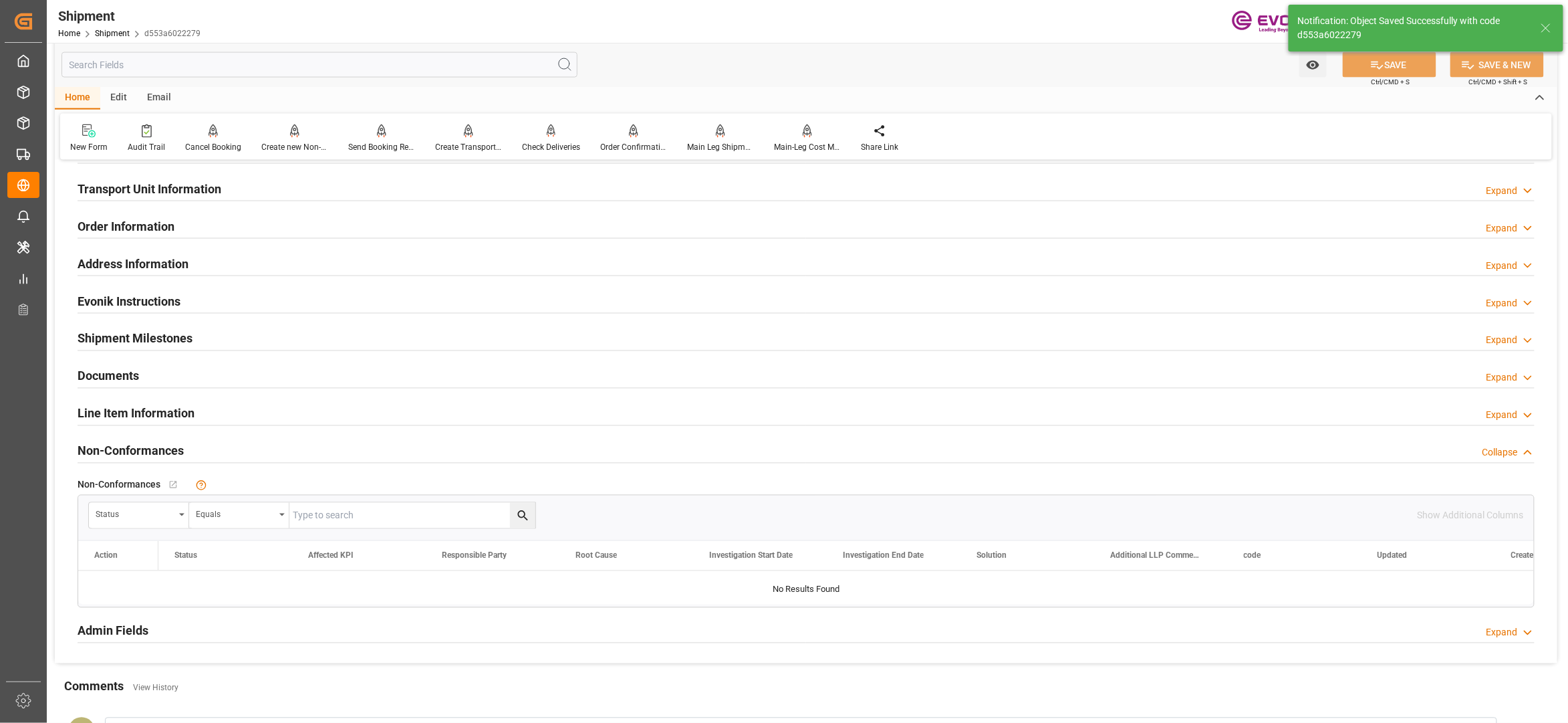
scroll to position [594, 0]
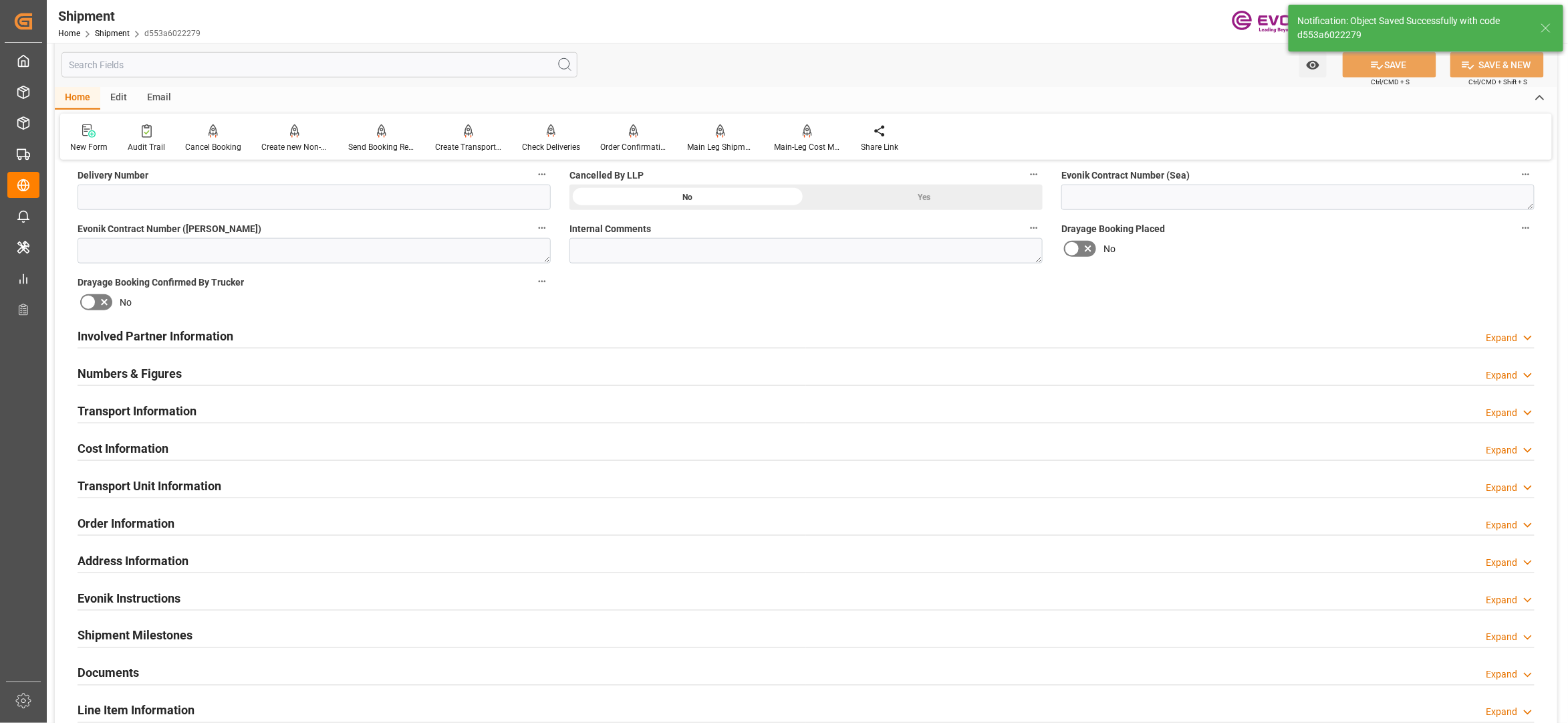
click at [472, 343] on div "Involved Partner Information Expand" at bounding box center [806, 335] width 1457 height 25
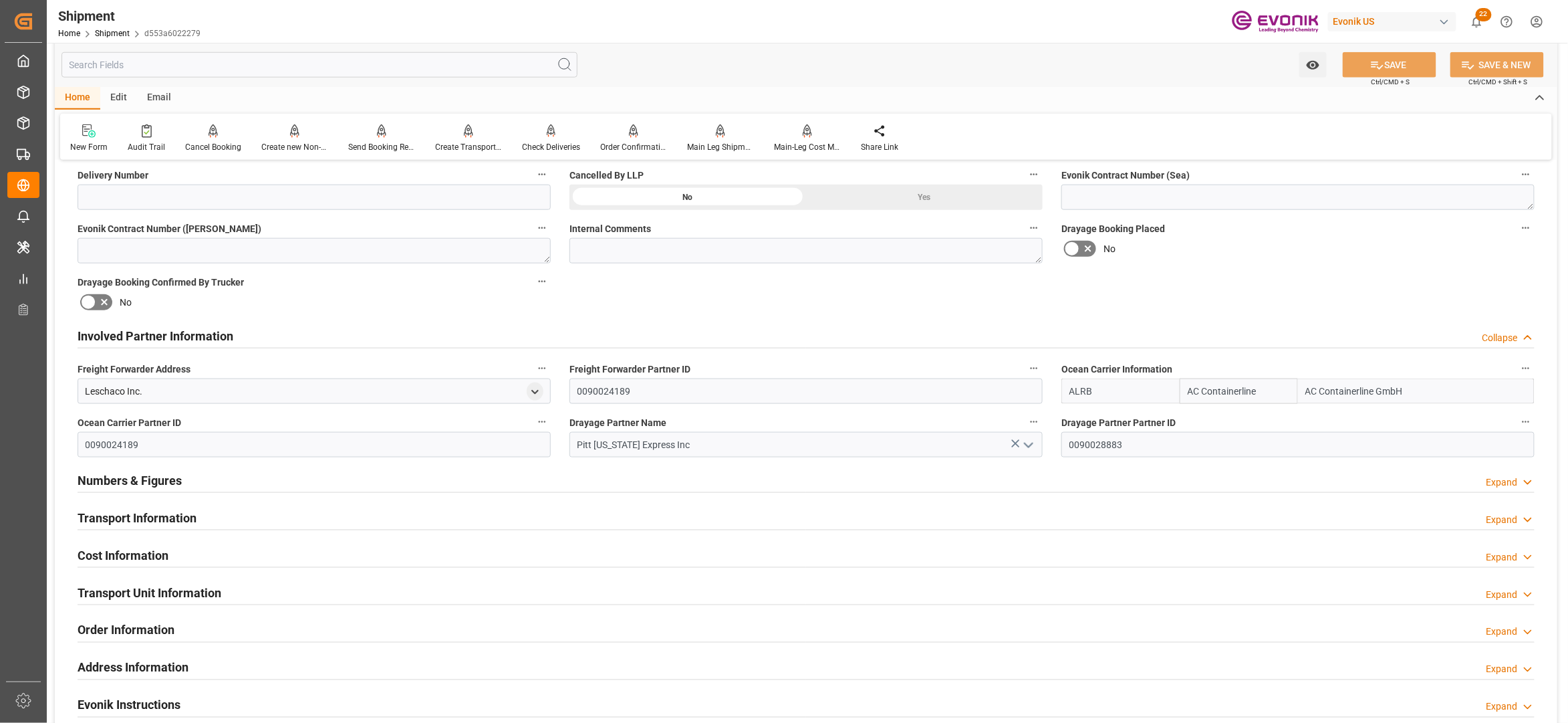
click at [596, 511] on div "Transport Information Expand" at bounding box center [806, 516] width 1457 height 25
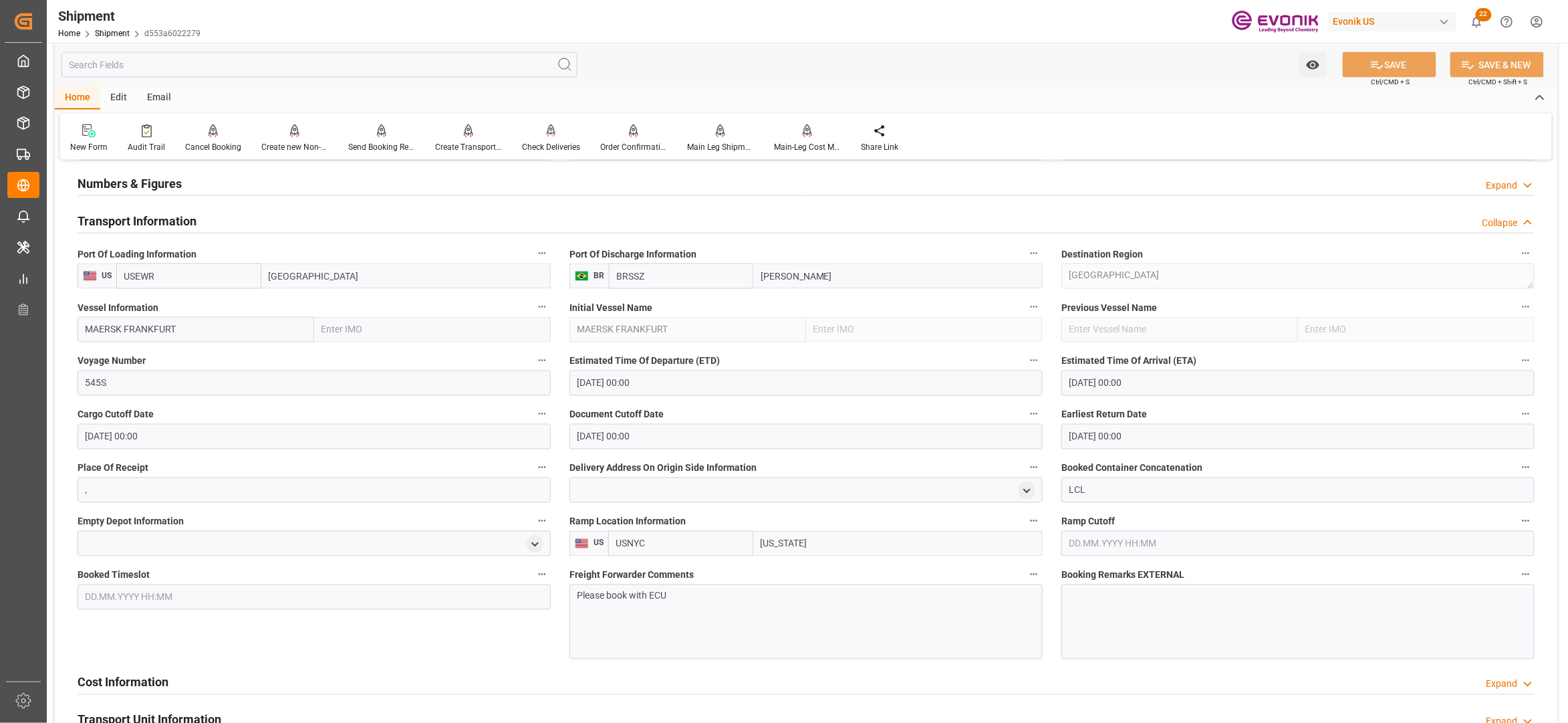
scroll to position [1189, 0]
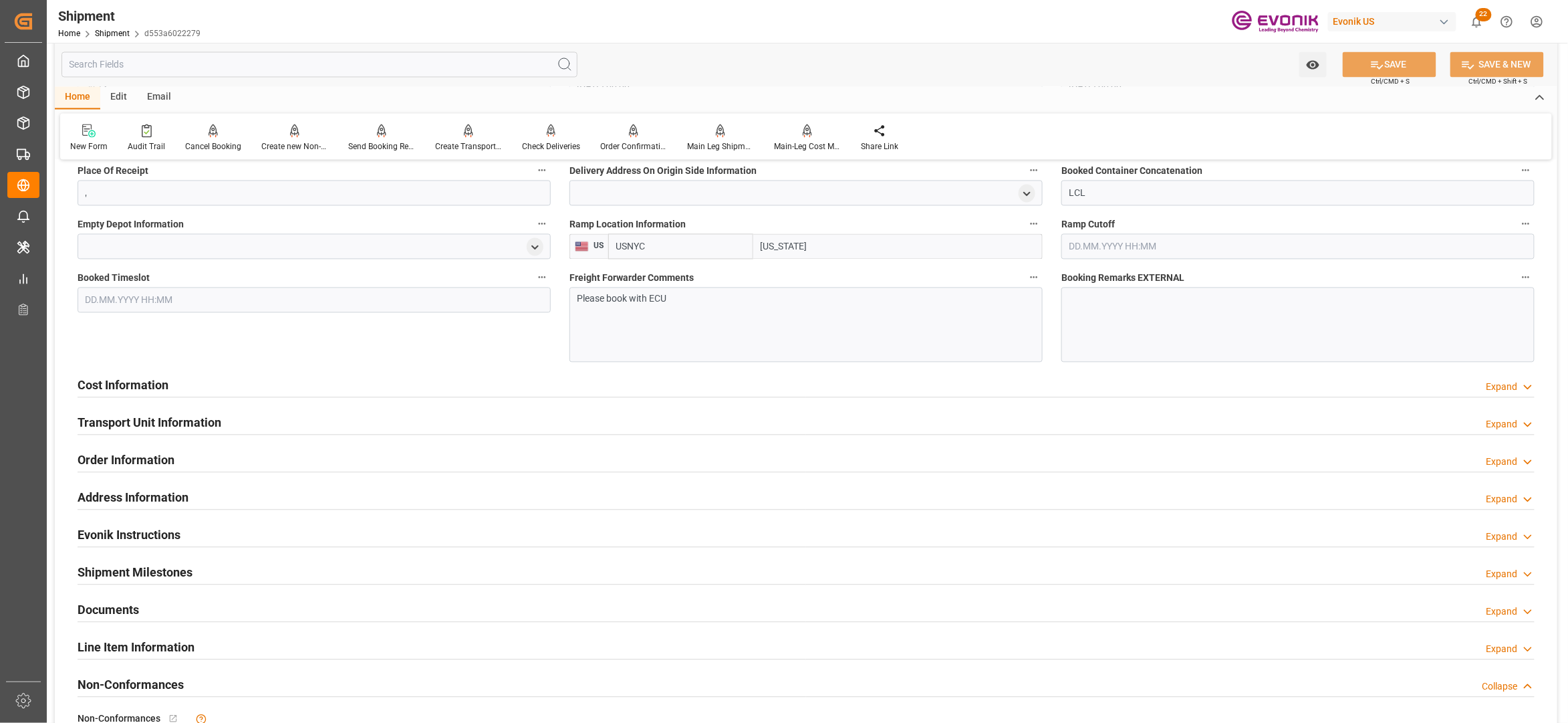
click at [383, 388] on div "Cost Information Expand" at bounding box center [806, 384] width 1457 height 25
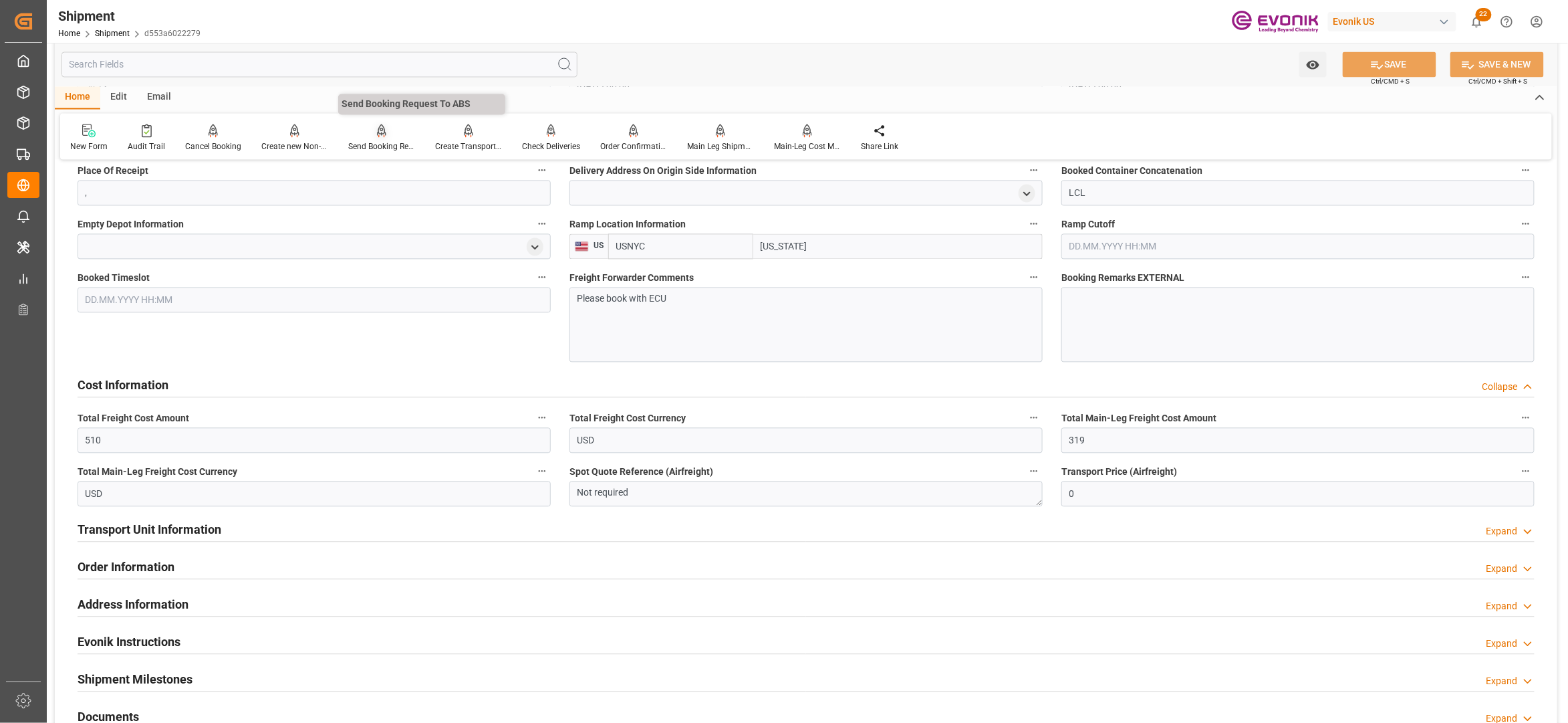
click at [377, 138] on div "Send Booking Request To ABS" at bounding box center [382, 138] width 87 height 30
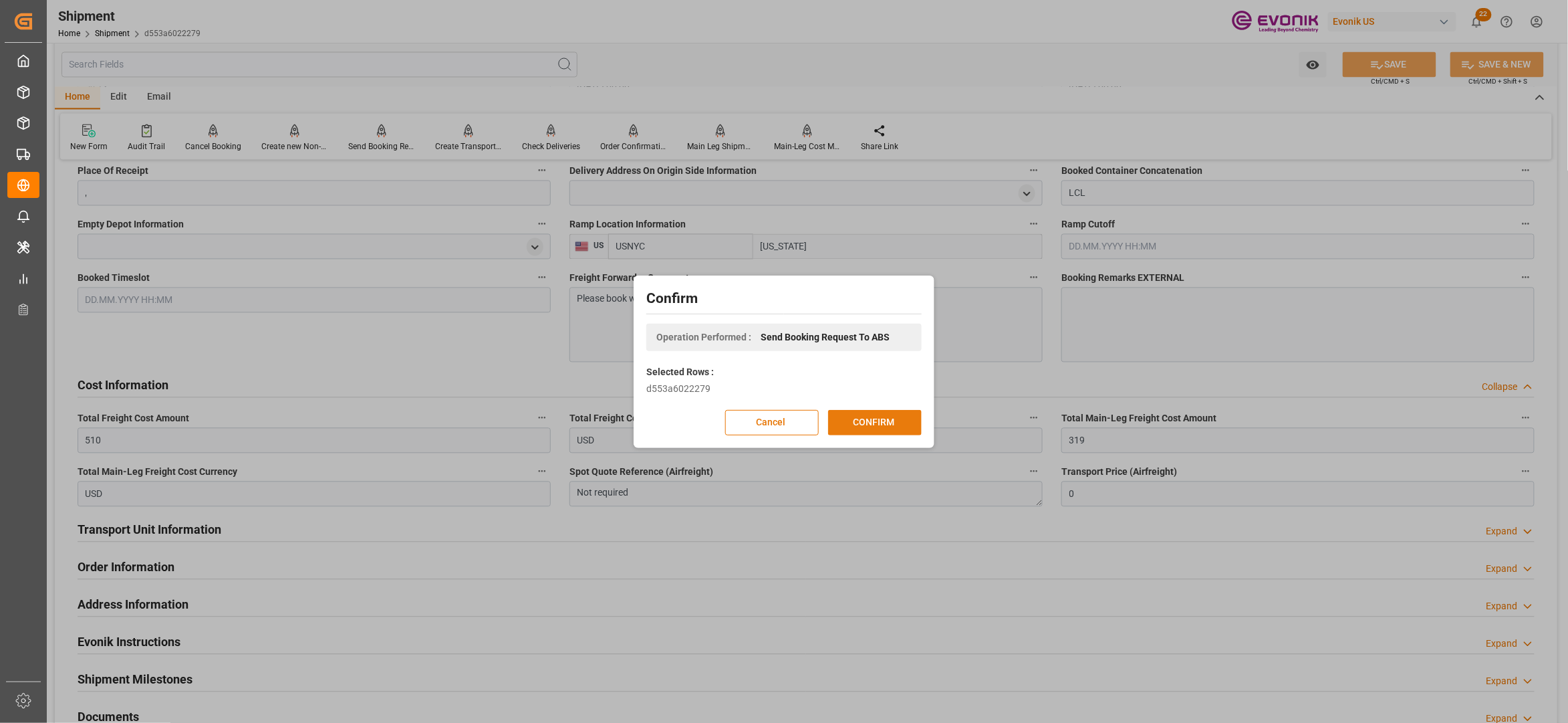
click at [861, 424] on button "CONFIRM" at bounding box center [874, 422] width 93 height 25
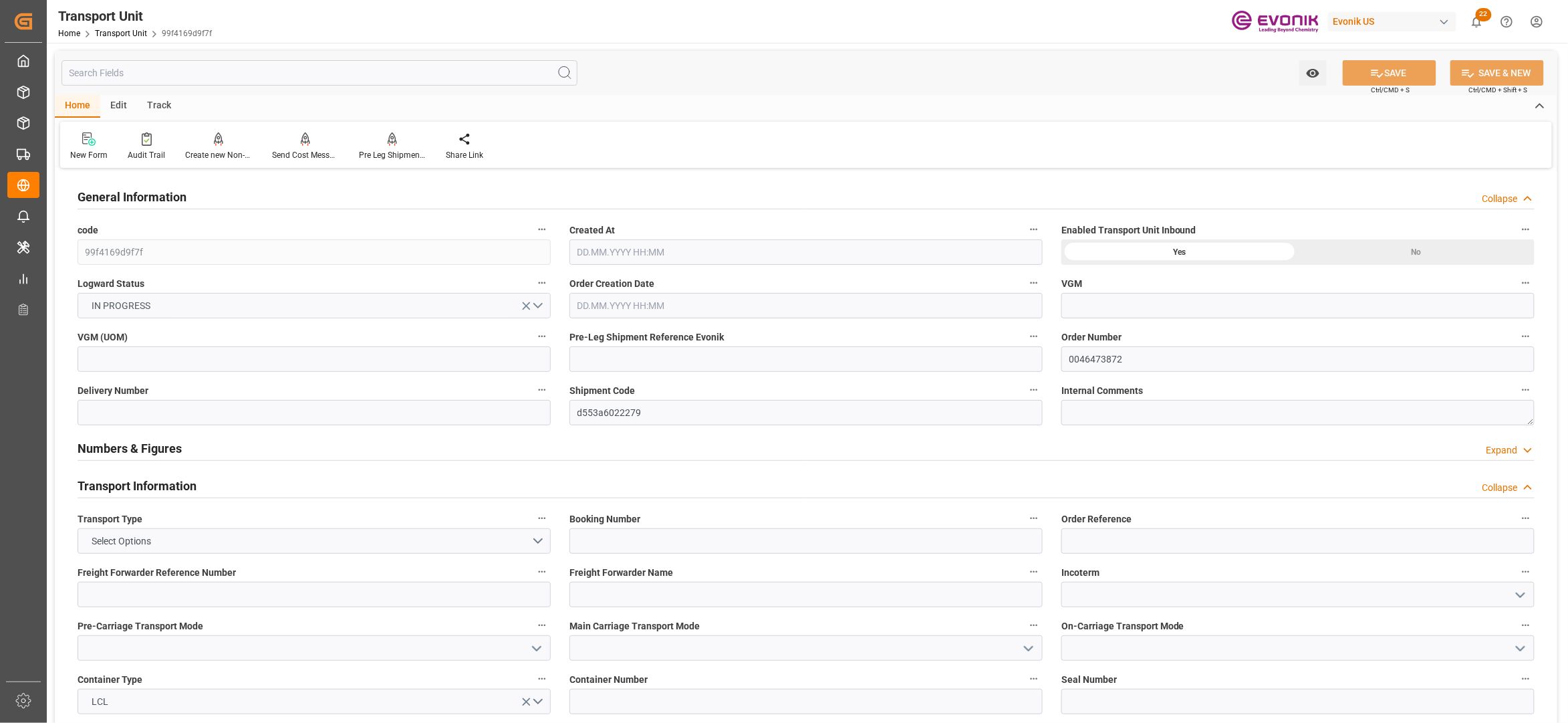
type input "AC Containerline"
type input "Leschaco Inc."
type input "USEWR"
type input "BRSSZ"
type input "423"
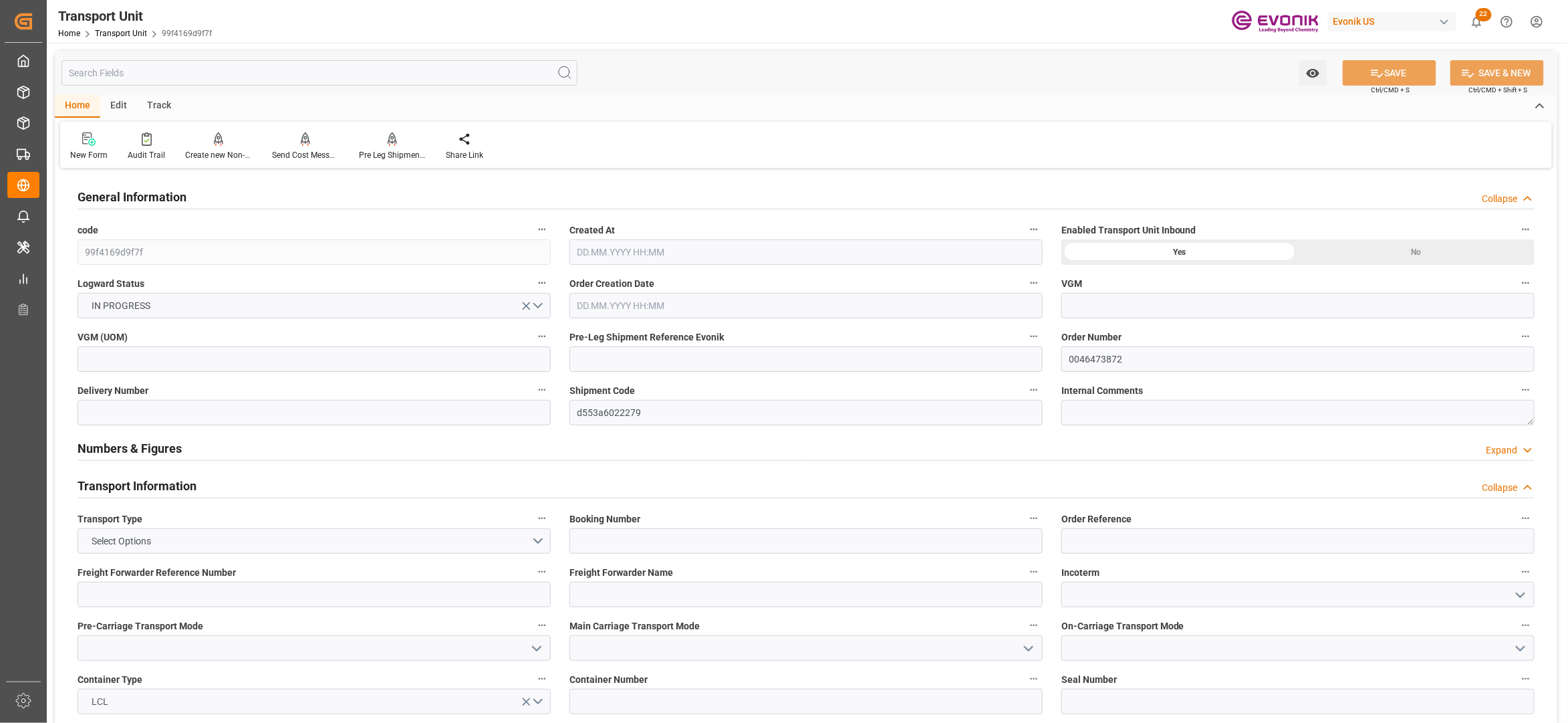
type input "[DATE] 04:58"
type input "[DATE]"
type input "05.11.2025 00:00"
type input "26.11.2025 00:00"
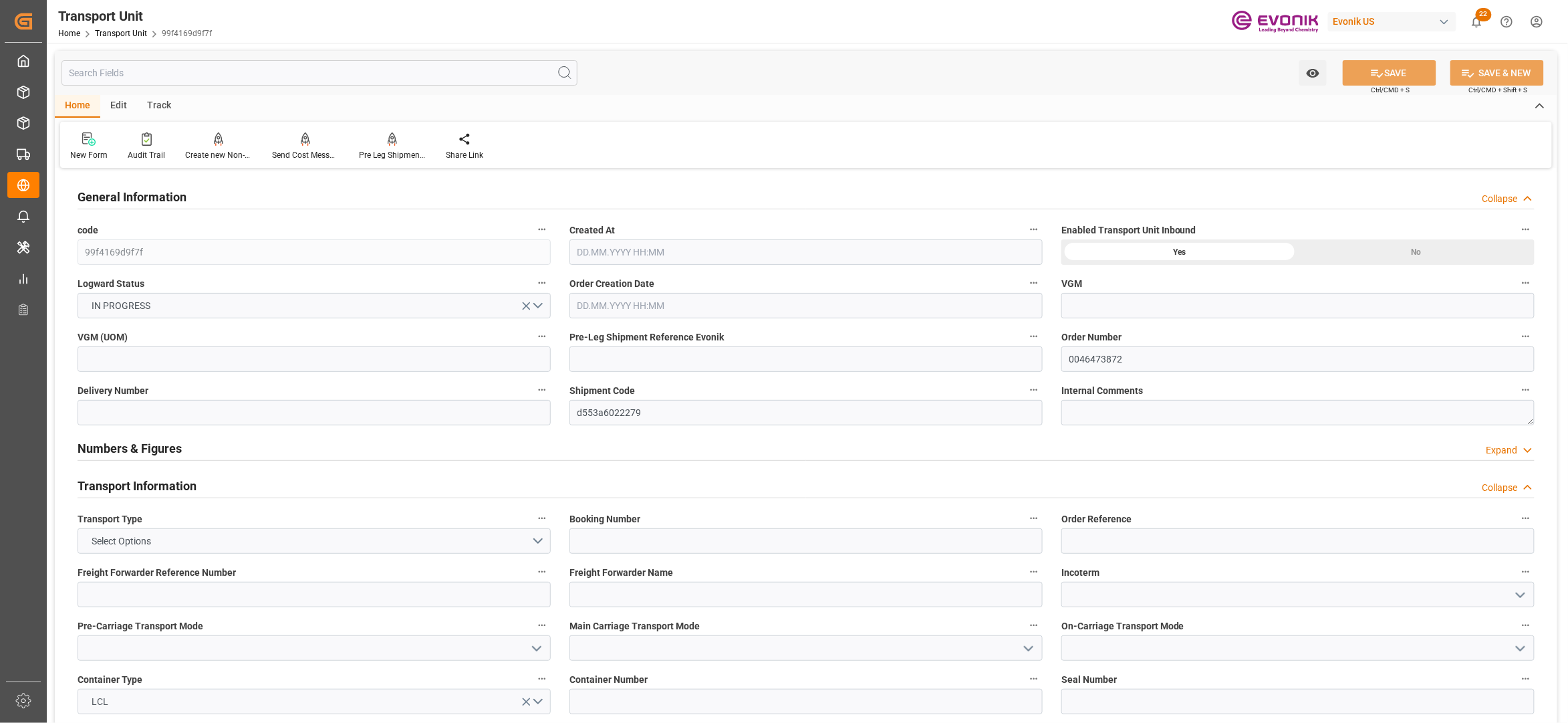
type input "26.11.2025 00:00"
type input "28.10.2025 00:00"
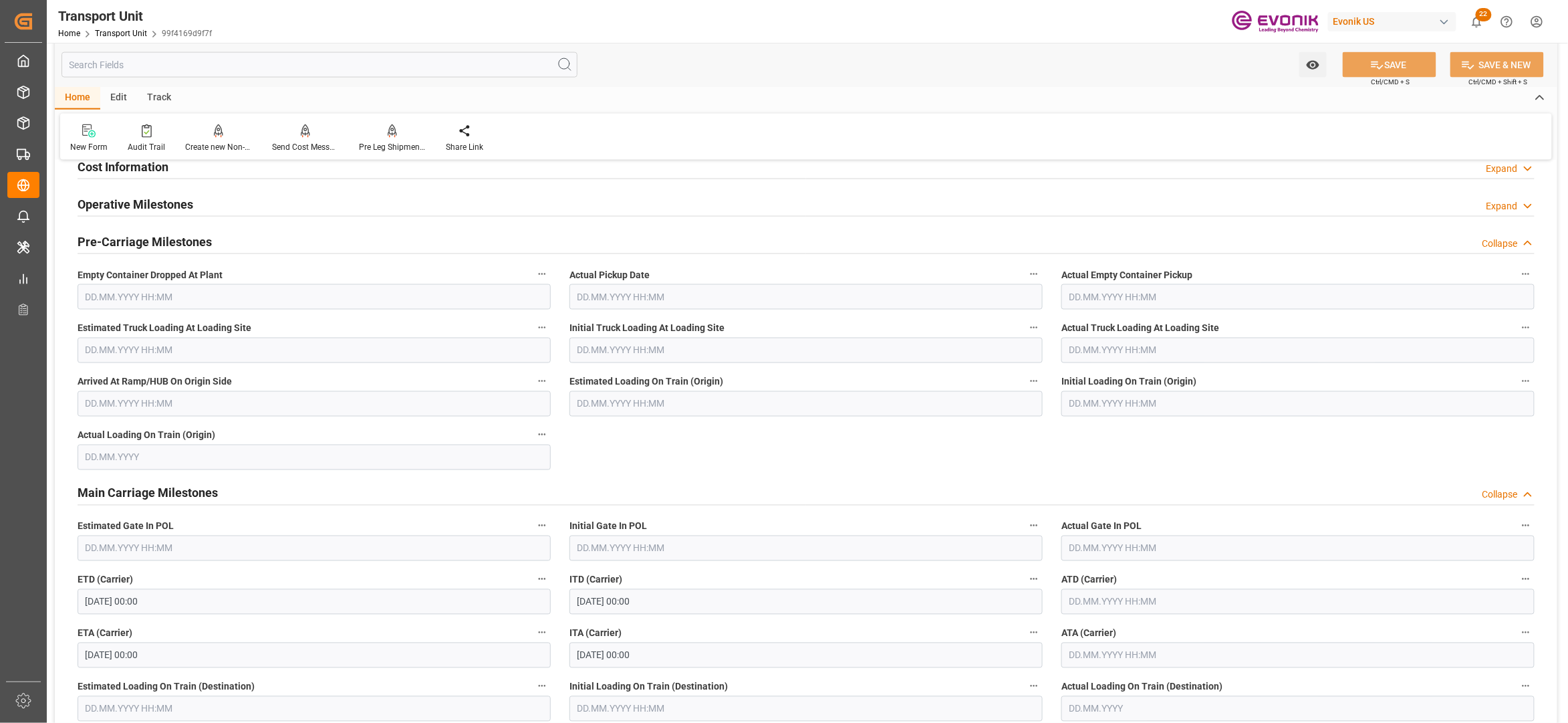
scroll to position [594, 0]
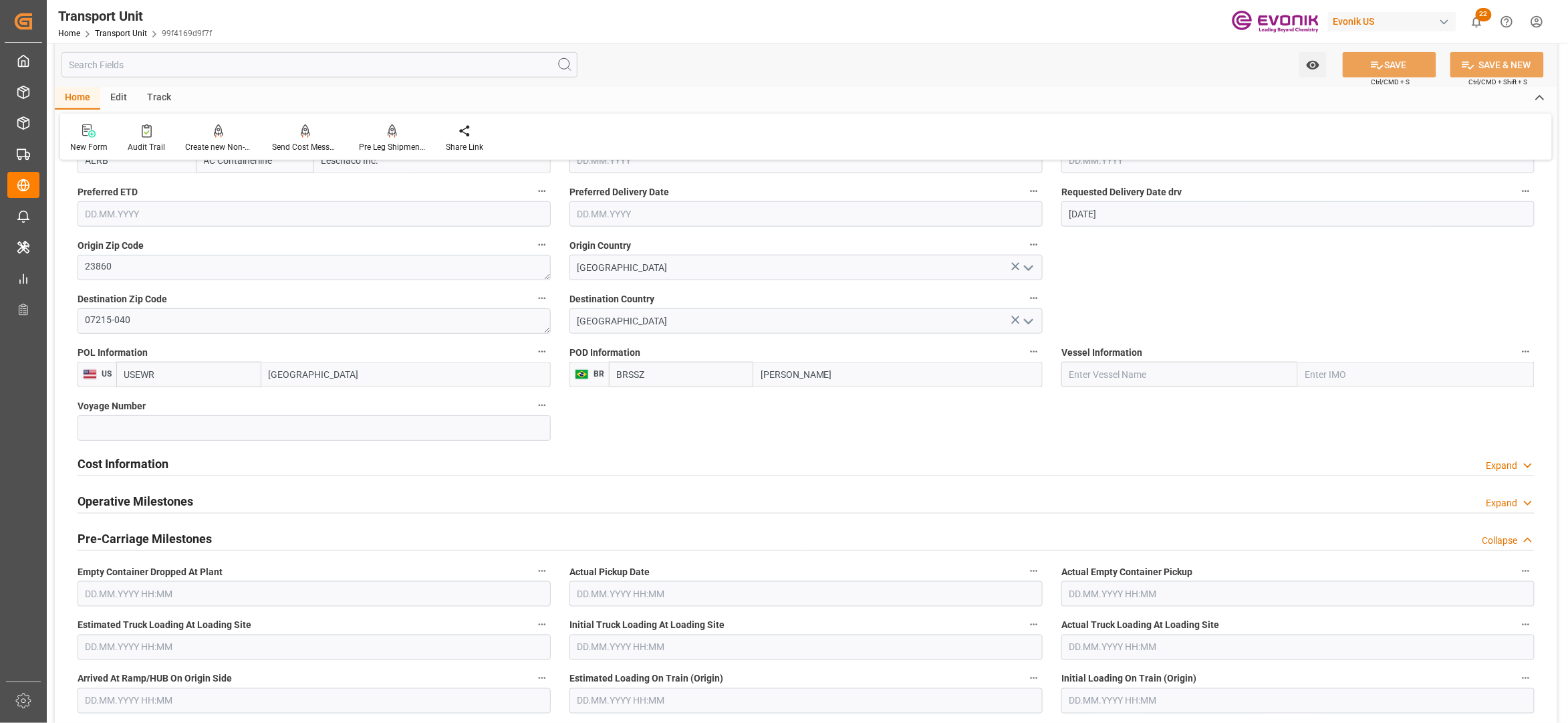
click at [204, 469] on div "Cost Information Expand" at bounding box center [806, 463] width 1457 height 25
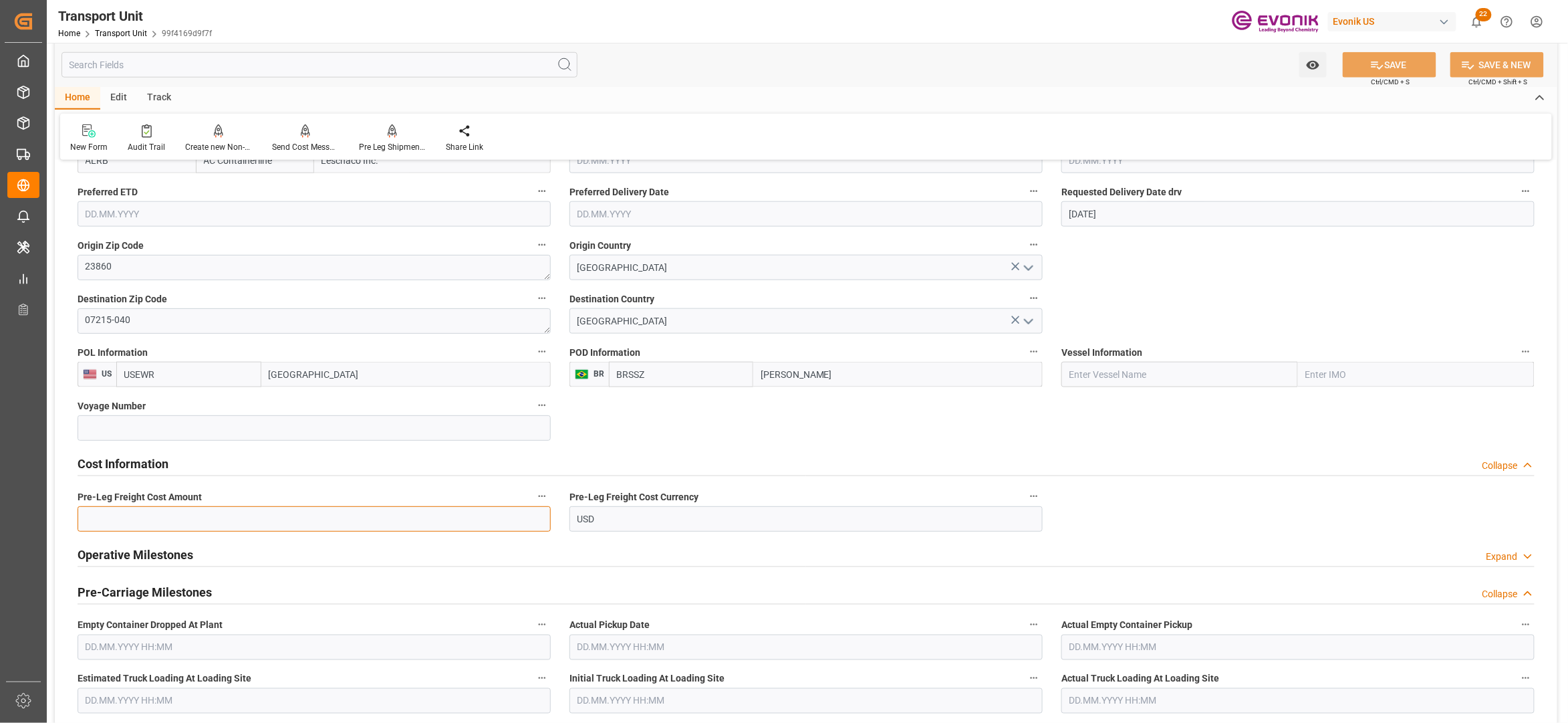
click at [175, 524] on input "text" at bounding box center [314, 518] width 473 height 25
paste input "191"
type input "191"
click at [1396, 66] on button "SAVE" at bounding box center [1389, 64] width 93 height 25
